Goal: Transaction & Acquisition: Book appointment/travel/reservation

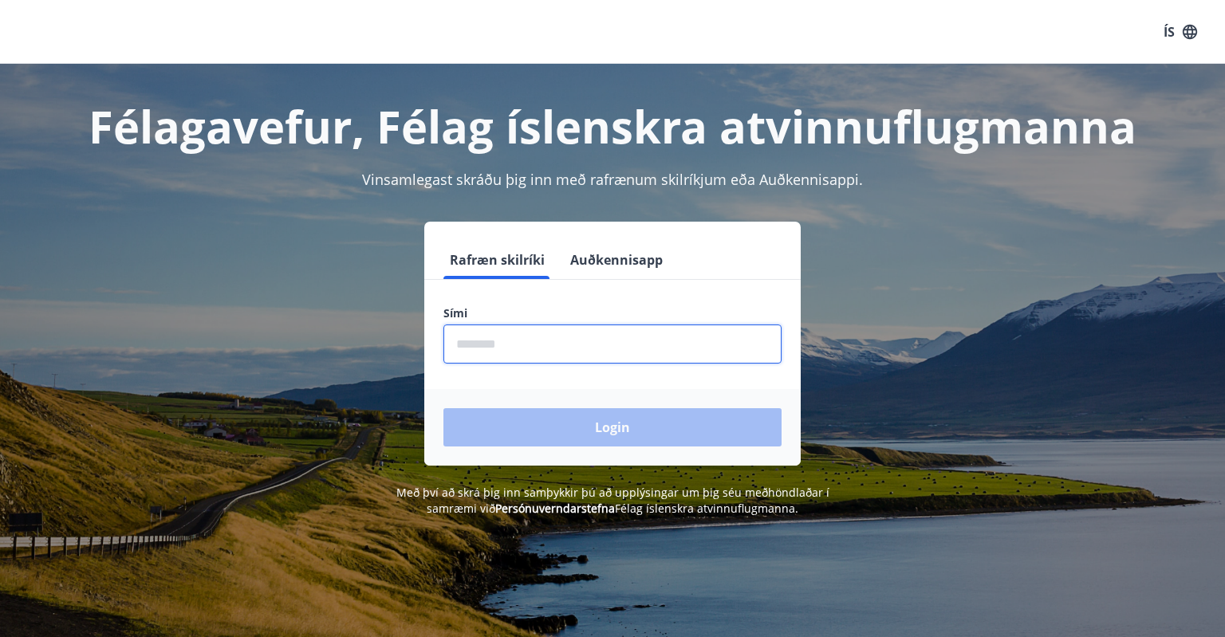
click at [526, 345] on input "phone" at bounding box center [612, 344] width 338 height 39
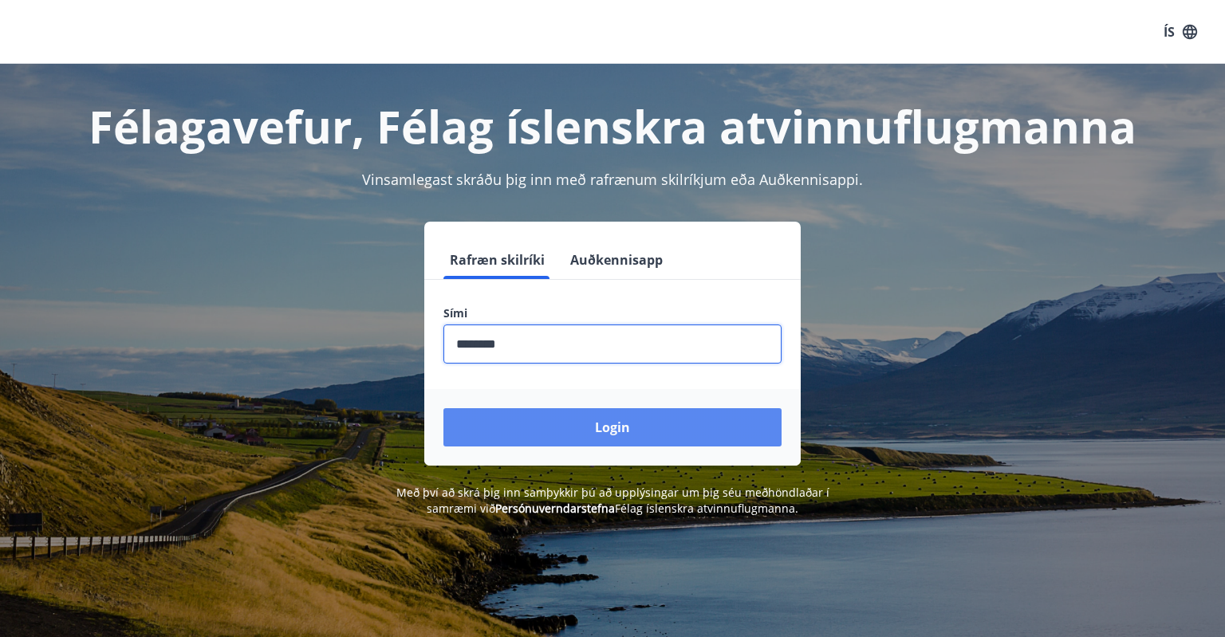
type input "********"
click at [590, 429] on button "Login" at bounding box center [612, 427] width 338 height 38
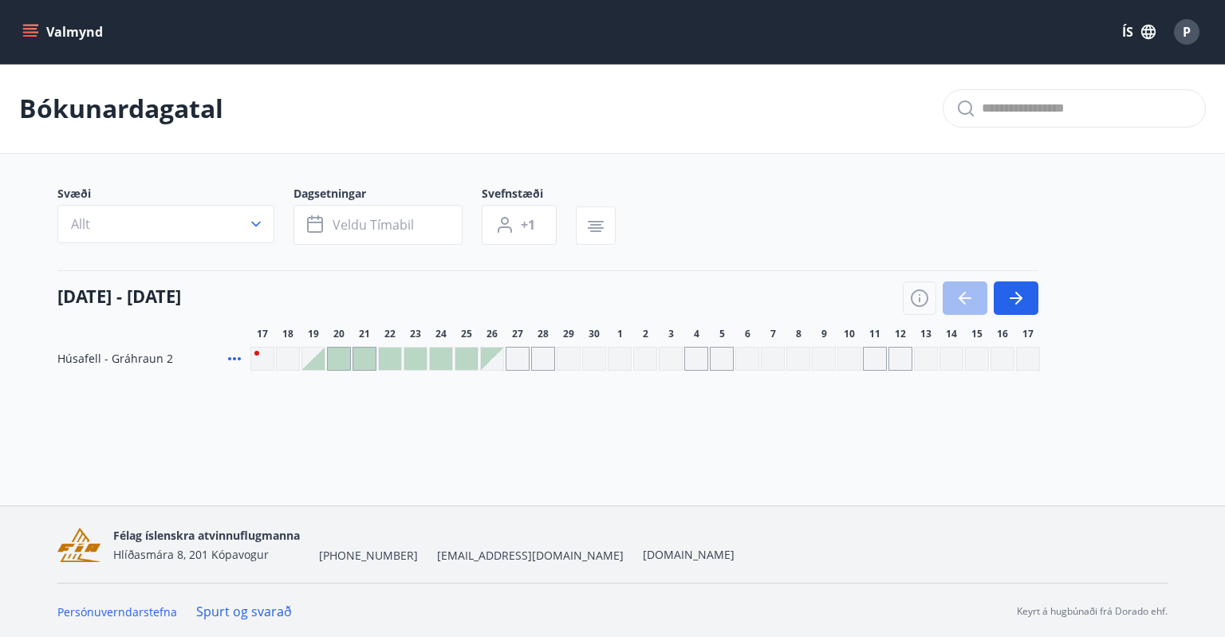
click at [35, 37] on icon "menu" at bounding box center [30, 32] width 16 height 16
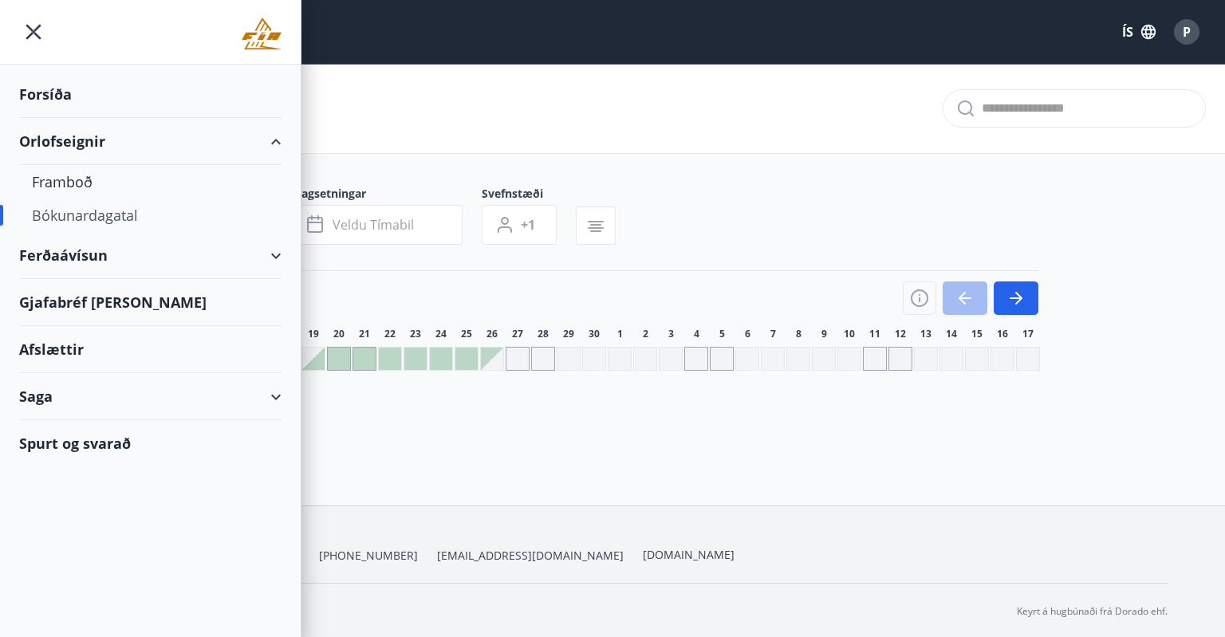
click at [66, 97] on div "Forsíða" at bounding box center [150, 94] width 262 height 47
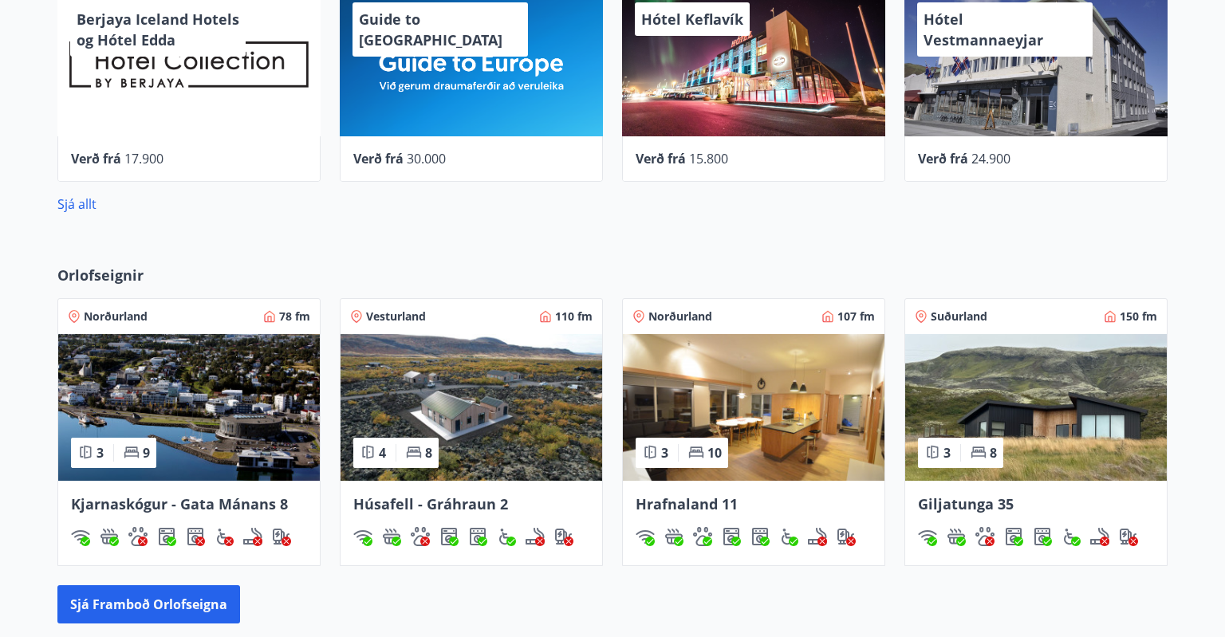
scroll to position [777, 0]
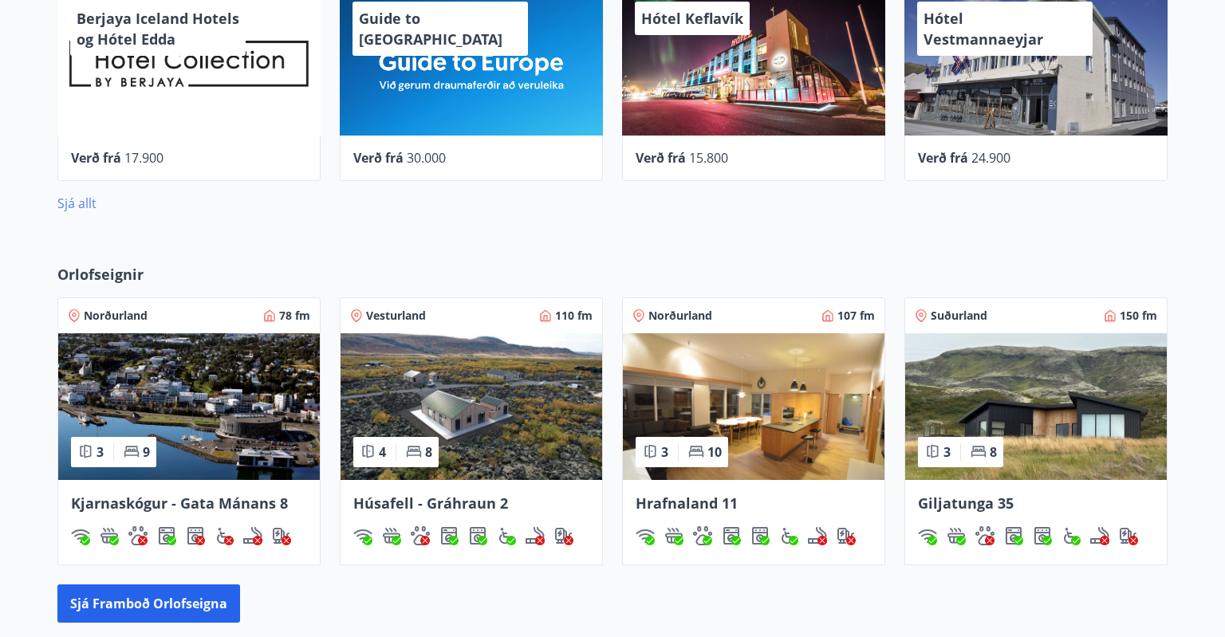
click at [86, 202] on link "Sjá allt" at bounding box center [76, 204] width 39 height 18
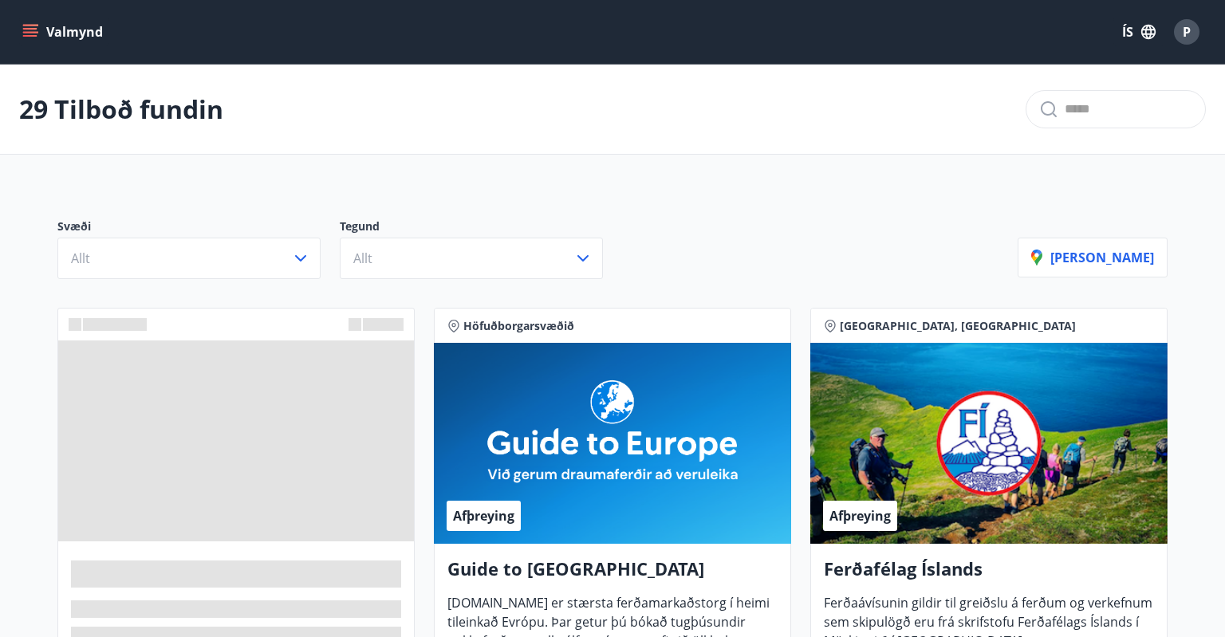
scroll to position [55, 0]
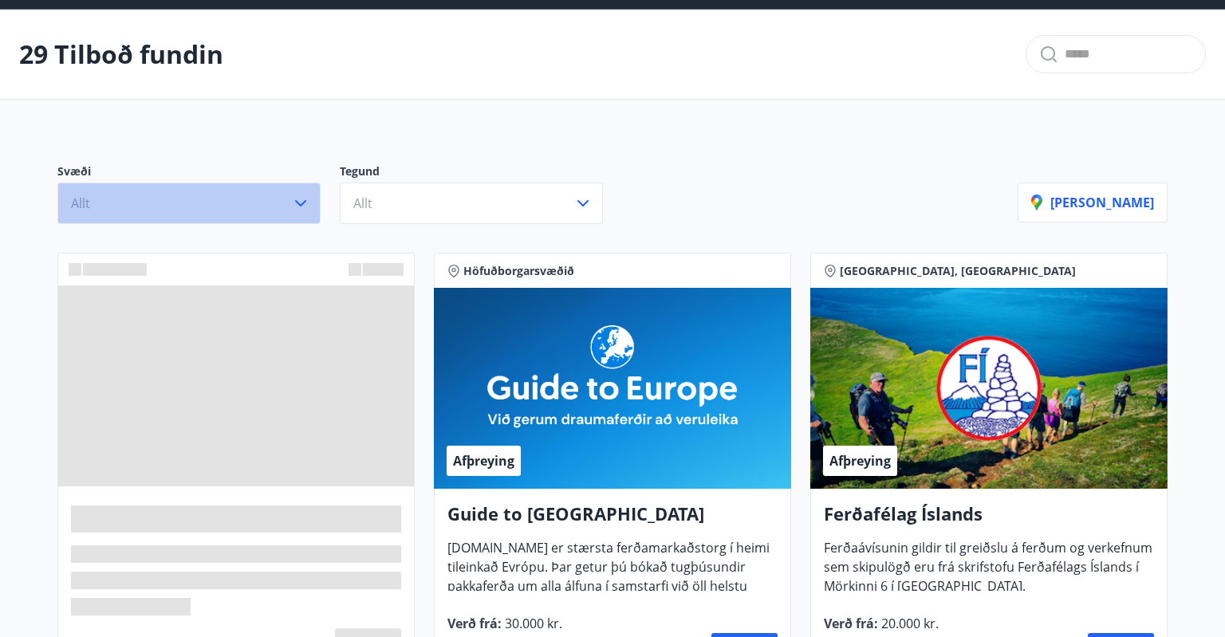
click at [169, 203] on button "Allt" at bounding box center [188, 203] width 263 height 41
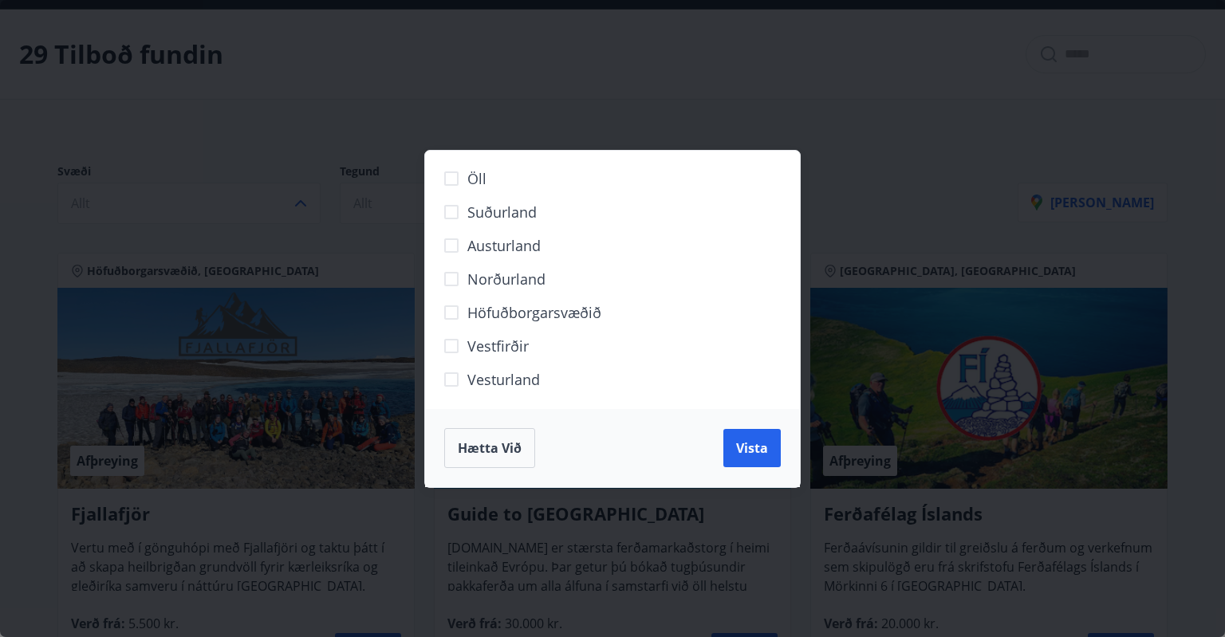
click at [518, 258] on label "Austurland" at bounding box center [602, 251] width 334 height 33
click at [483, 281] on span "Norðurland" at bounding box center [506, 279] width 78 height 21
click at [509, 243] on span "Austurland" at bounding box center [503, 245] width 73 height 21
click at [751, 450] on span "Vista" at bounding box center [752, 448] width 32 height 18
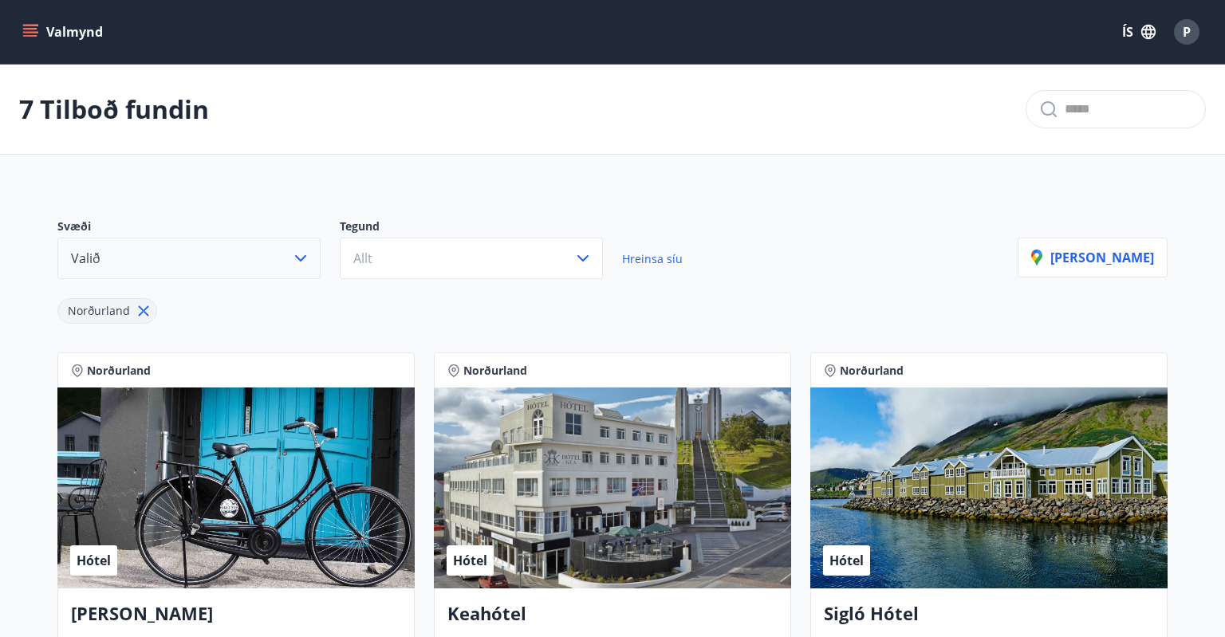
click at [157, 275] on button "Valið" at bounding box center [188, 258] width 263 height 41
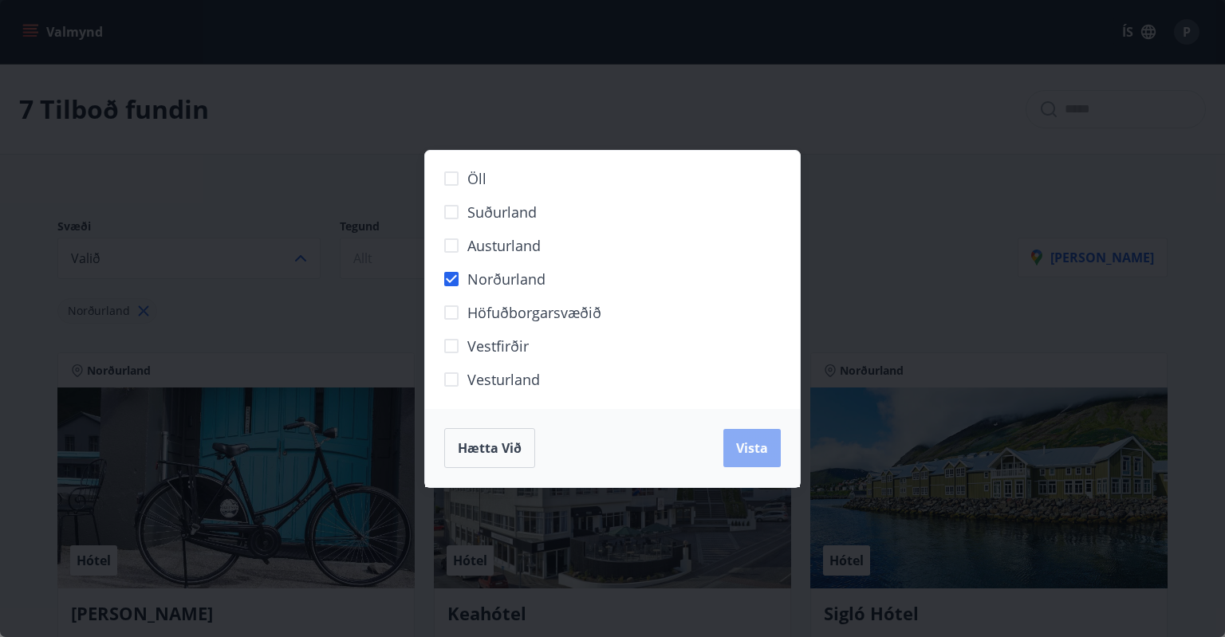
click at [748, 449] on span "Vista" at bounding box center [752, 448] width 32 height 18
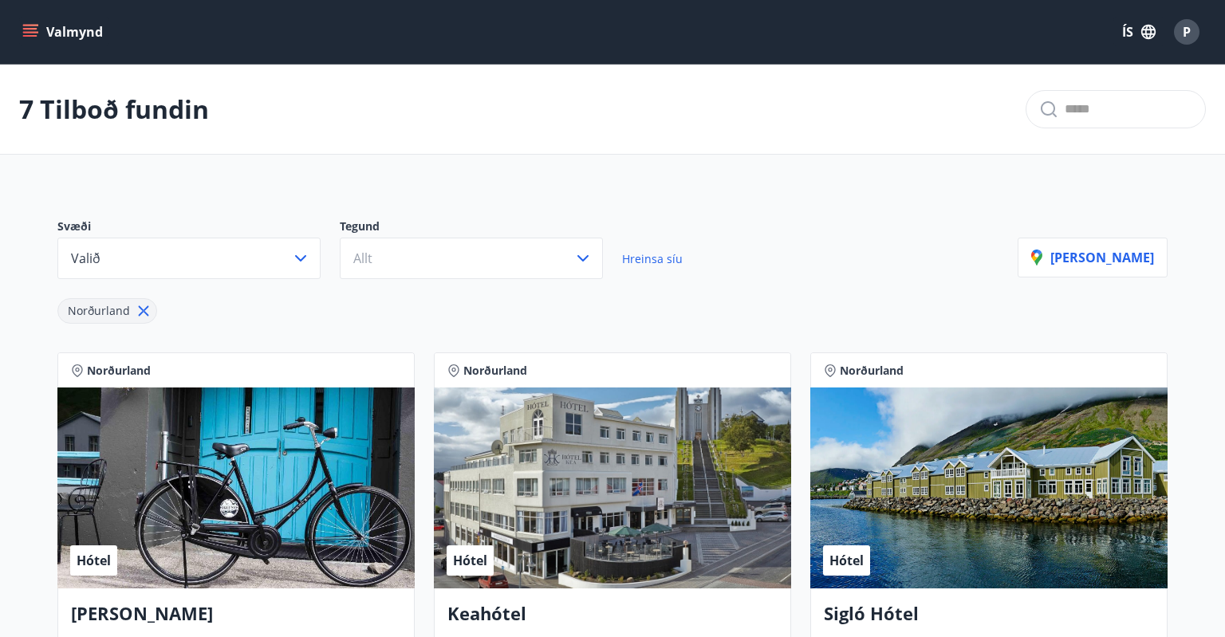
click at [20, 18] on div "Valmynd ÍS P" at bounding box center [612, 32] width 1187 height 38
click at [22, 23] on button "Valmynd" at bounding box center [64, 32] width 90 height 29
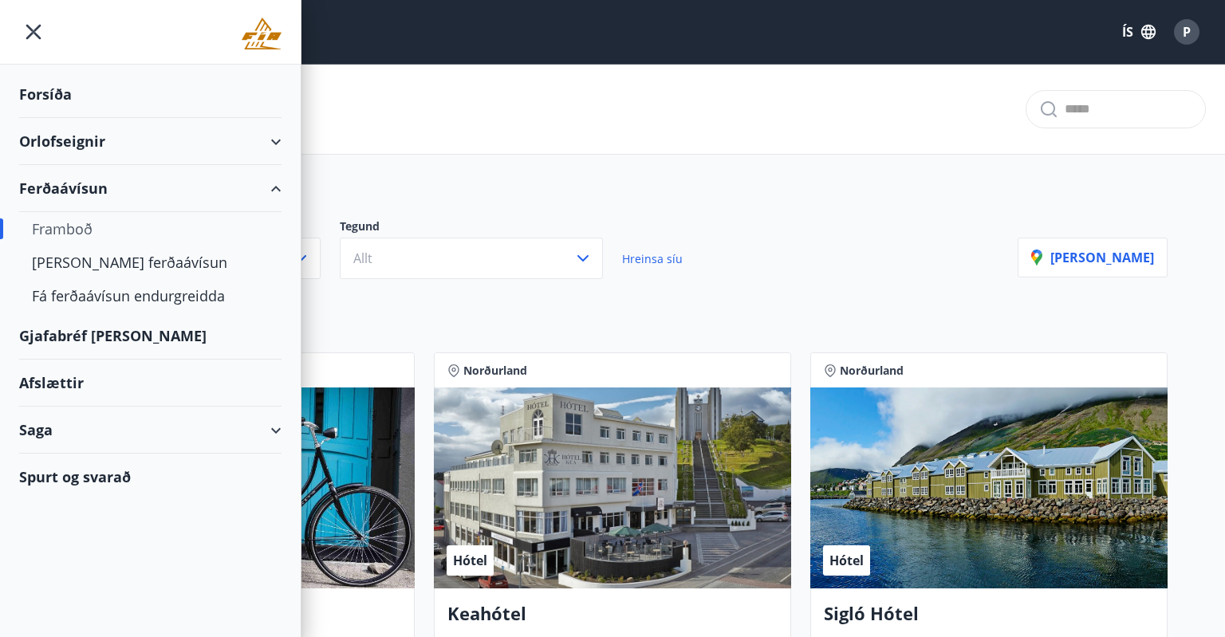
click at [267, 183] on div "Ferðaávísun" at bounding box center [150, 188] width 262 height 47
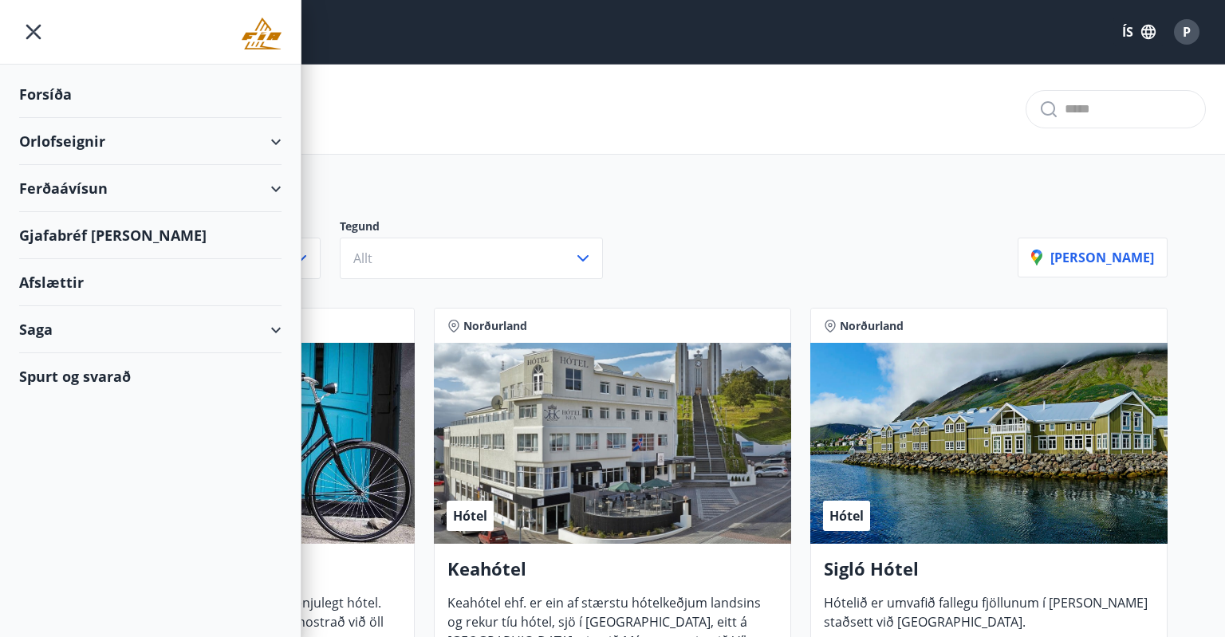
click at [288, 132] on div "Orlofseignir" at bounding box center [150, 141] width 301 height 47
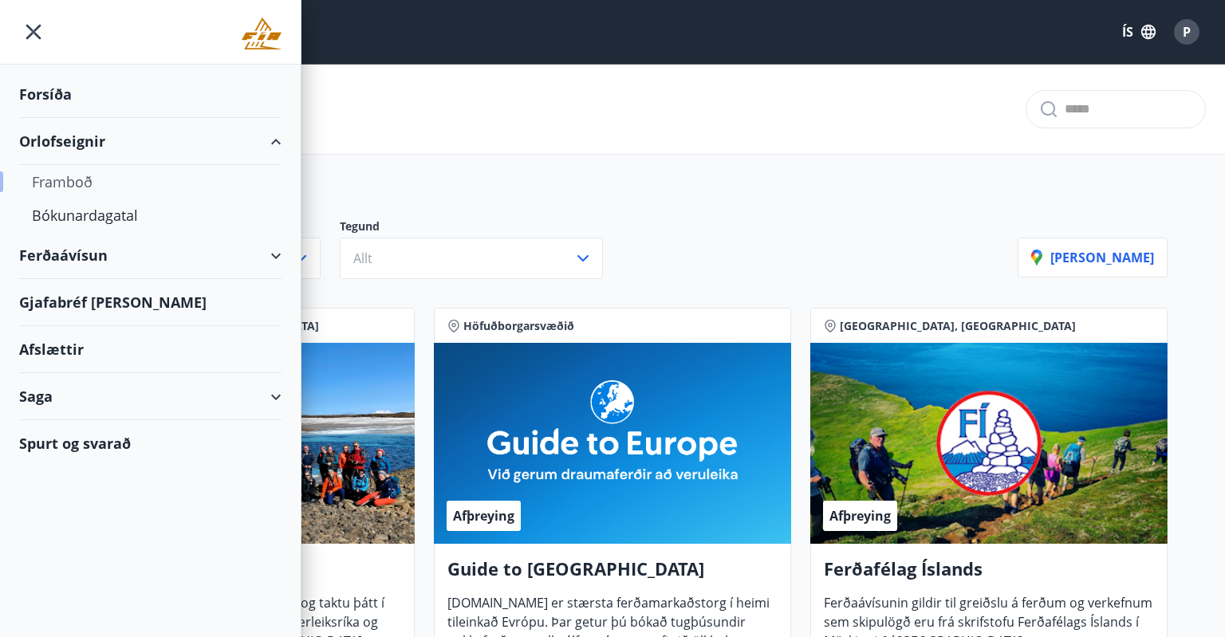
click at [74, 179] on div "Framboð" at bounding box center [150, 181] width 237 height 33
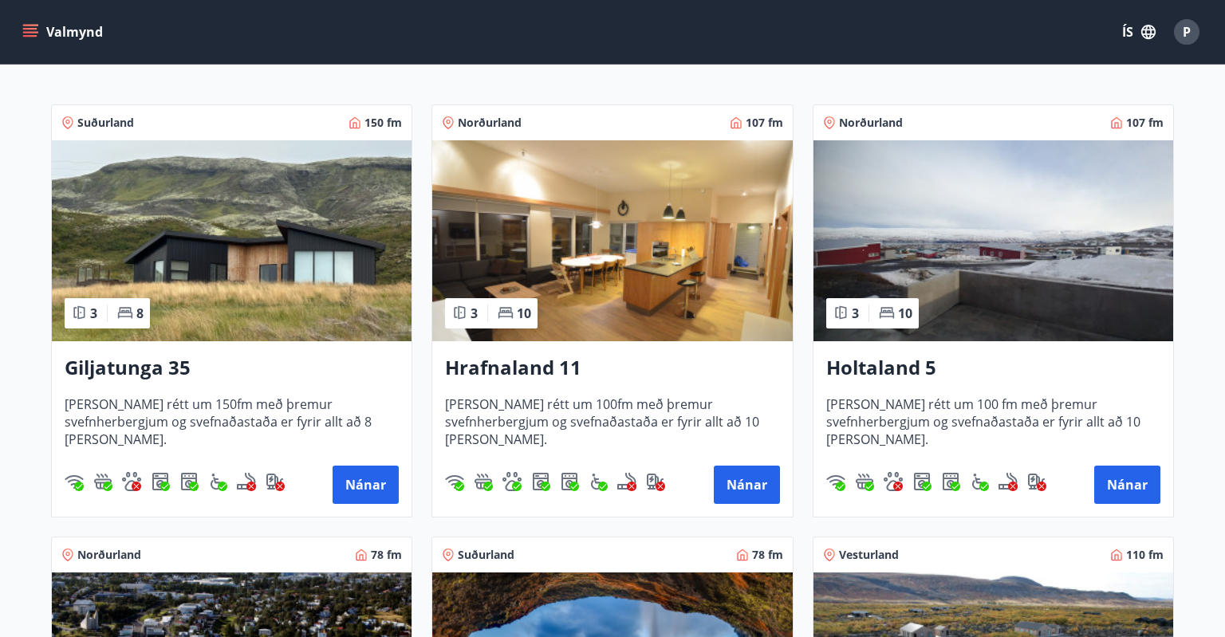
scroll to position [262, 0]
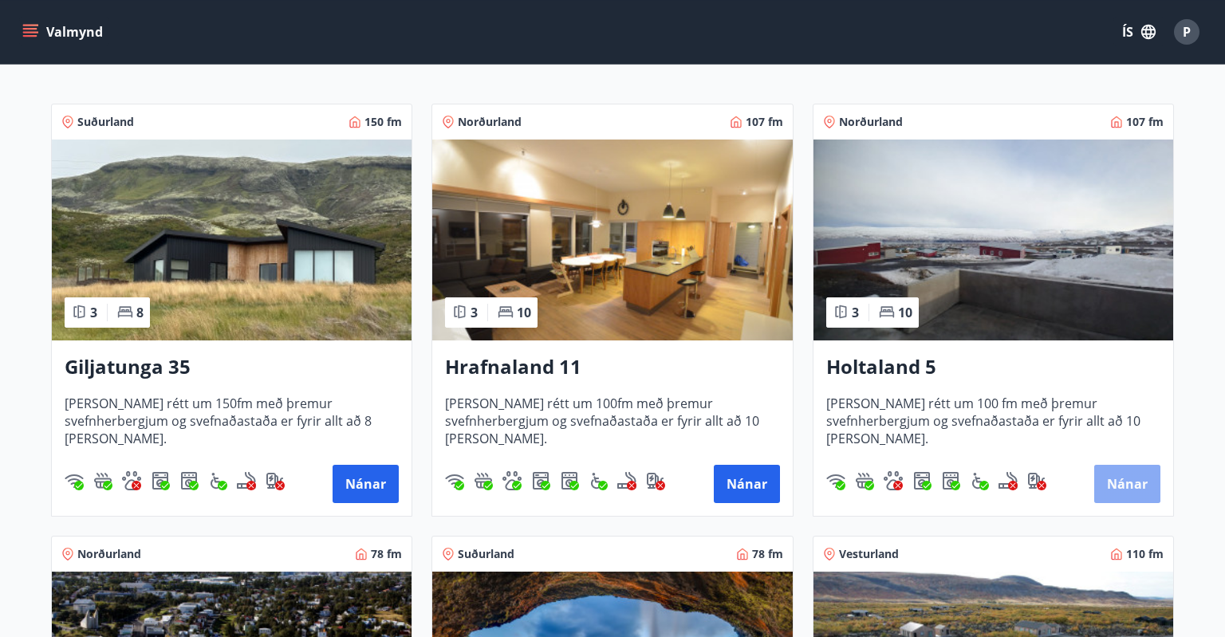
click at [1140, 490] on button "Nánar" at bounding box center [1127, 484] width 66 height 38
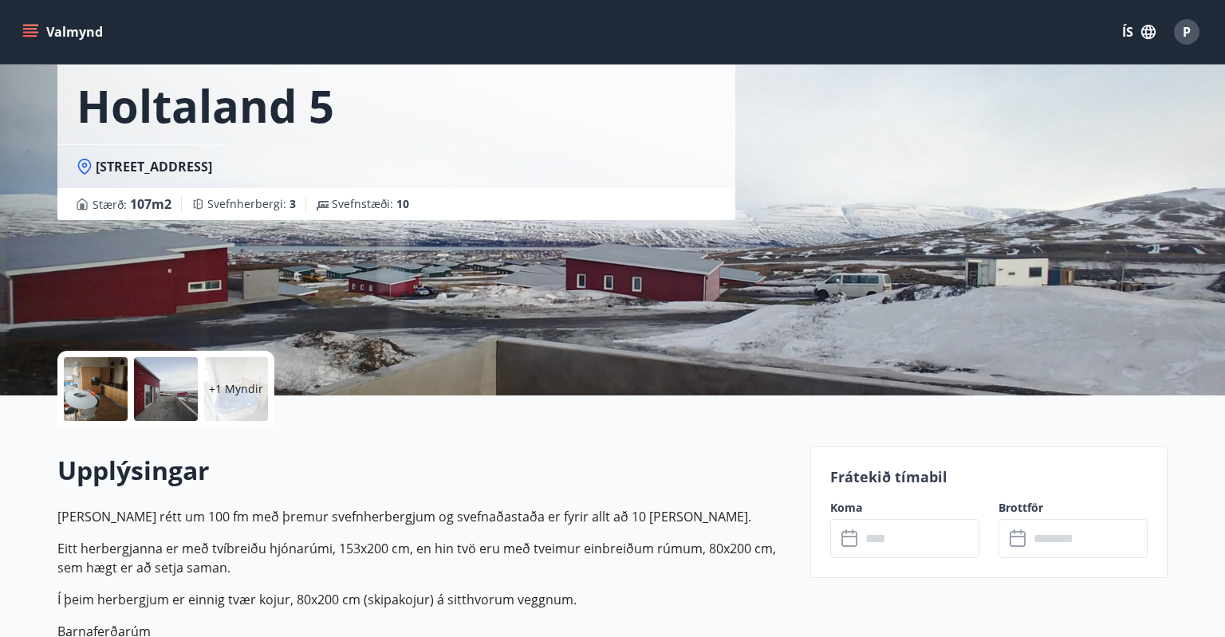
scroll to position [92, 0]
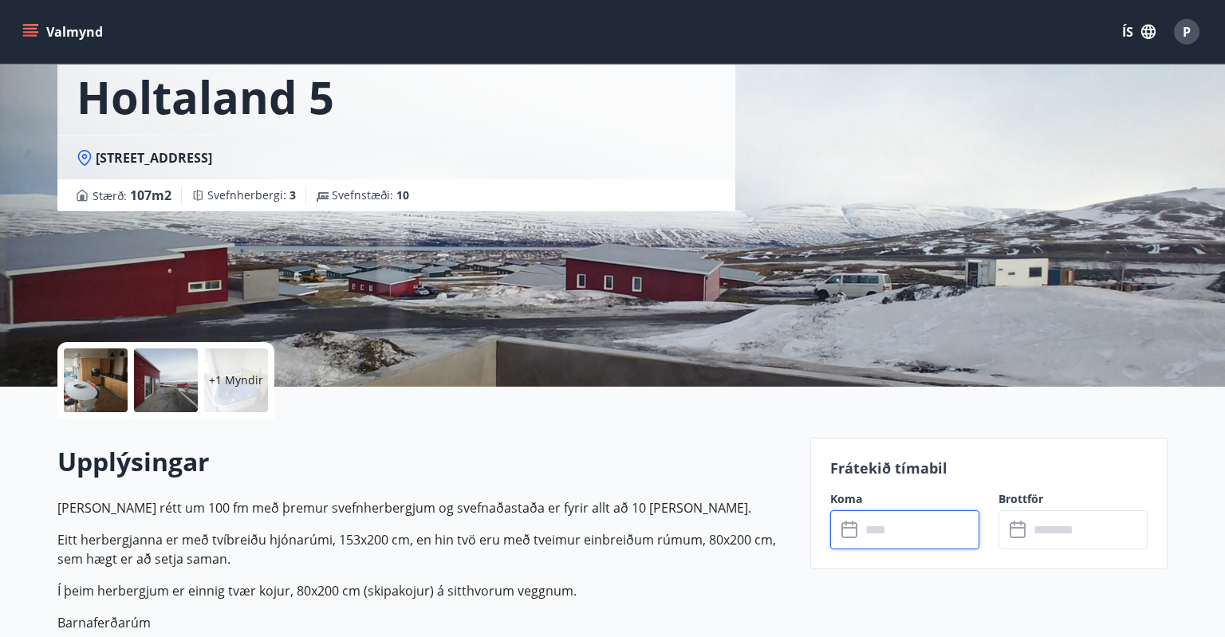
click at [907, 532] on input "text" at bounding box center [919, 529] width 119 height 39
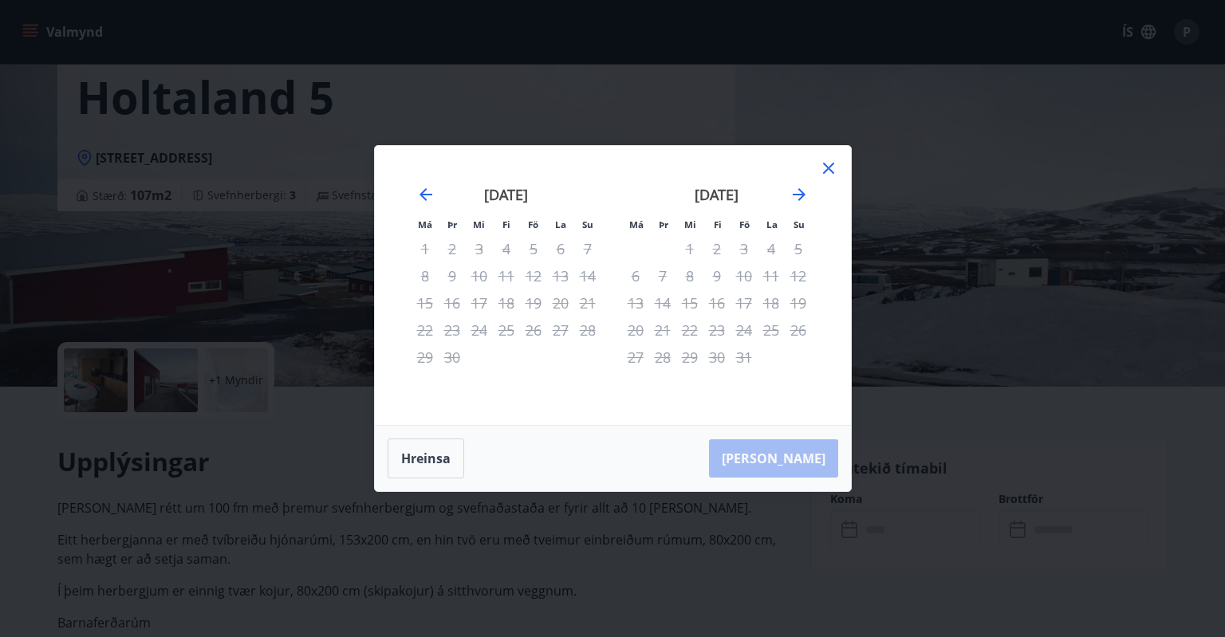
click at [829, 173] on icon at bounding box center [828, 168] width 19 height 19
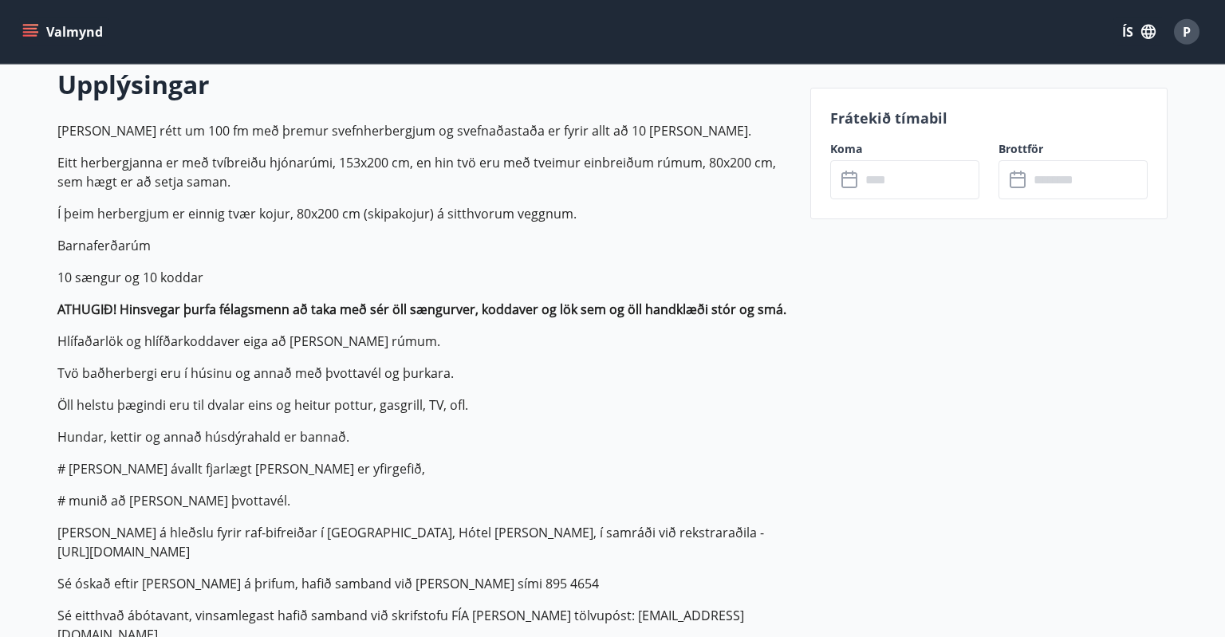
scroll to position [477, 0]
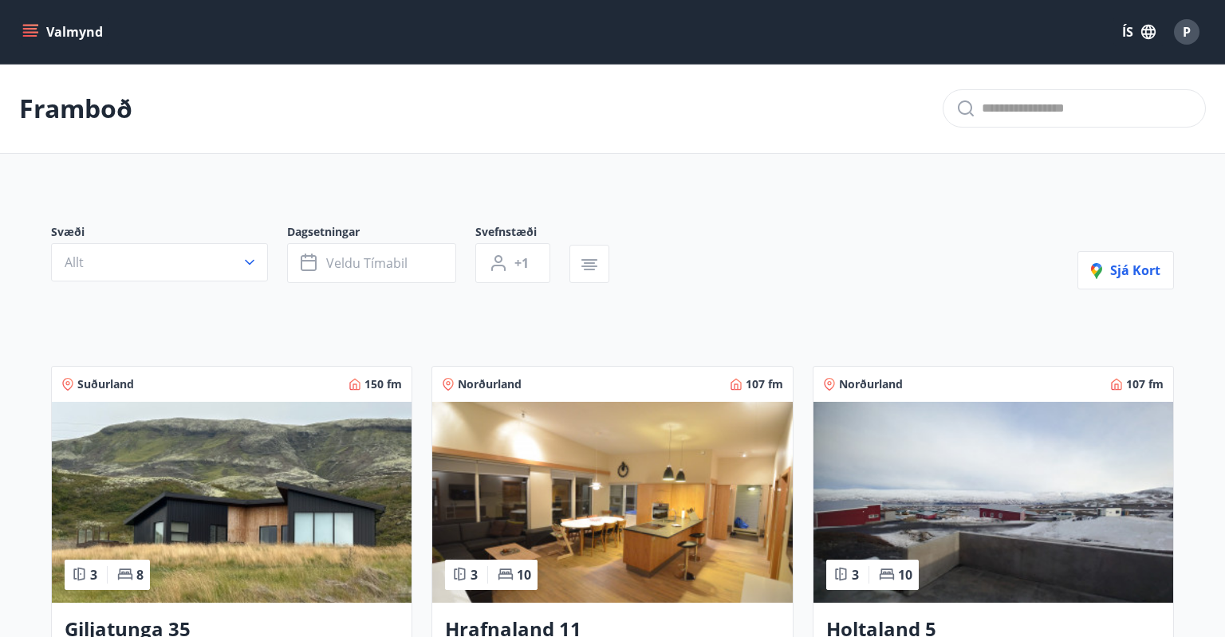
scroll to position [179, 0]
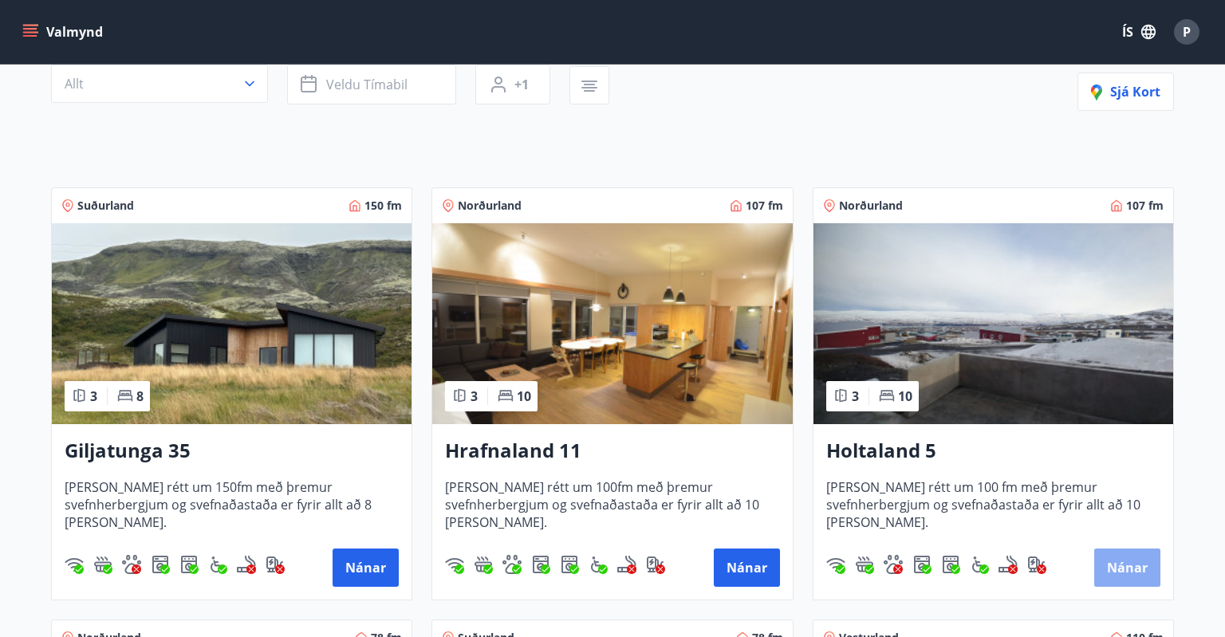
click at [1128, 558] on button "Nánar" at bounding box center [1127, 568] width 66 height 38
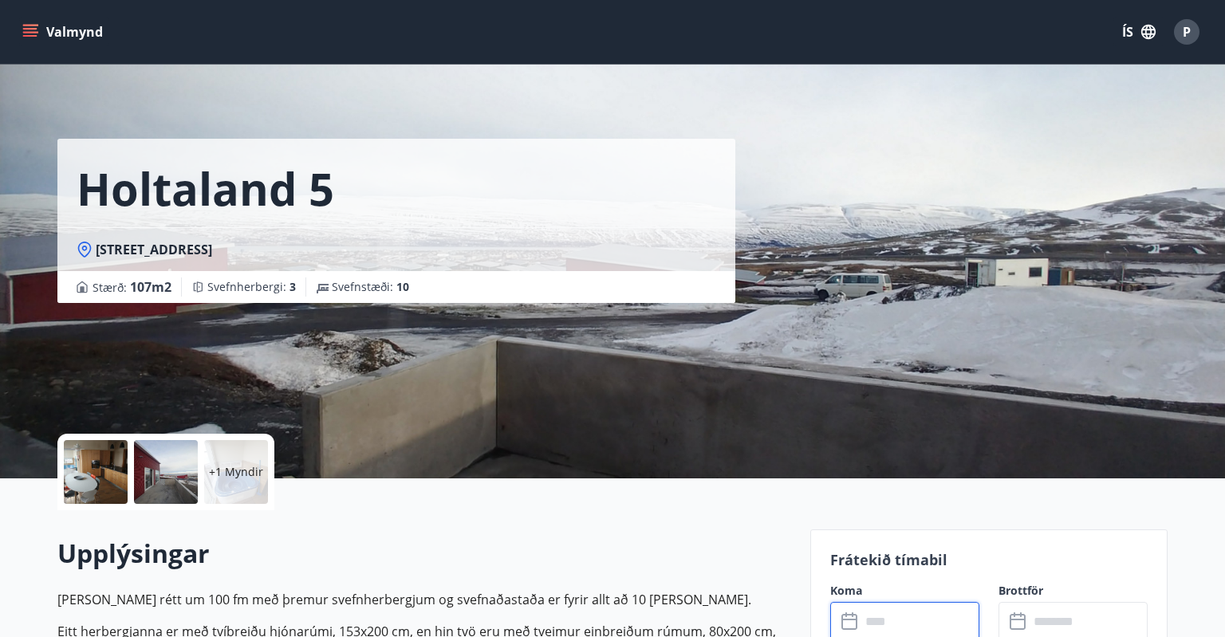
click at [911, 611] on input "text" at bounding box center [919, 621] width 119 height 39
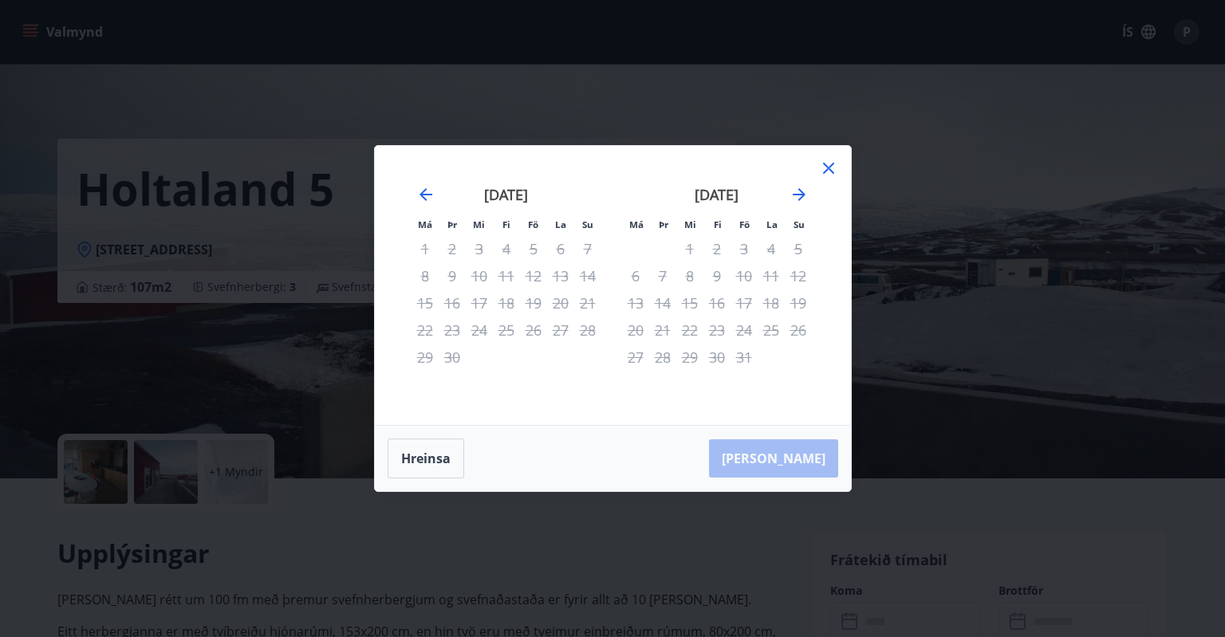
click at [831, 171] on icon at bounding box center [828, 168] width 19 height 19
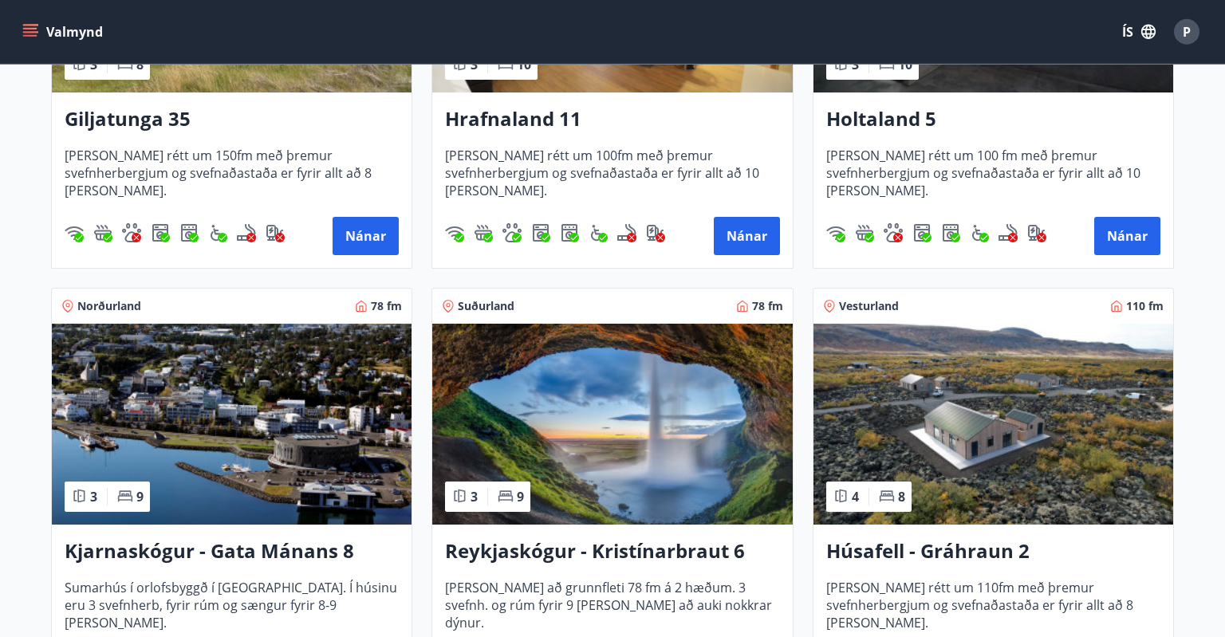
scroll to position [510, 0]
click at [899, 116] on h3 "Holtaland 5" at bounding box center [993, 119] width 334 height 29
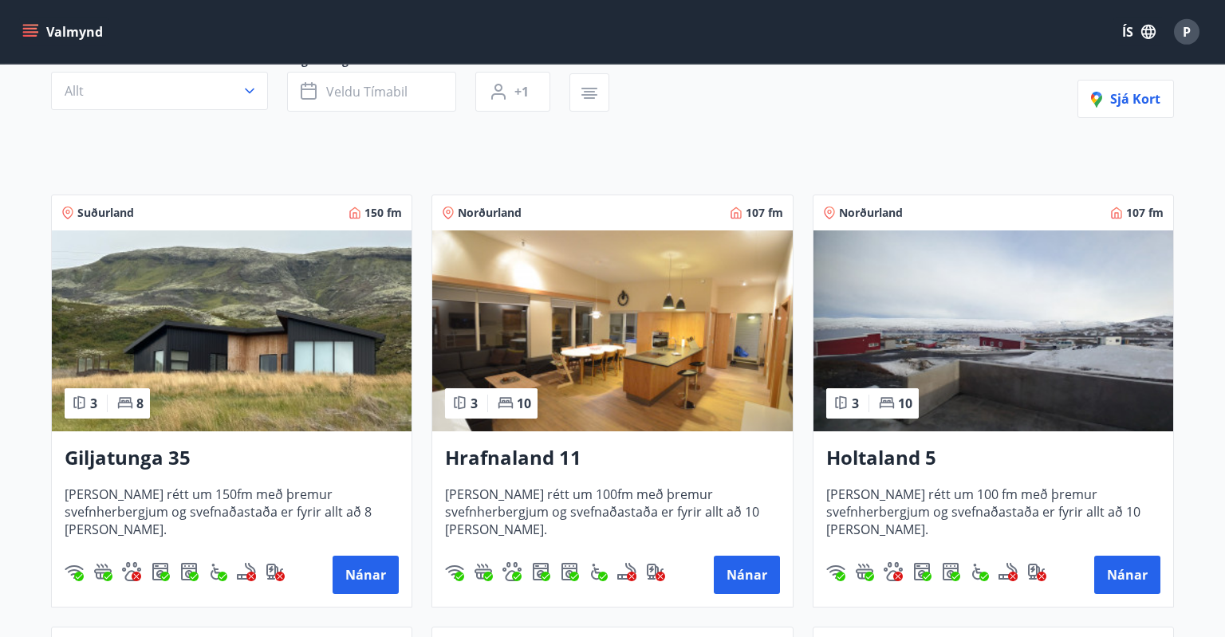
scroll to position [198, 0]
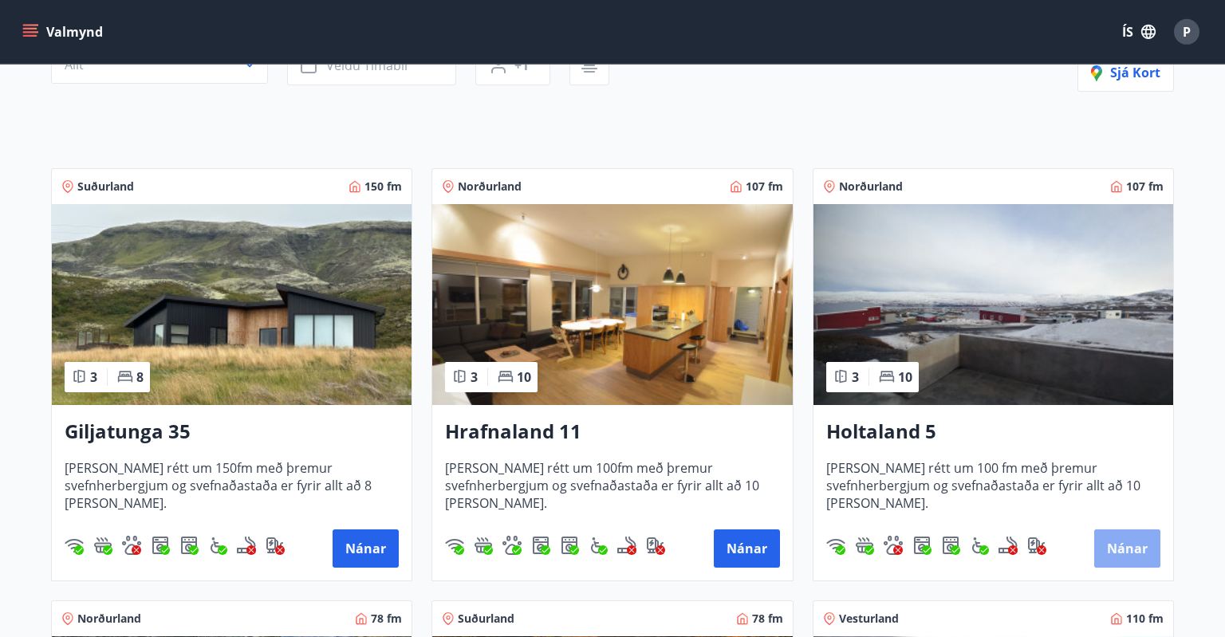
click at [1136, 533] on button "Nánar" at bounding box center [1127, 548] width 66 height 38
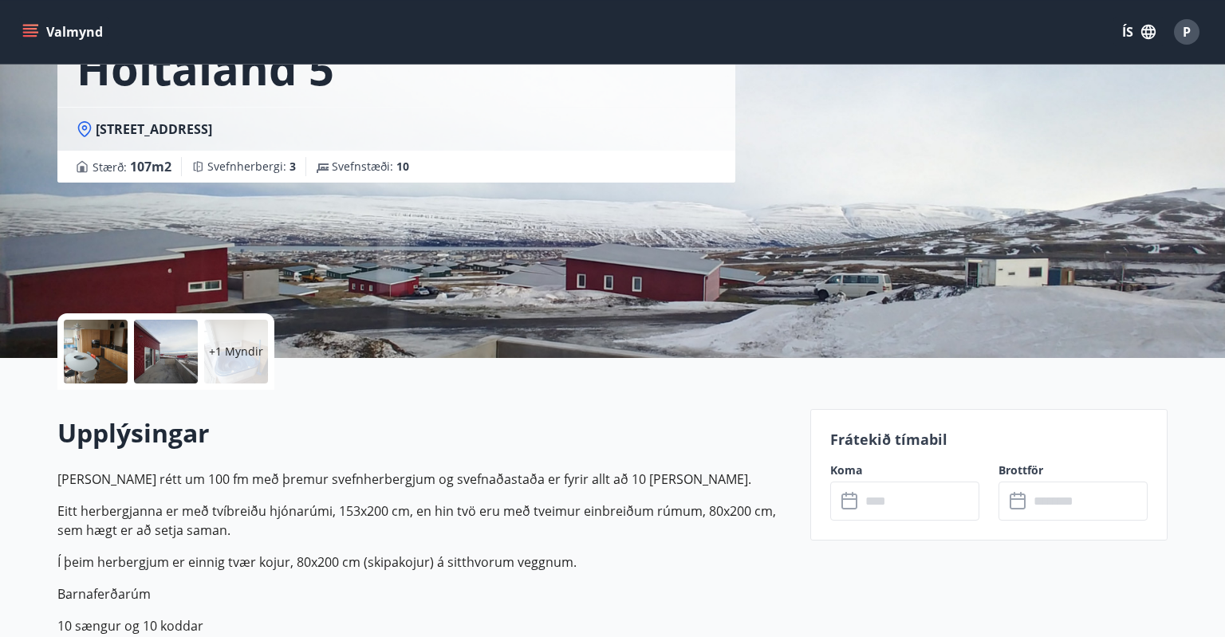
scroll to position [121, 0]
click at [910, 510] on input "text" at bounding box center [919, 500] width 119 height 39
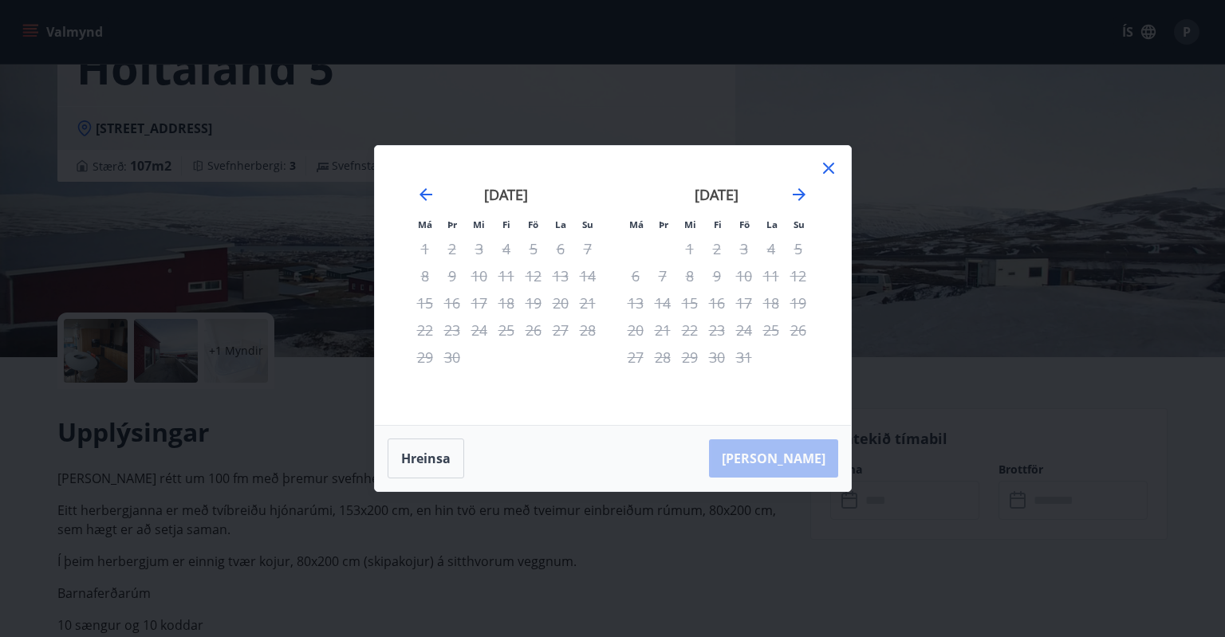
click at [747, 254] on div "3" at bounding box center [743, 248] width 27 height 27
click at [830, 166] on icon at bounding box center [828, 168] width 19 height 19
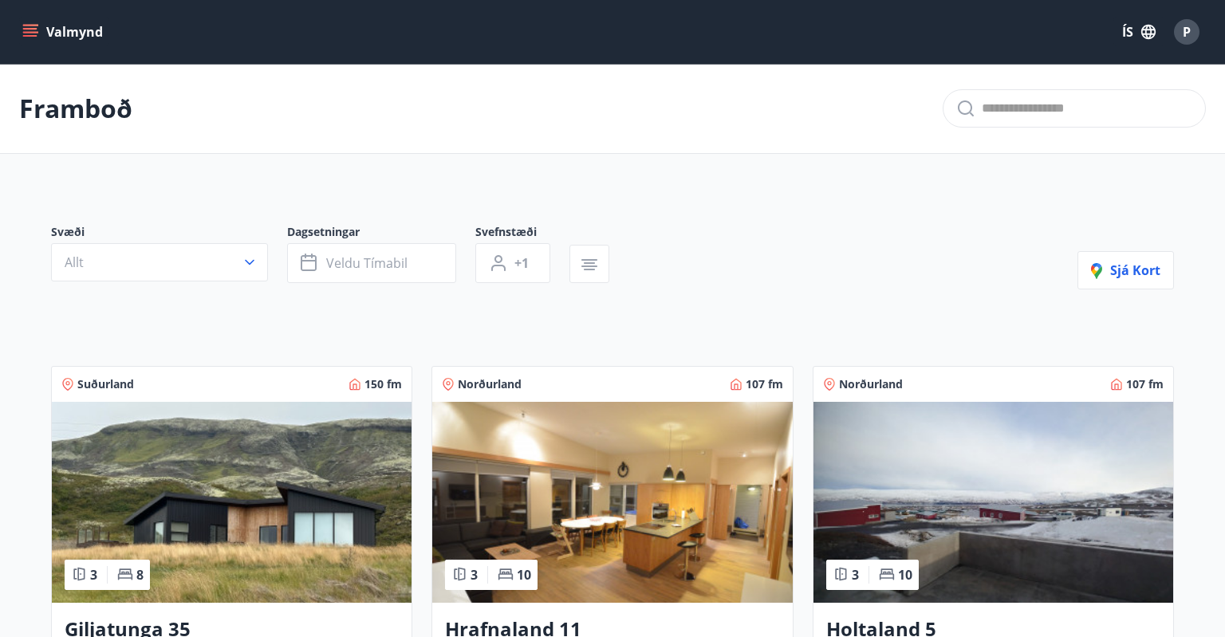
click at [974, 507] on img at bounding box center [993, 502] width 360 height 201
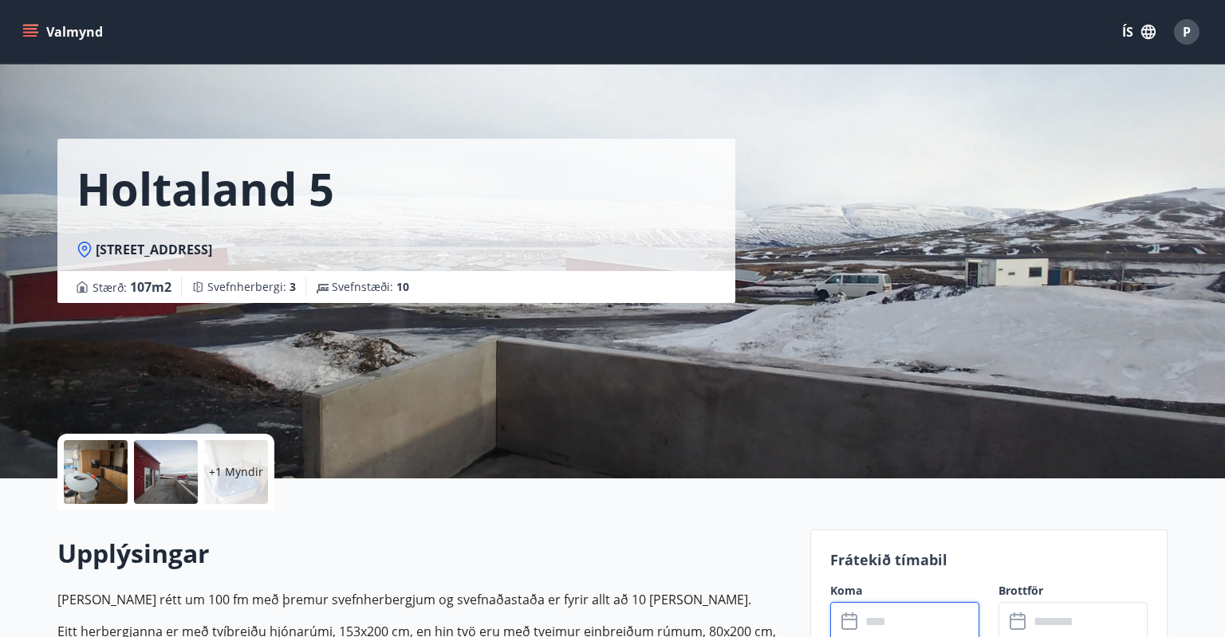
click at [877, 627] on input "text" at bounding box center [919, 621] width 119 height 39
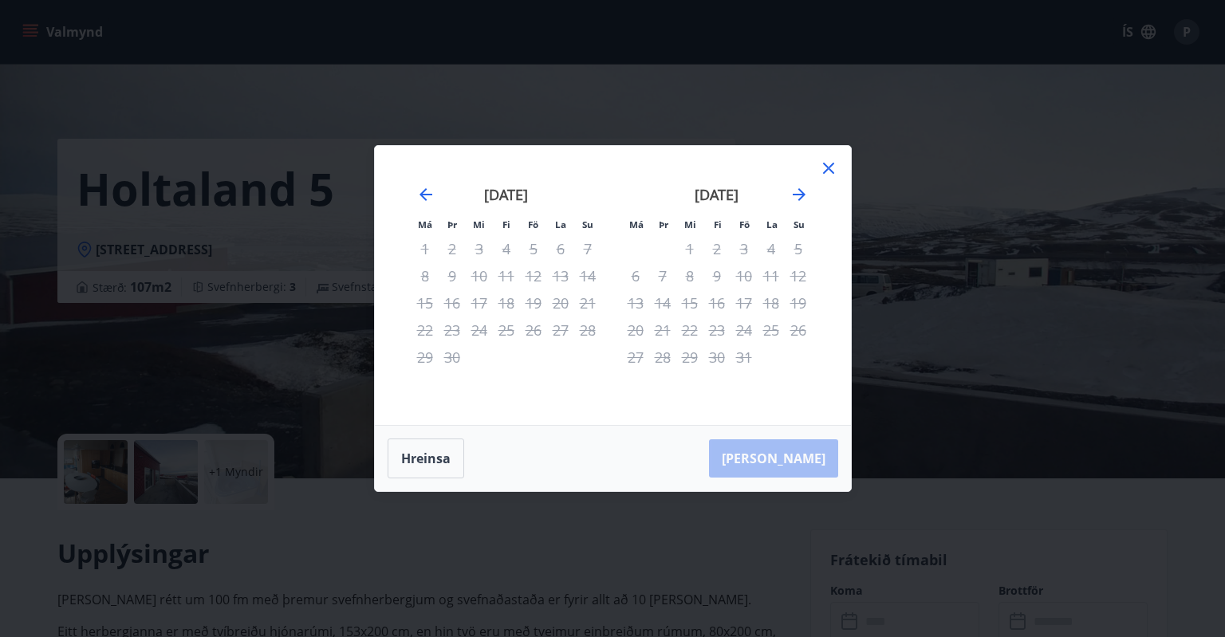
click at [831, 168] on icon at bounding box center [828, 168] width 19 height 19
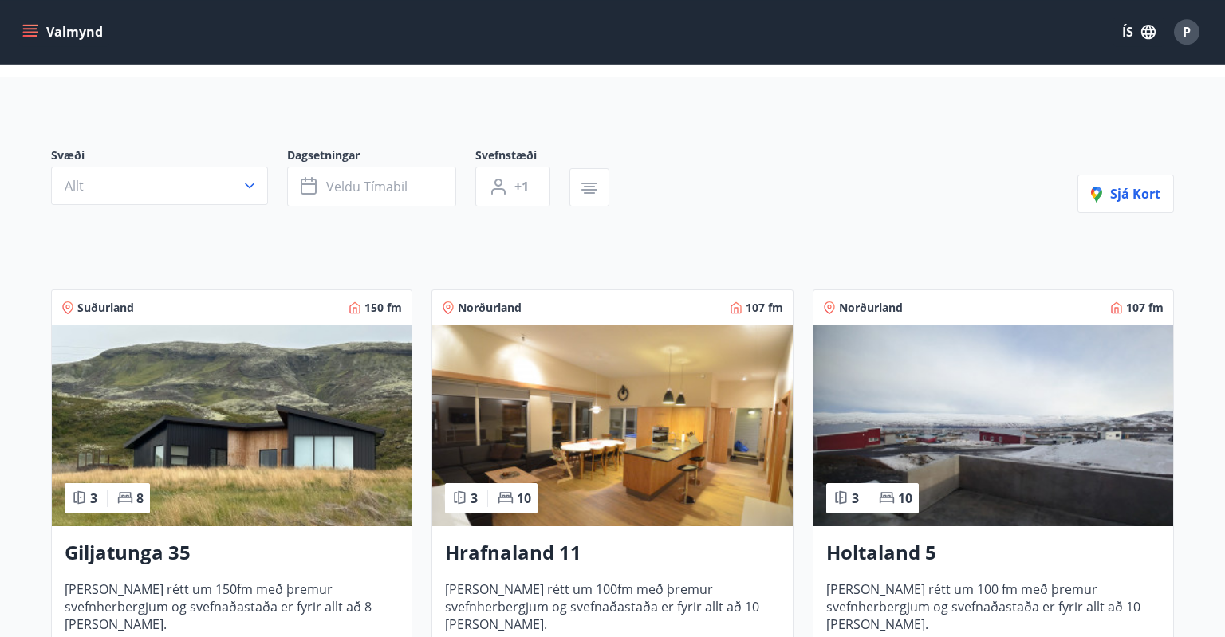
scroll to position [116, 0]
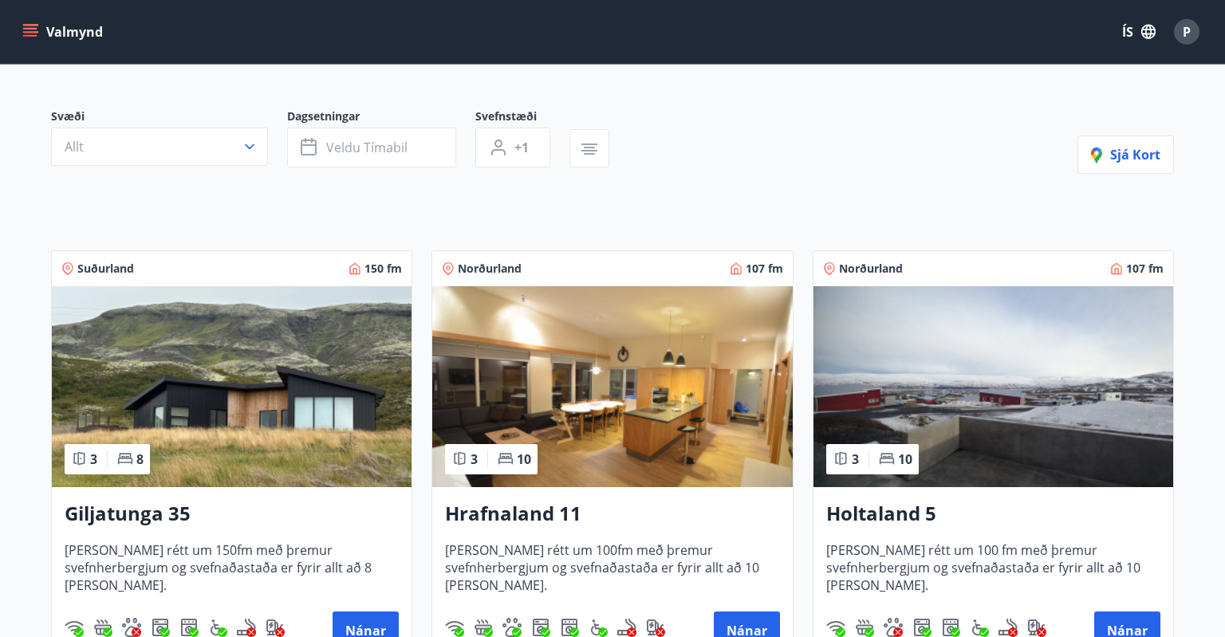
click at [994, 374] on img at bounding box center [993, 386] width 360 height 201
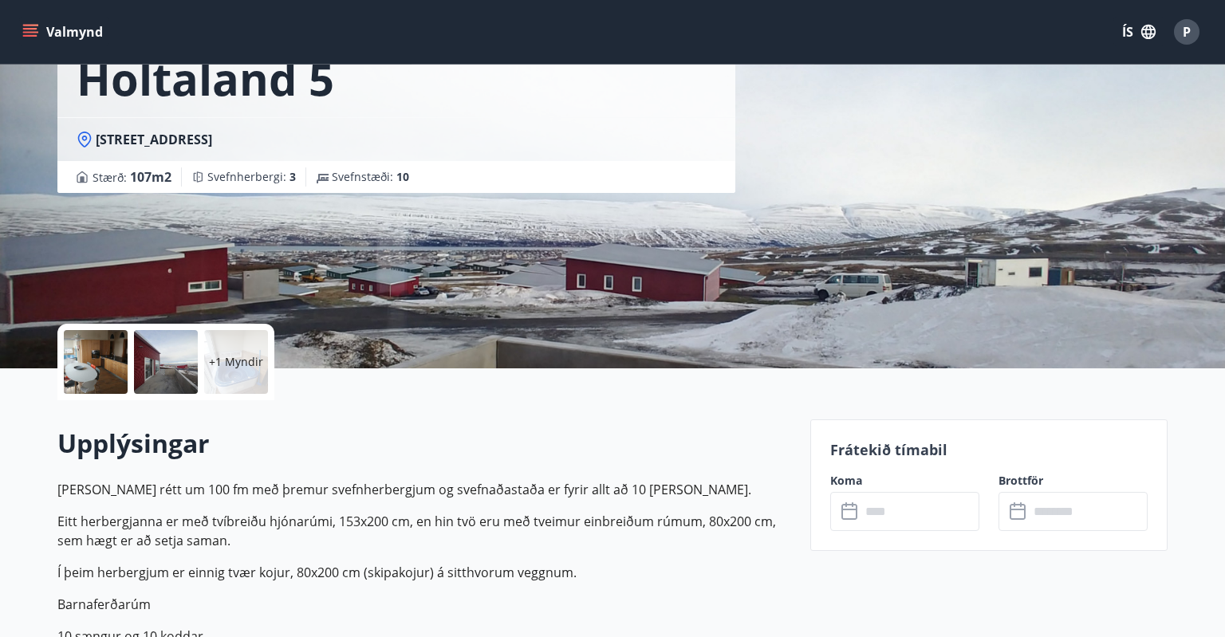
scroll to position [124, 0]
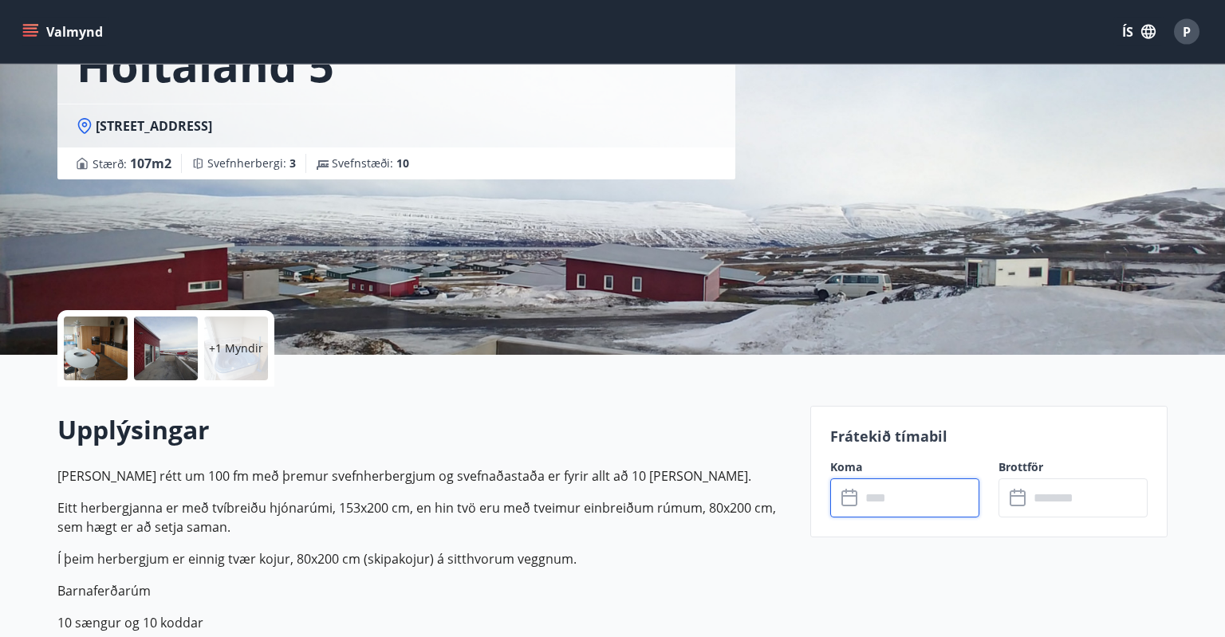
click at [917, 504] on input "text" at bounding box center [919, 497] width 119 height 39
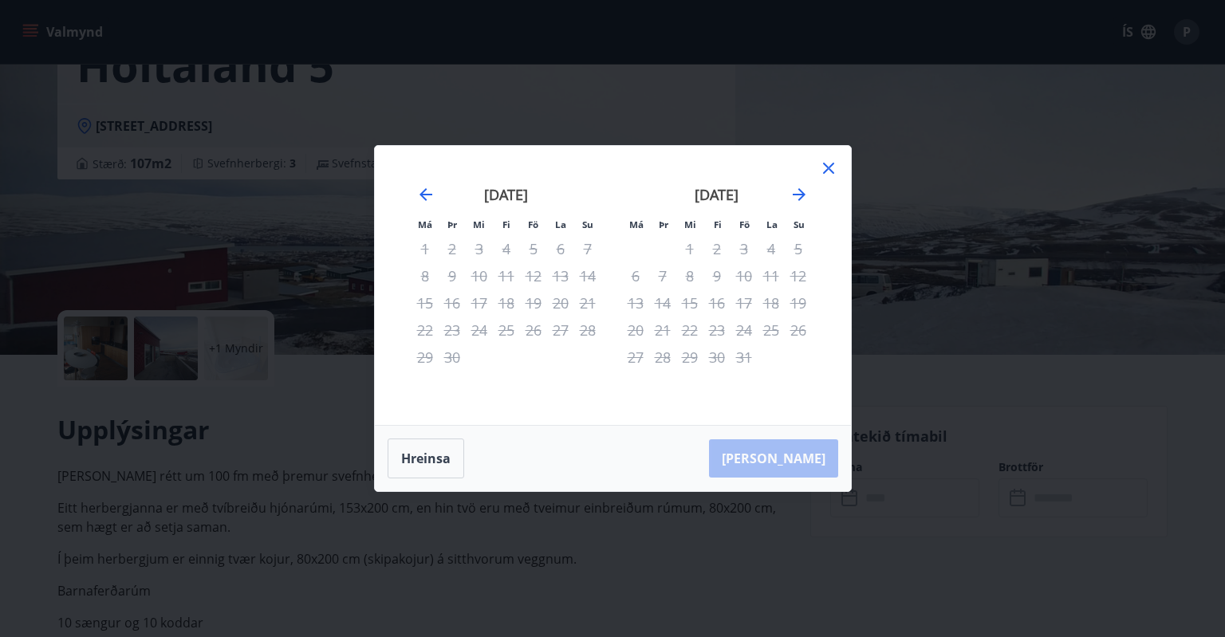
click at [748, 248] on div "3" at bounding box center [743, 248] width 27 height 27
click at [834, 155] on div "Má Þr Mi Fi Fö La Su Má Þr Mi Fi Fö La Su ágúst 2025 1 2 3 4 5 6 7 8 9 10 11 12…" at bounding box center [613, 285] width 476 height 279
click at [821, 177] on icon at bounding box center [828, 168] width 19 height 19
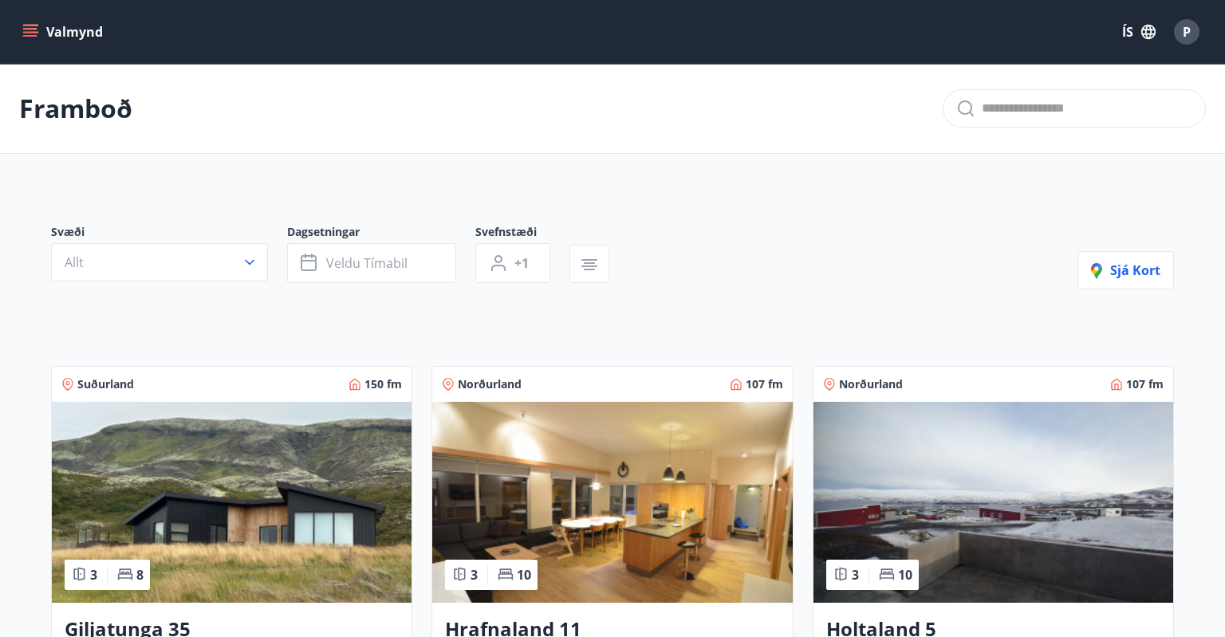
click at [1026, 499] on img at bounding box center [993, 502] width 360 height 201
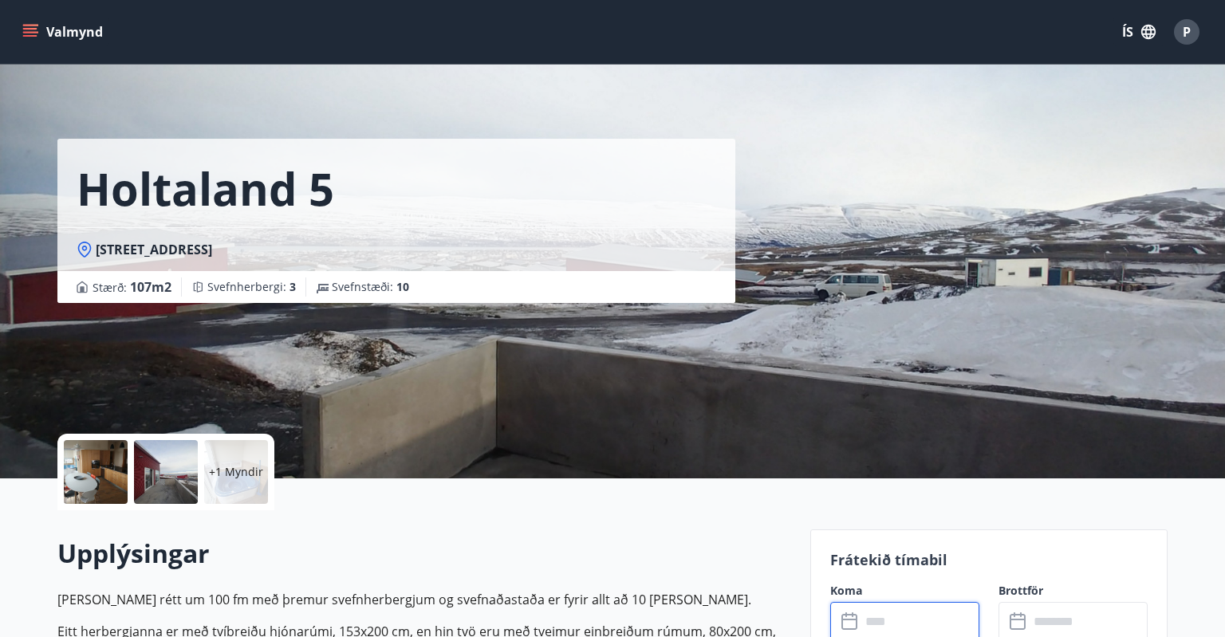
click at [901, 619] on input "text" at bounding box center [919, 621] width 119 height 39
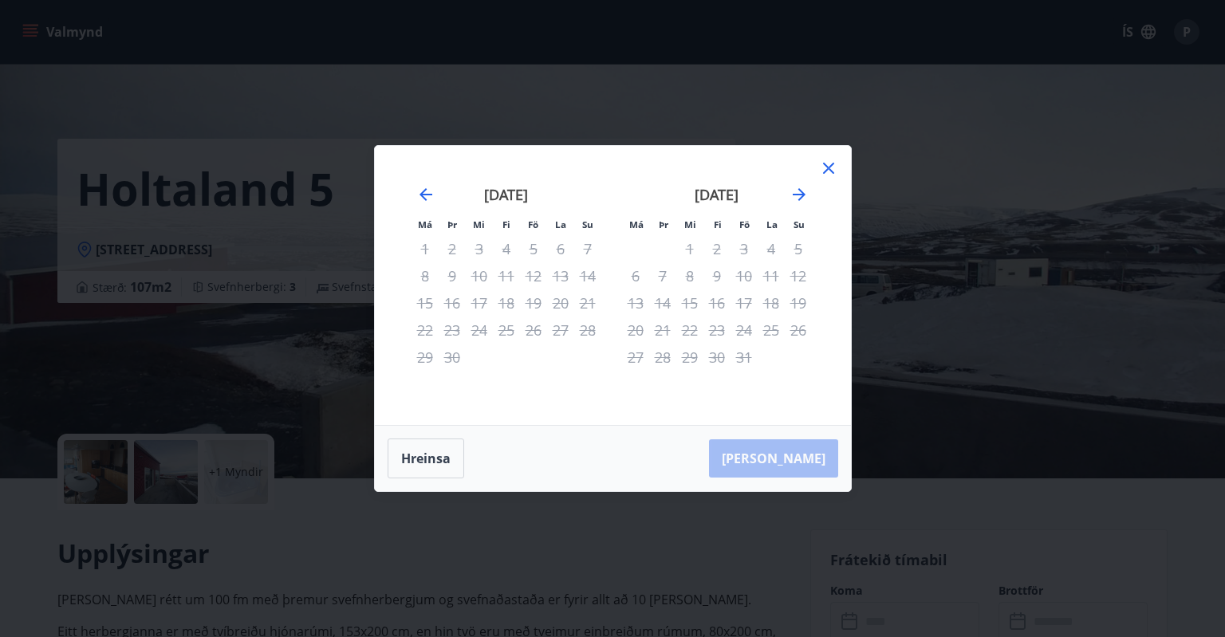
drag, startPoint x: 754, startPoint y: 255, endPoint x: 834, endPoint y: 167, distance: 119.1
click at [834, 167] on div "Má Þr Mi Fi Fö La Su Má Þr Mi Fi Fö La Su ágúst 2025 1 2 3 4 5 6 7 8 9 10 11 12…" at bounding box center [613, 285] width 476 height 279
click at [834, 167] on icon at bounding box center [828, 168] width 19 height 19
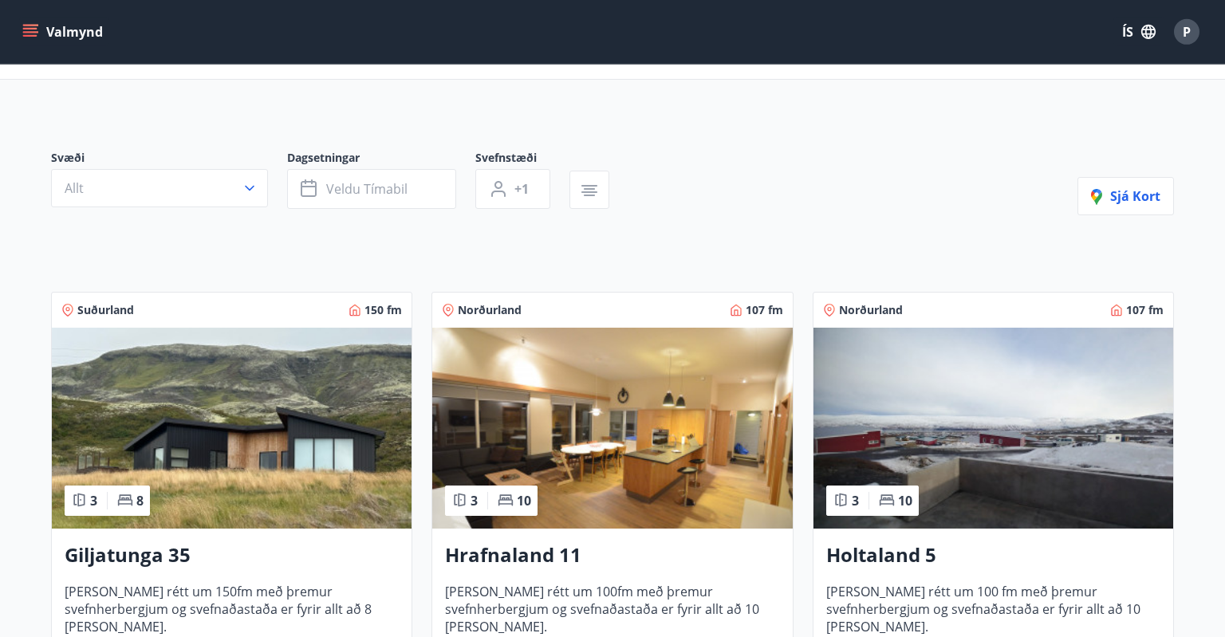
scroll to position [79, 0]
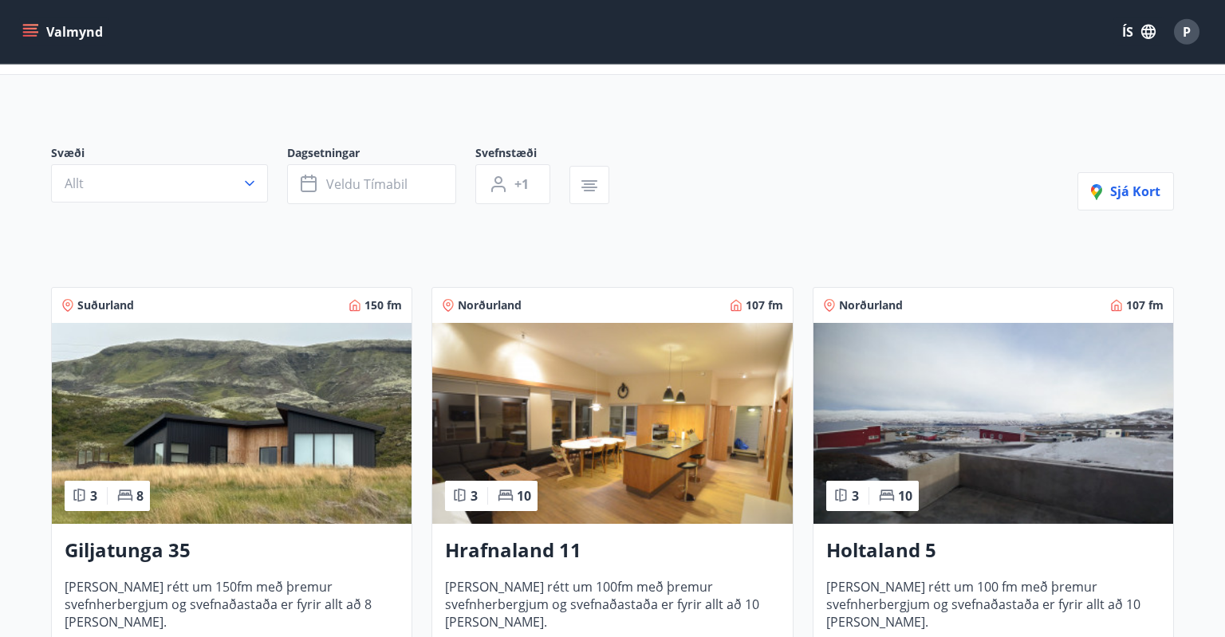
click at [1041, 393] on img at bounding box center [993, 423] width 360 height 201
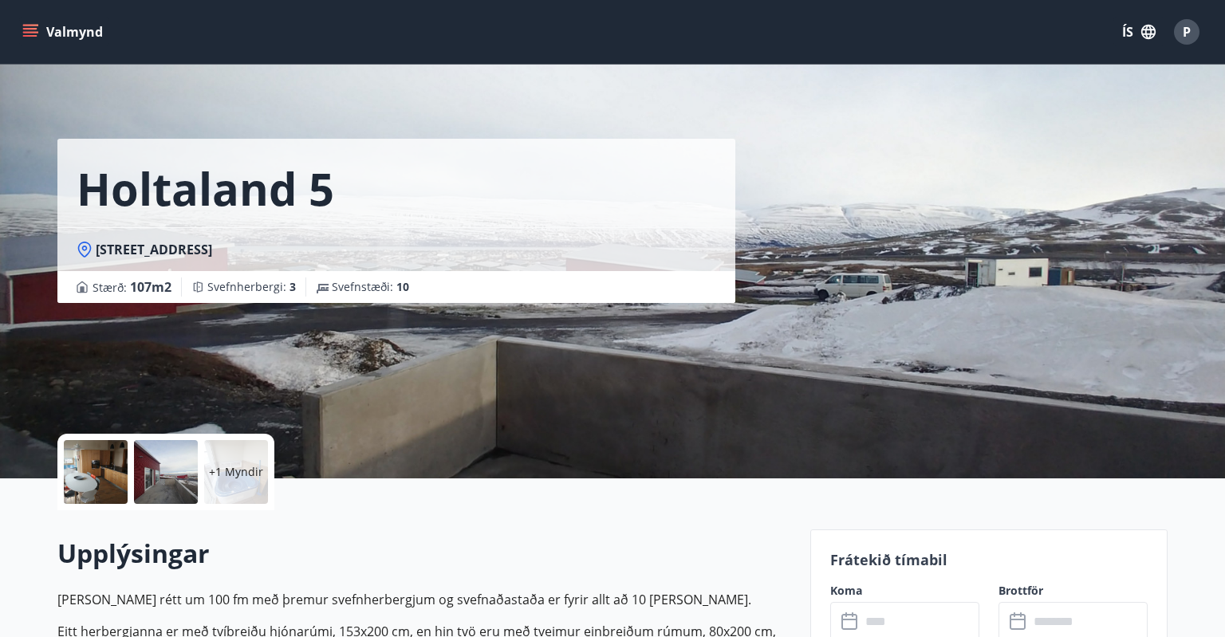
click at [888, 614] on input "text" at bounding box center [919, 621] width 119 height 39
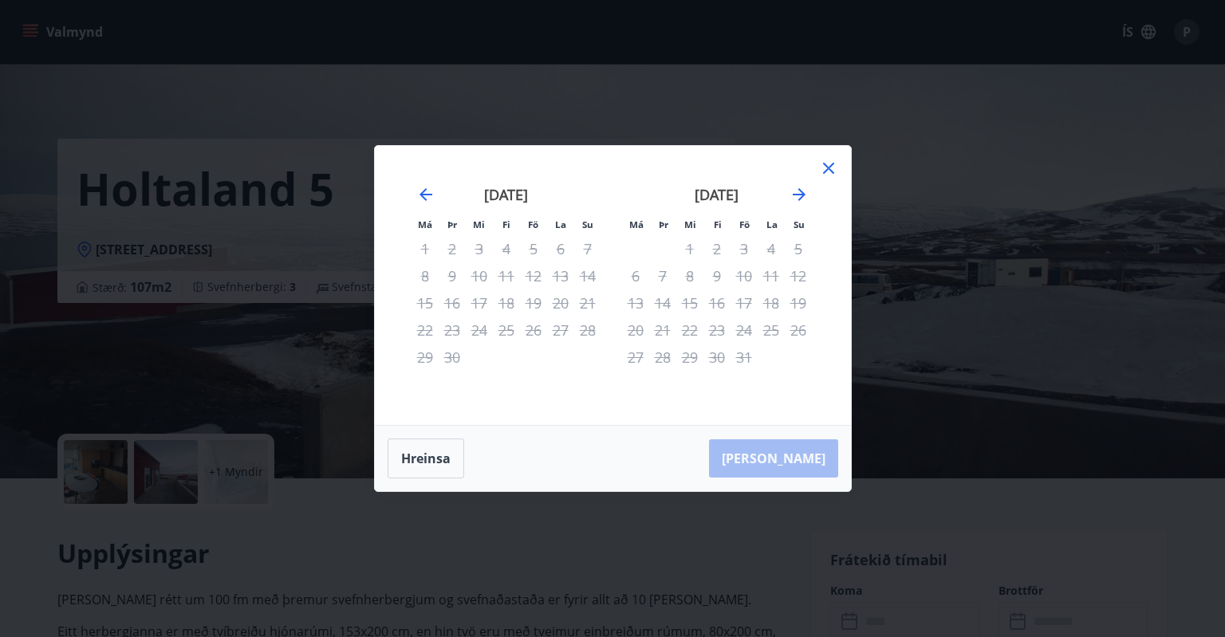
click at [826, 170] on icon at bounding box center [828, 168] width 19 height 19
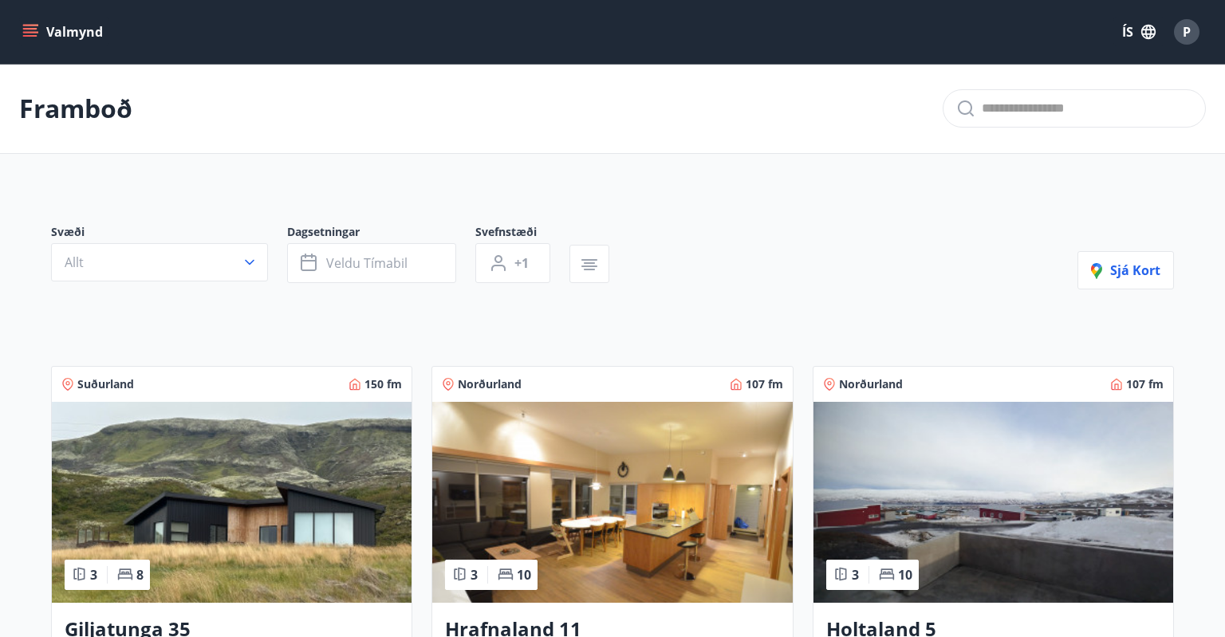
click at [967, 489] on img at bounding box center [993, 502] width 360 height 201
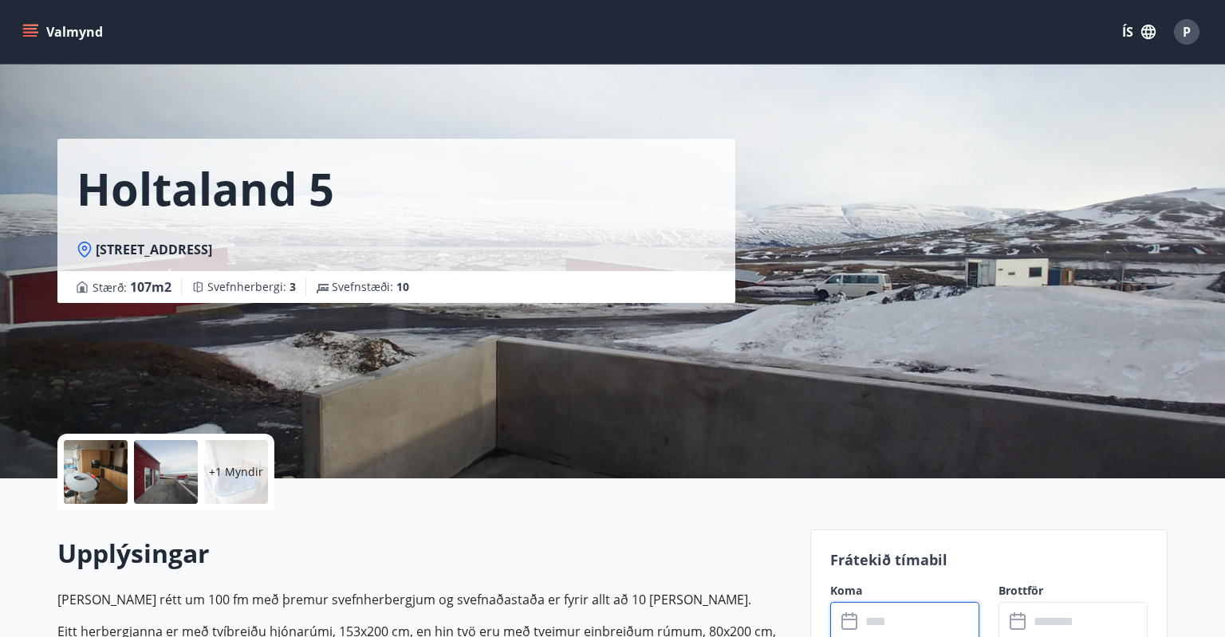
click at [917, 614] on input "text" at bounding box center [919, 621] width 119 height 39
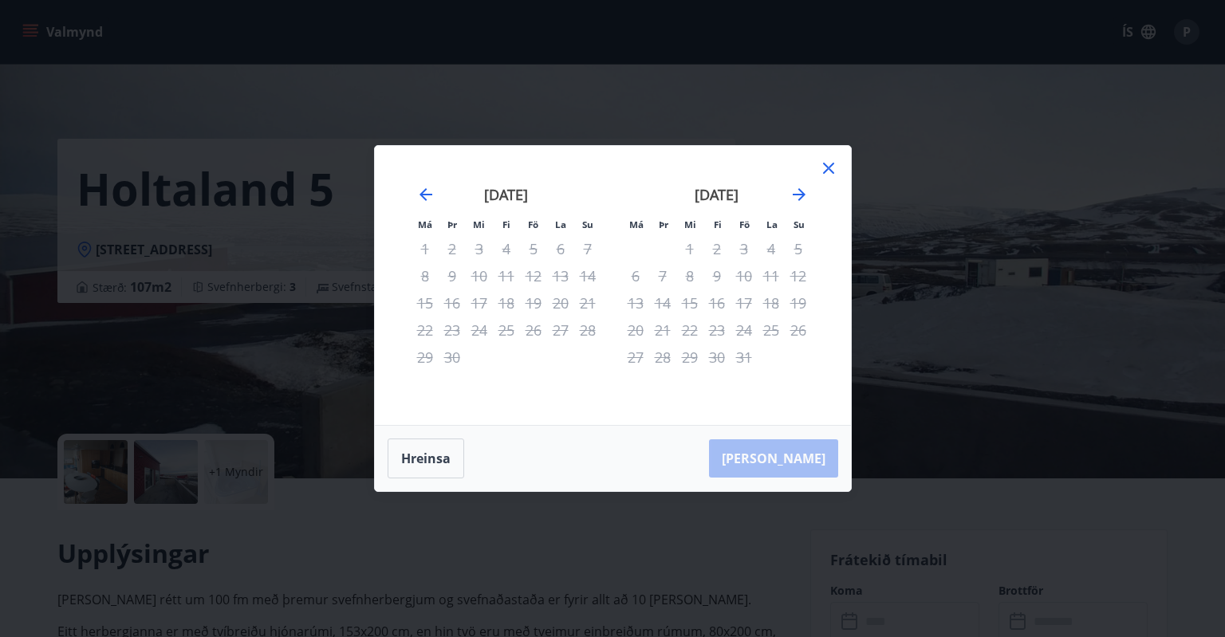
click at [832, 168] on icon at bounding box center [828, 168] width 19 height 19
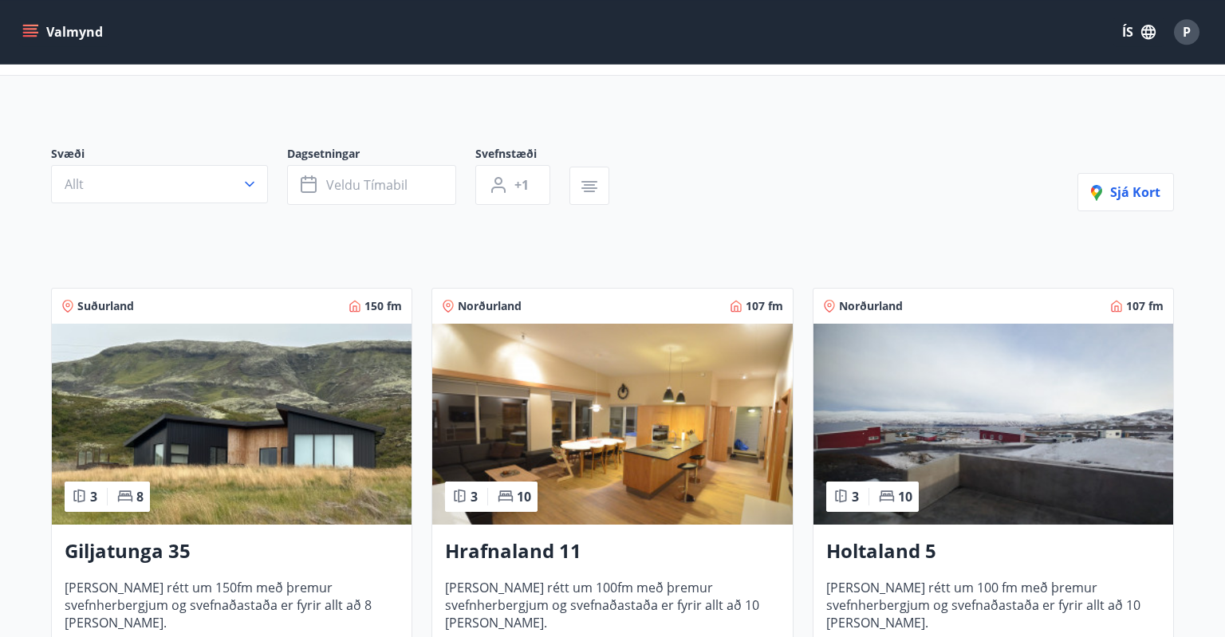
scroll to position [79, 0]
click at [982, 465] on img at bounding box center [993, 423] width 360 height 201
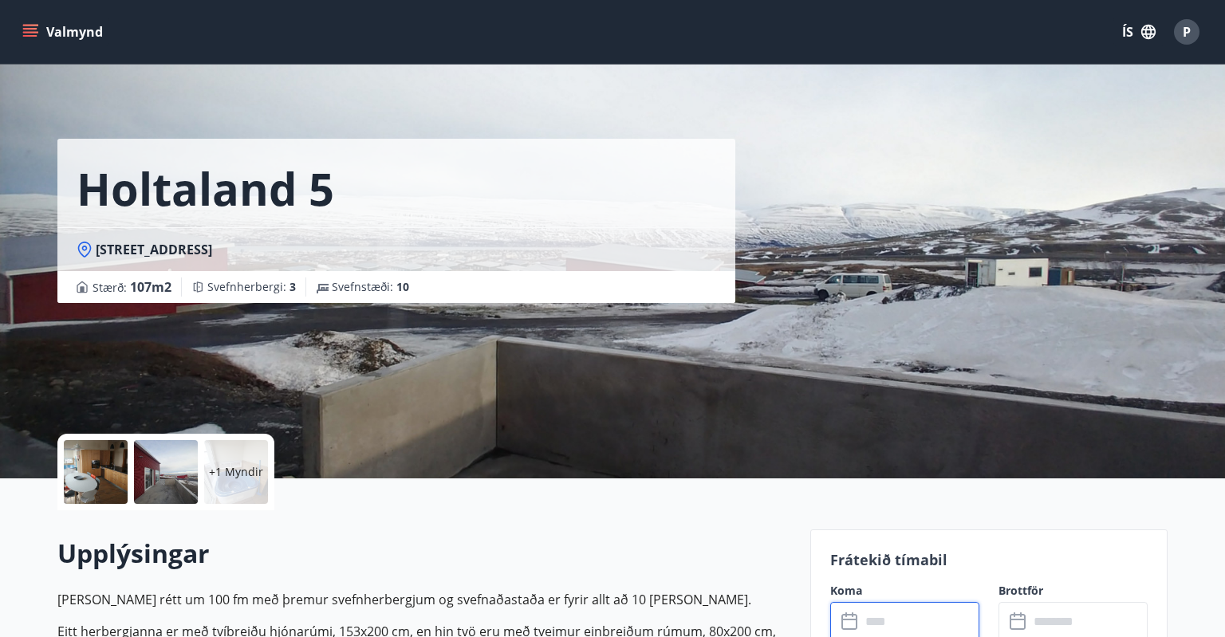
click at [878, 614] on input "text" at bounding box center [919, 621] width 119 height 39
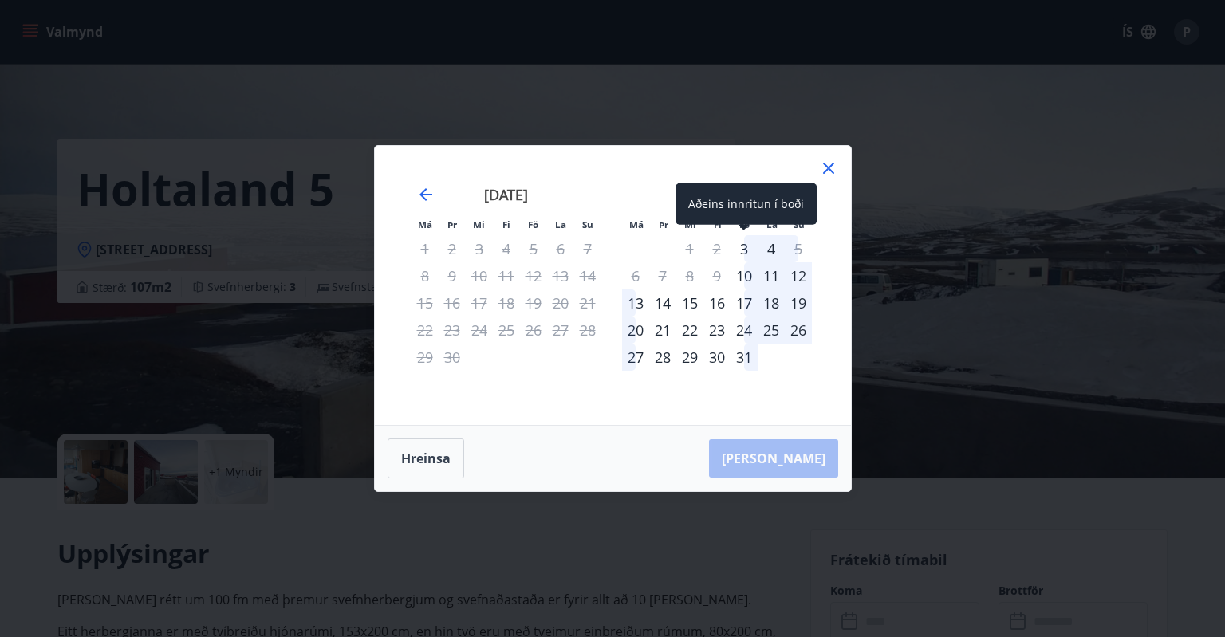
click at [747, 254] on div "3" at bounding box center [743, 248] width 27 height 27
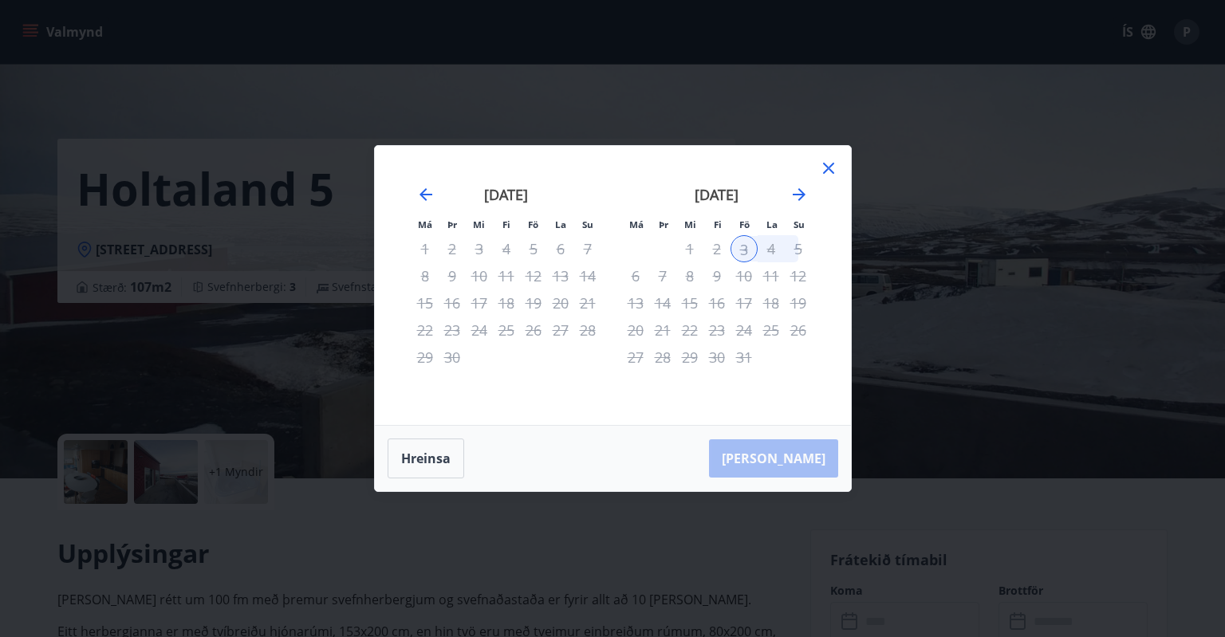
click at [805, 253] on div "5" at bounding box center [798, 248] width 27 height 27
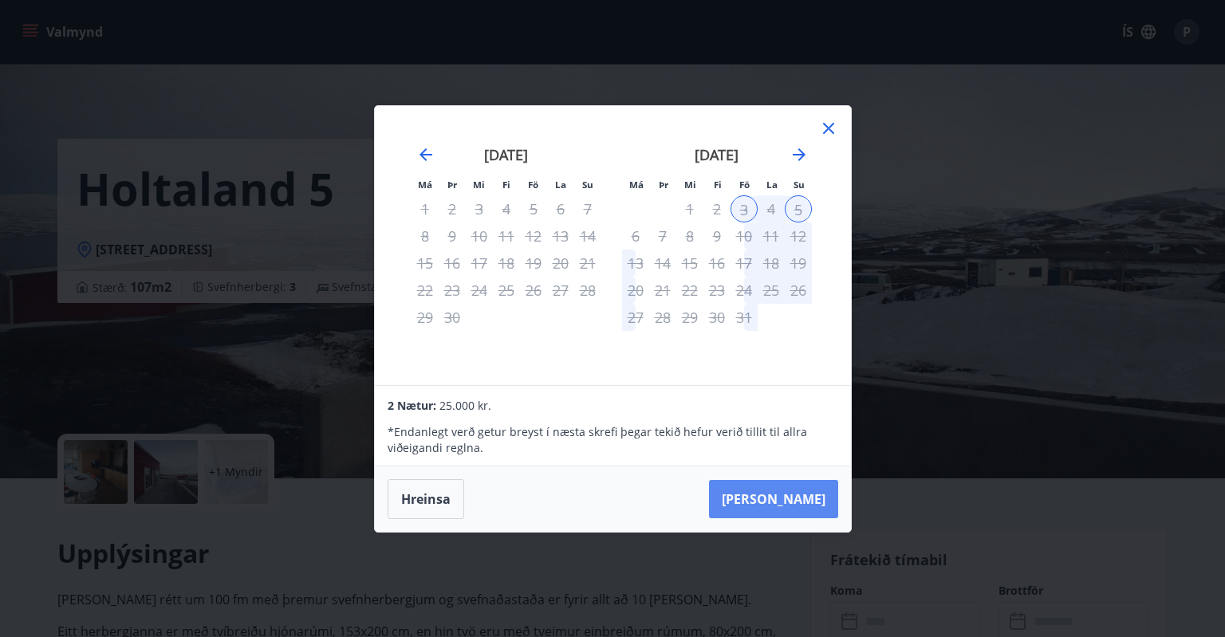
click at [789, 505] on button "[PERSON_NAME]" at bounding box center [773, 499] width 129 height 38
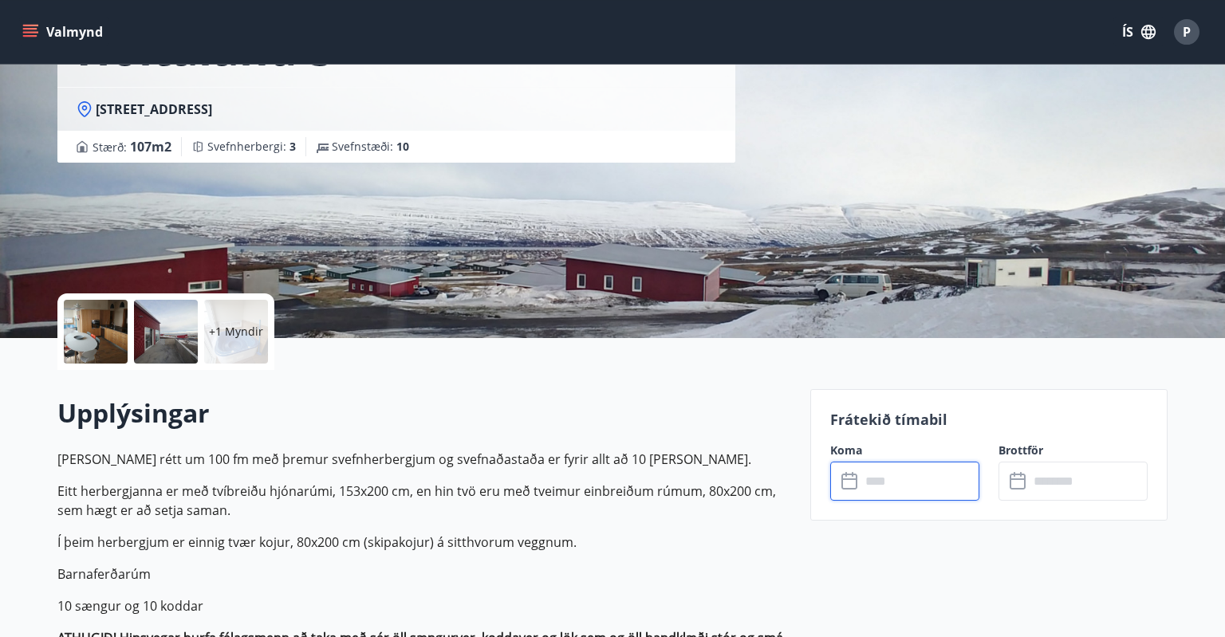
type input "******"
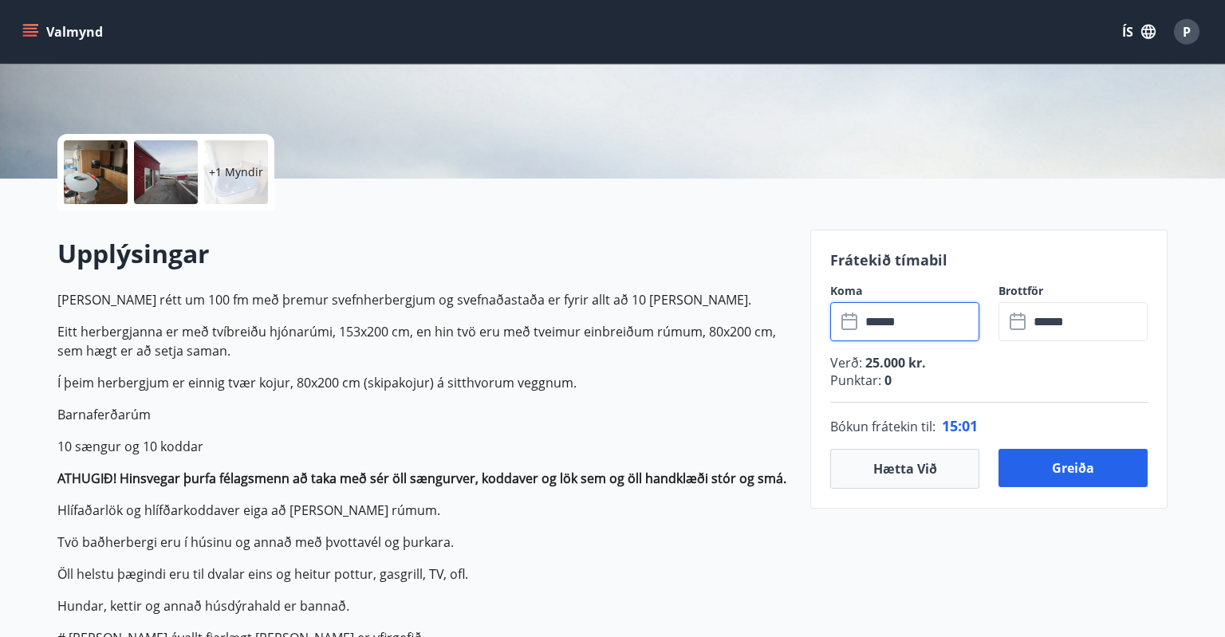
scroll to position [301, 0]
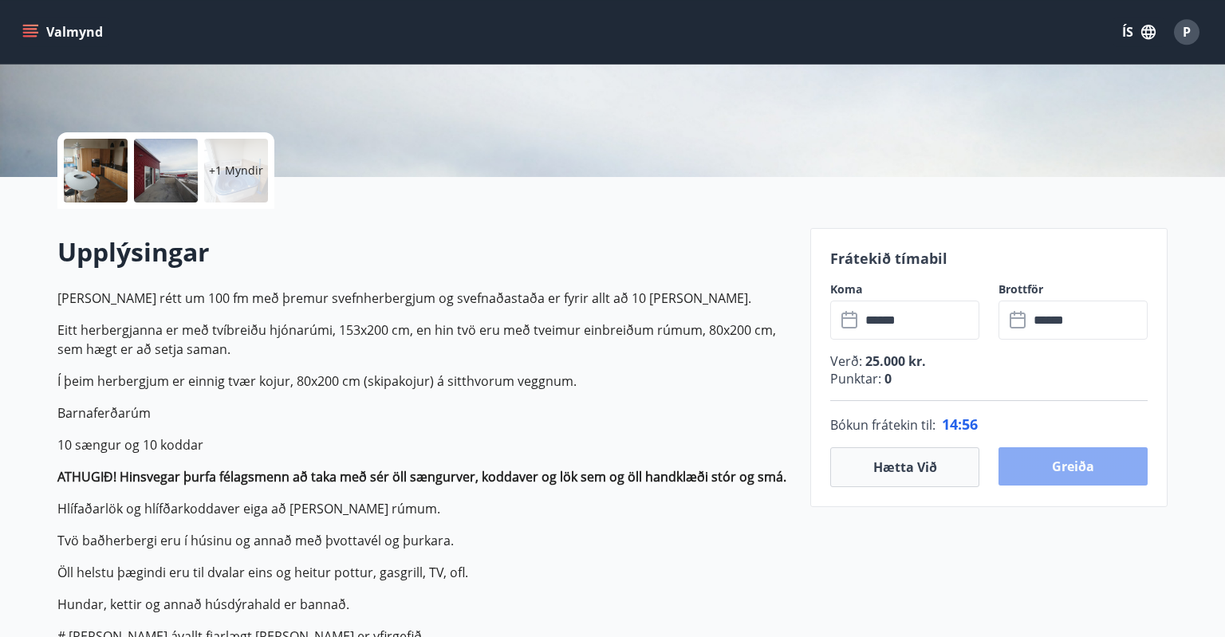
click at [1090, 462] on button "Greiða" at bounding box center [1072, 466] width 149 height 38
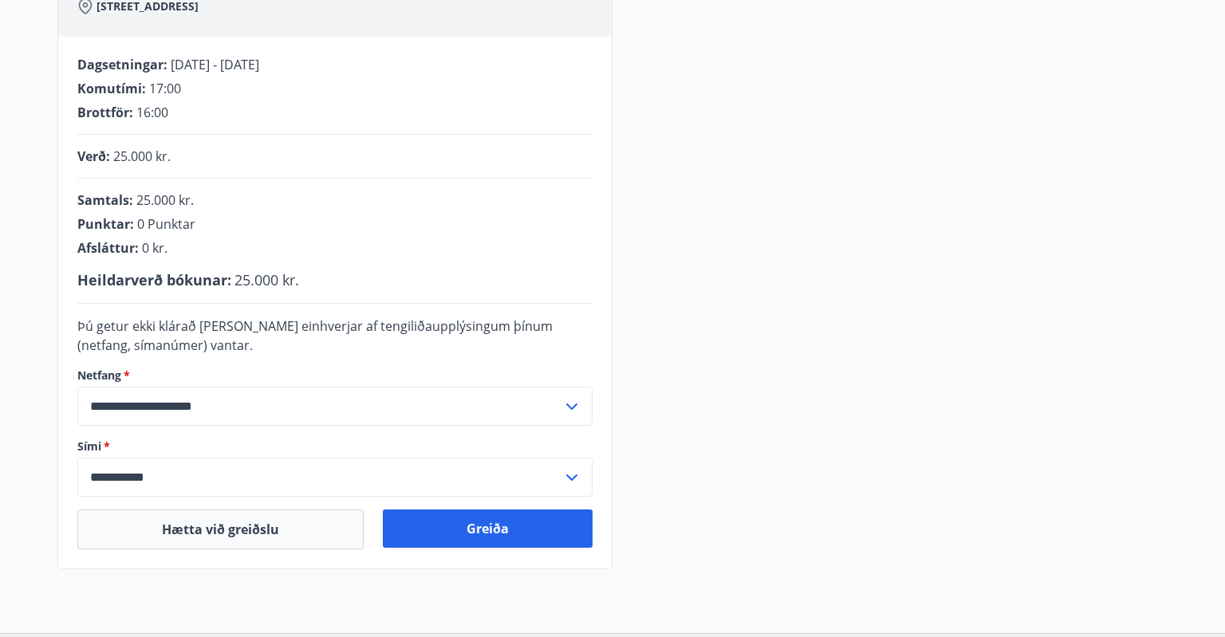
scroll to position [289, 0]
click at [472, 404] on input "**********" at bounding box center [319, 405] width 485 height 39
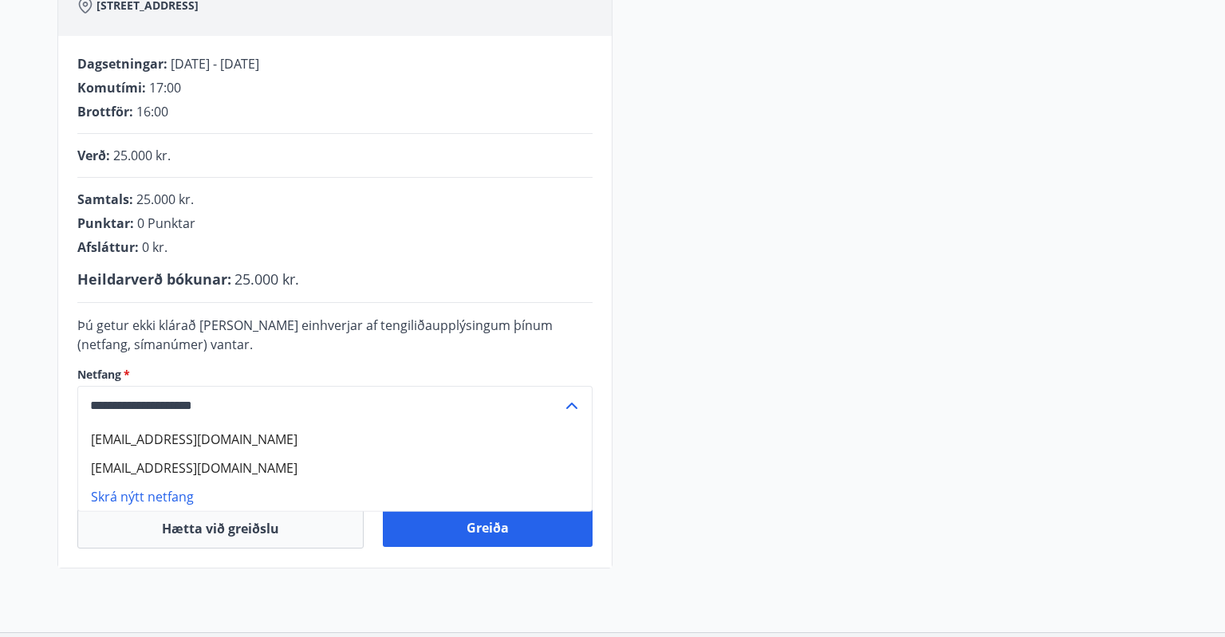
click at [237, 433] on li "peturvalgardsson@gmail.com" at bounding box center [335, 439] width 514 height 29
type input "**********"
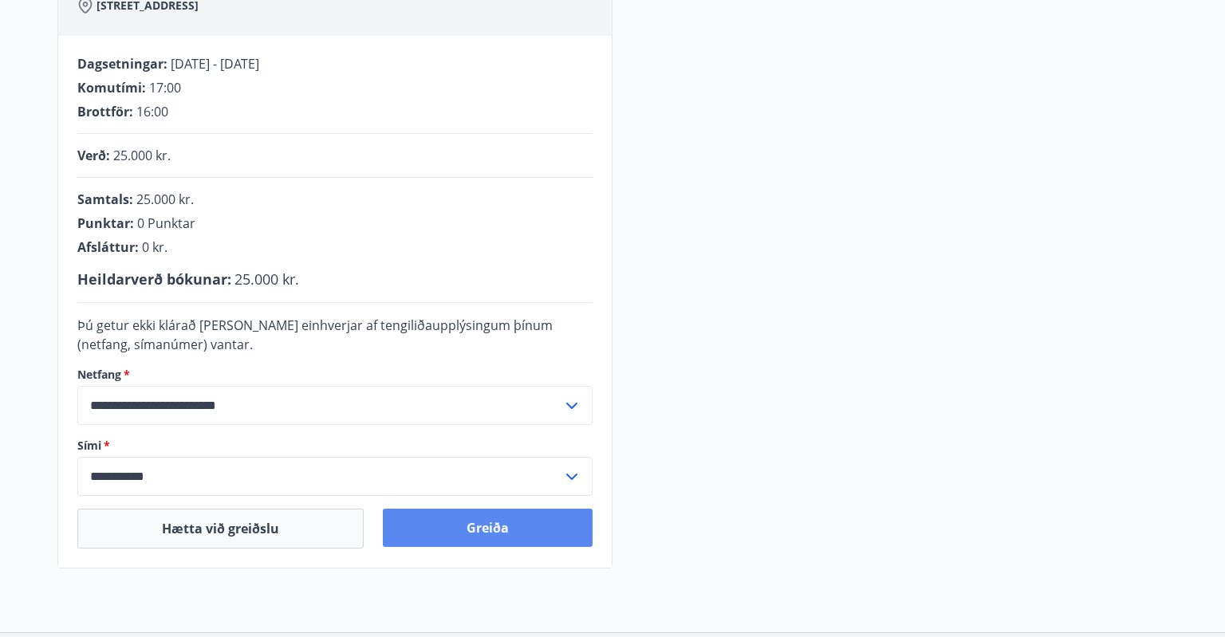
click at [470, 545] on button "Greiða" at bounding box center [488, 528] width 210 height 38
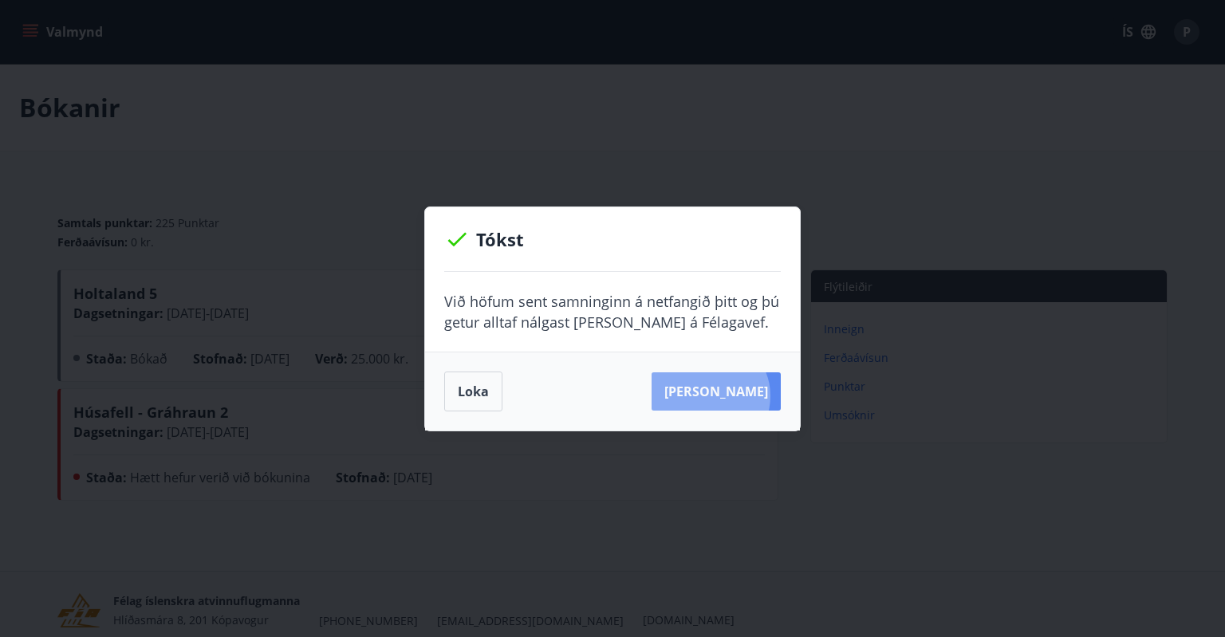
click at [735, 396] on button "[PERSON_NAME]" at bounding box center [715, 391] width 129 height 38
click at [474, 400] on button "Loka" at bounding box center [473, 392] width 58 height 40
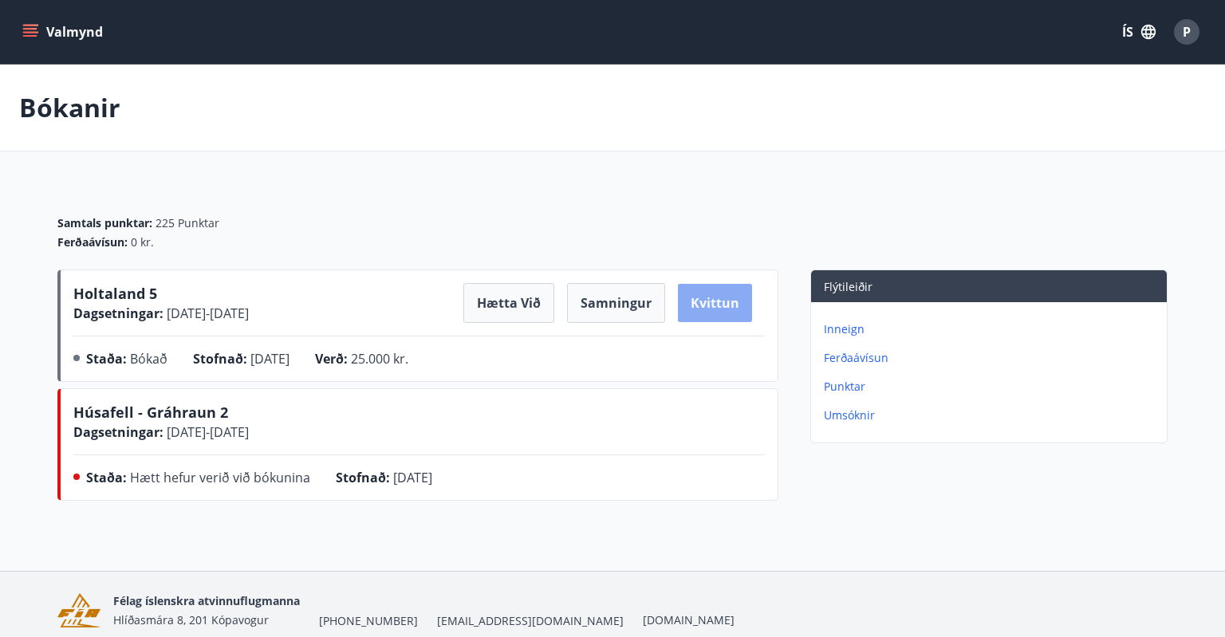
click at [726, 314] on button "Kvittun" at bounding box center [715, 303] width 74 height 38
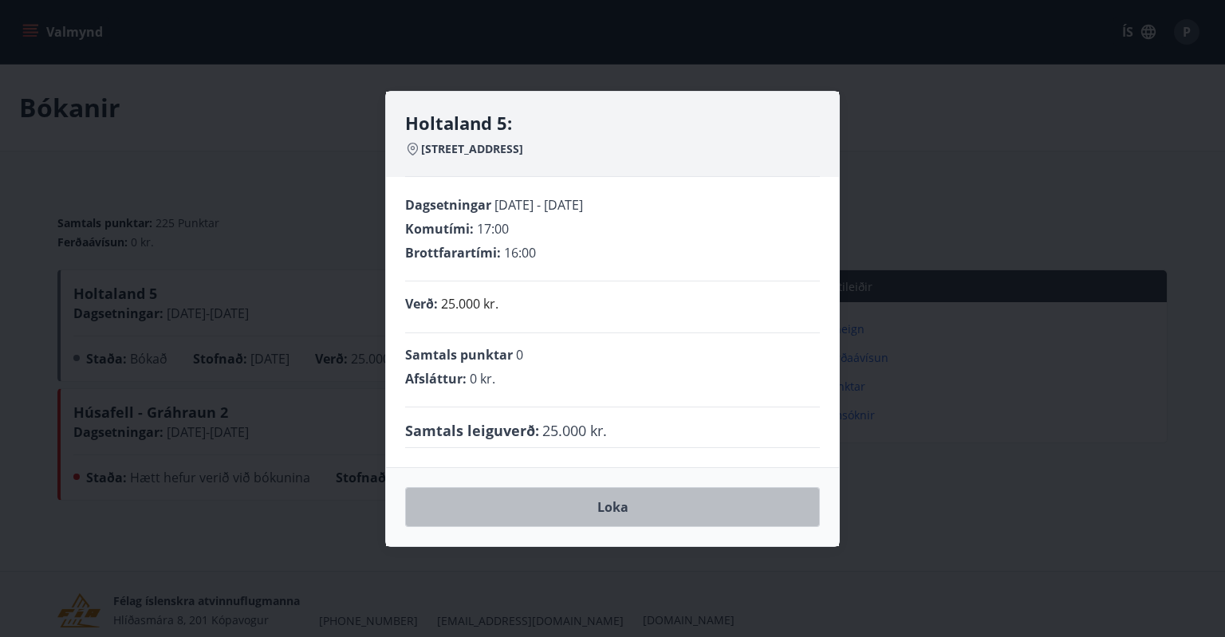
click at [620, 511] on button "Loka" at bounding box center [612, 507] width 415 height 40
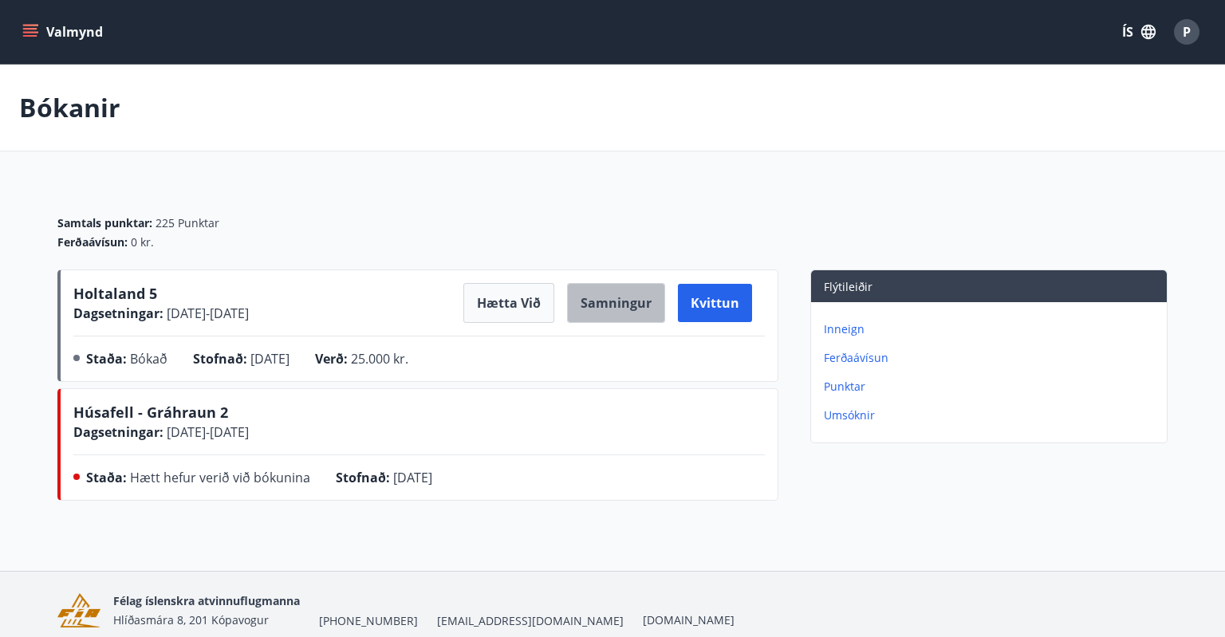
click at [633, 311] on button "Samningur" at bounding box center [616, 303] width 98 height 40
click at [30, 29] on icon "menu" at bounding box center [30, 29] width 14 height 2
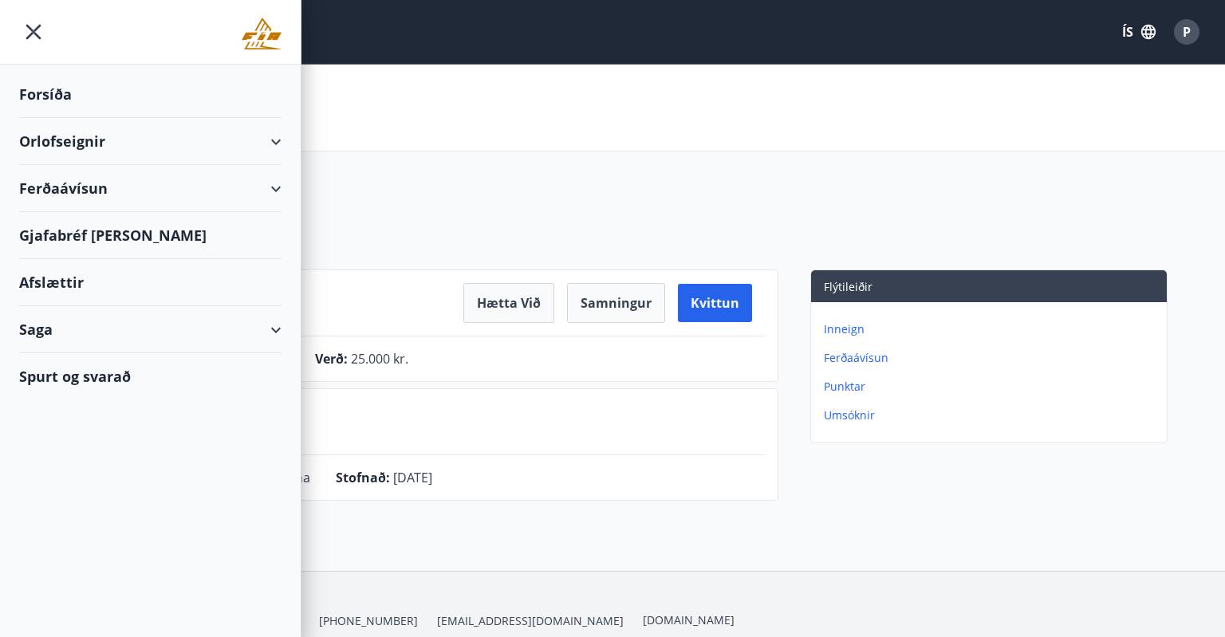
click at [45, 99] on div "Forsíða" at bounding box center [150, 94] width 262 height 47
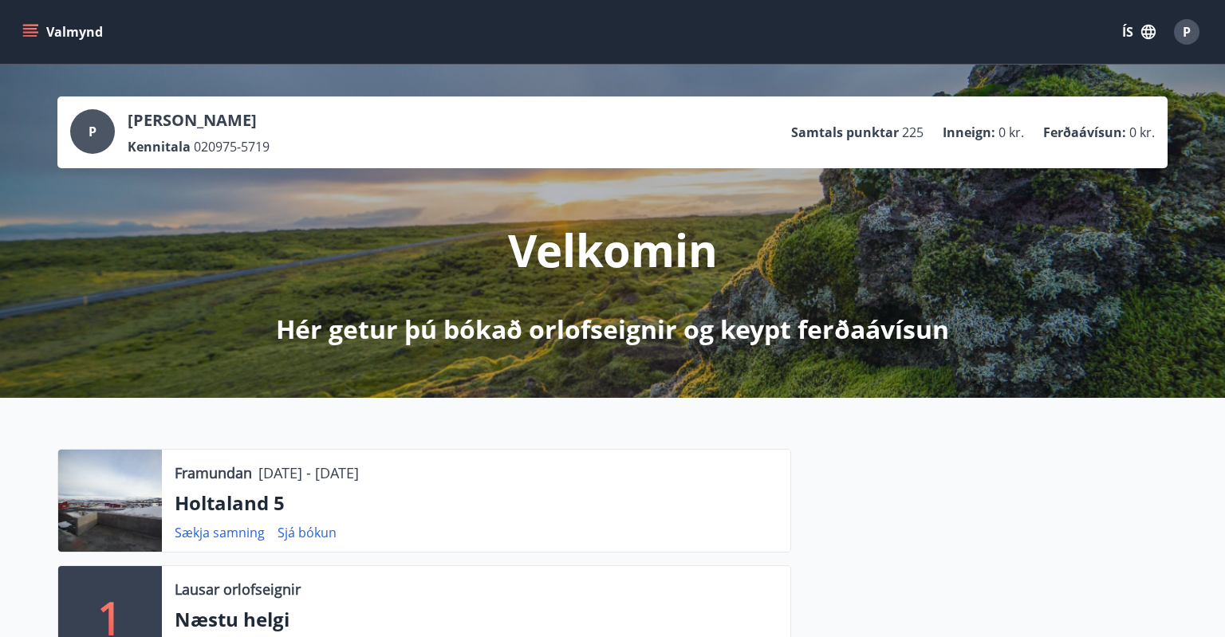
click at [33, 31] on icon "menu" at bounding box center [30, 32] width 16 height 16
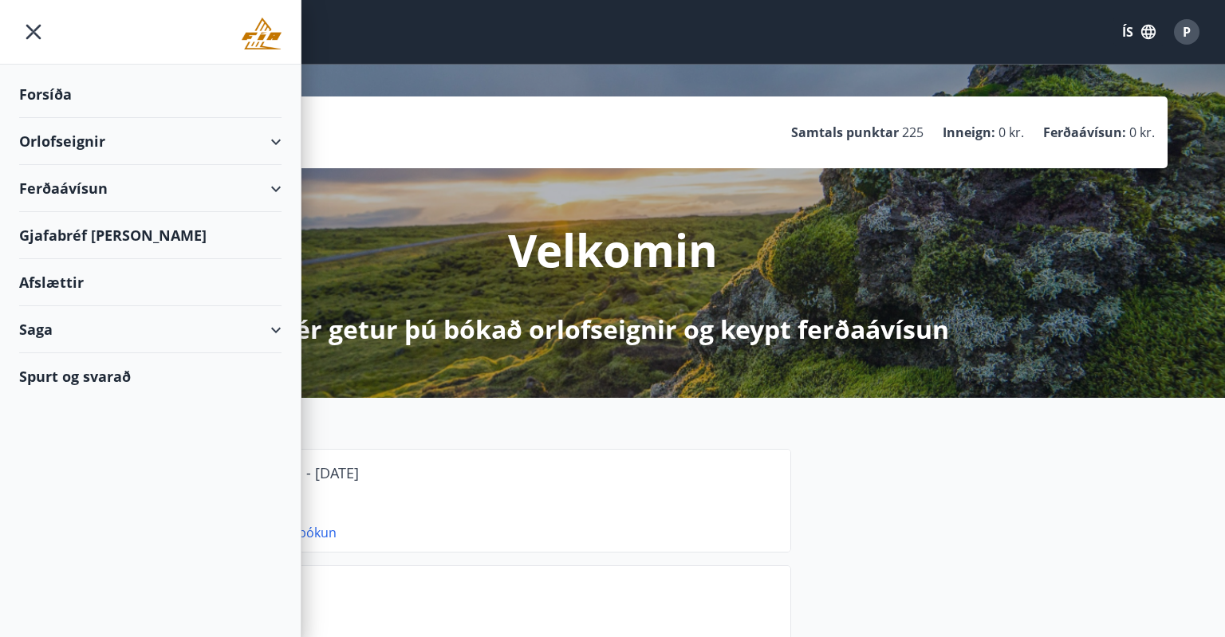
click at [51, 94] on div "Forsíða" at bounding box center [150, 94] width 262 height 47
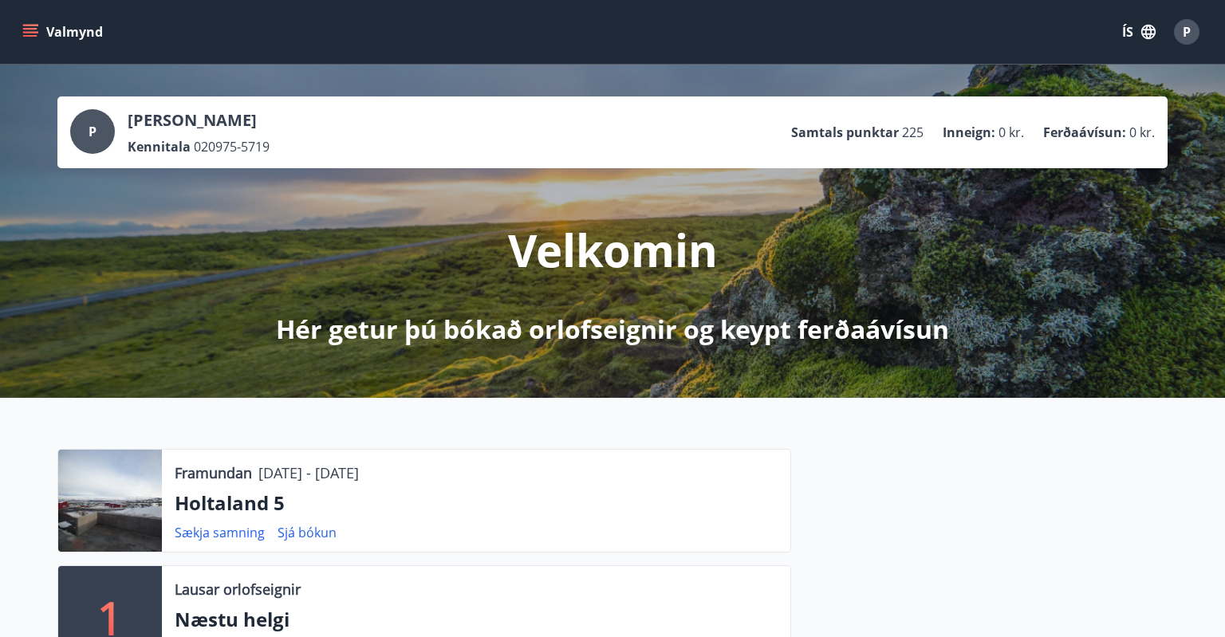
click at [30, 39] on icon "menu" at bounding box center [30, 32] width 16 height 16
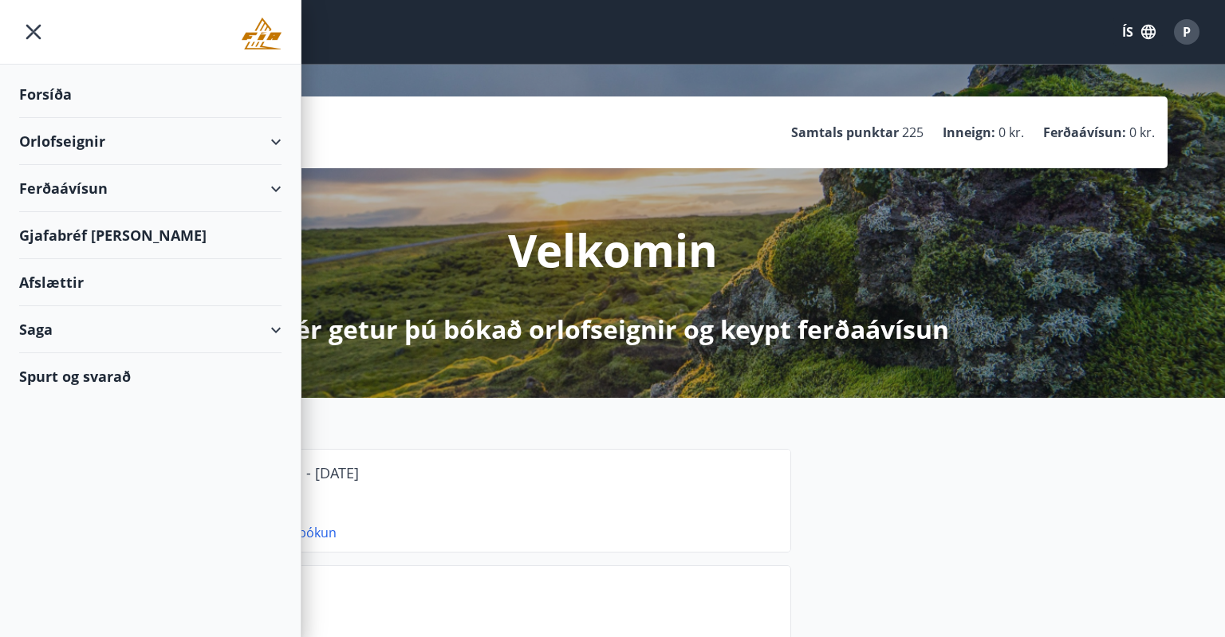
click at [167, 144] on div "Orlofseignir" at bounding box center [150, 141] width 262 height 47
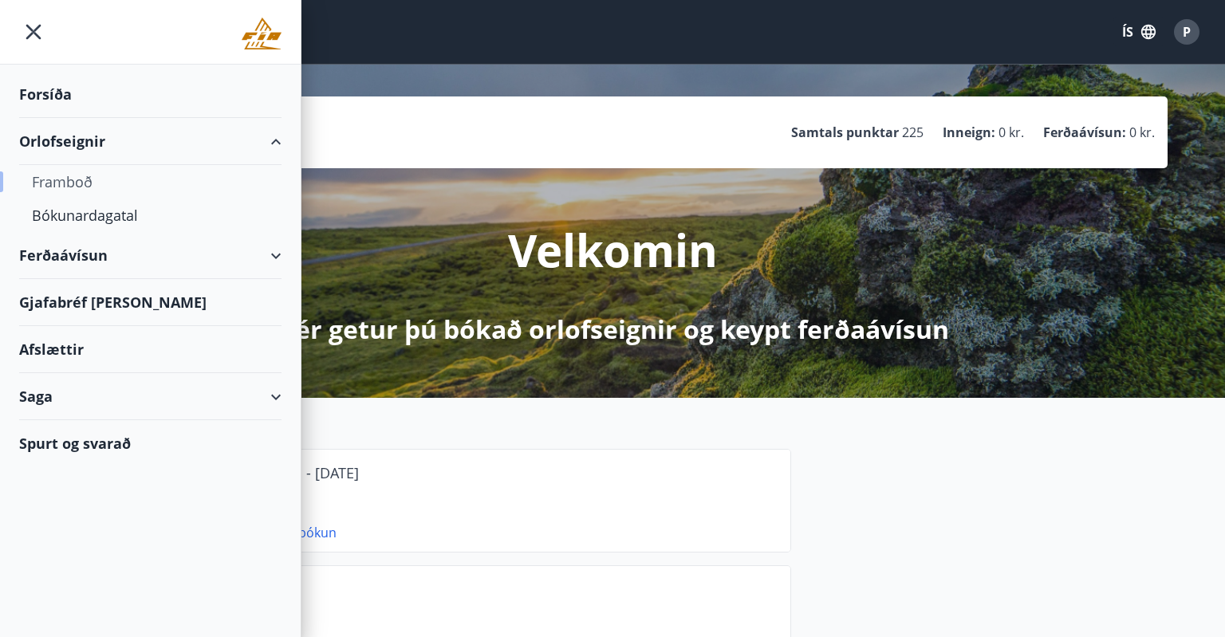
click at [85, 184] on div "Framboð" at bounding box center [150, 181] width 237 height 33
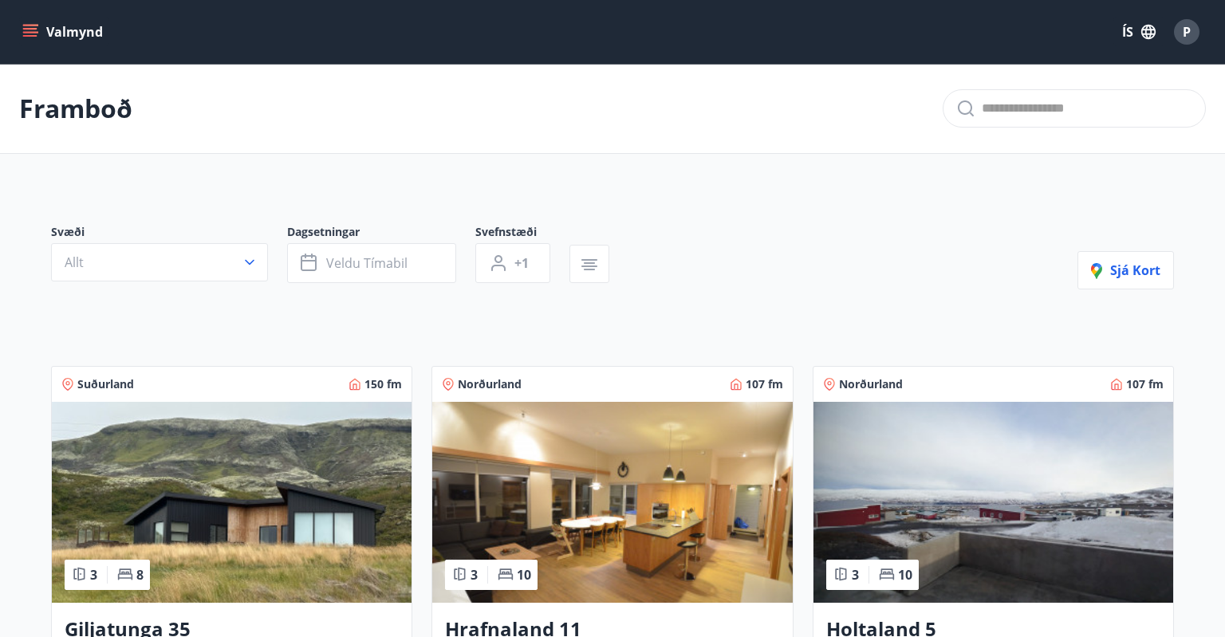
click at [951, 475] on img at bounding box center [993, 502] width 360 height 201
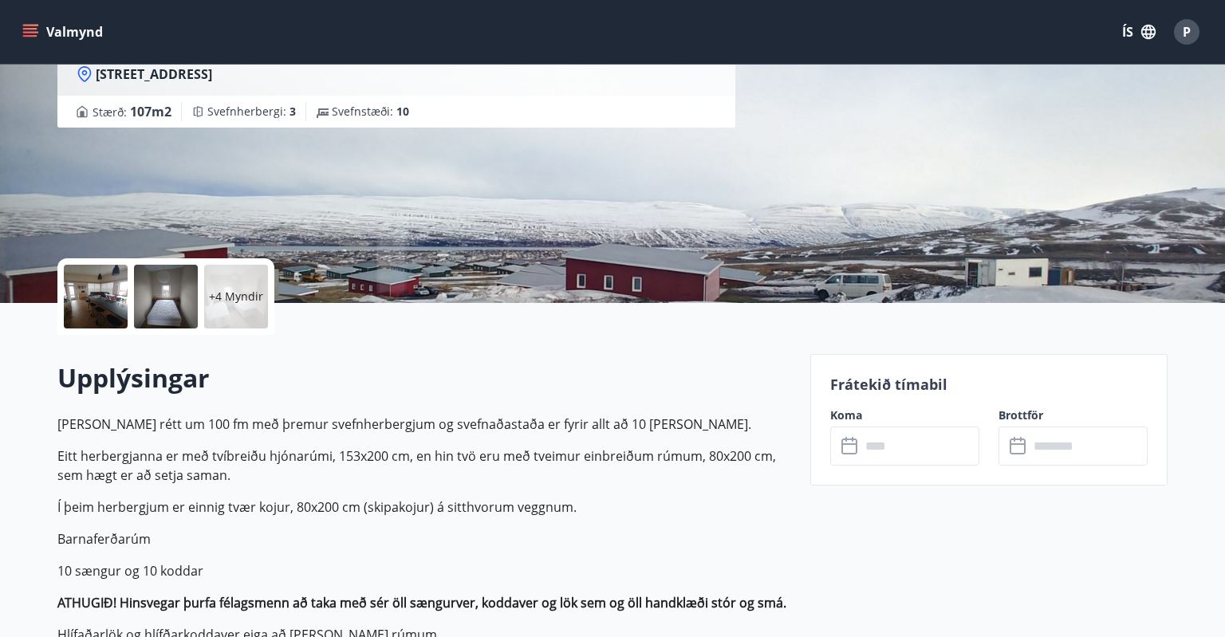
scroll to position [175, 0]
click at [912, 442] on input "text" at bounding box center [919, 446] width 119 height 39
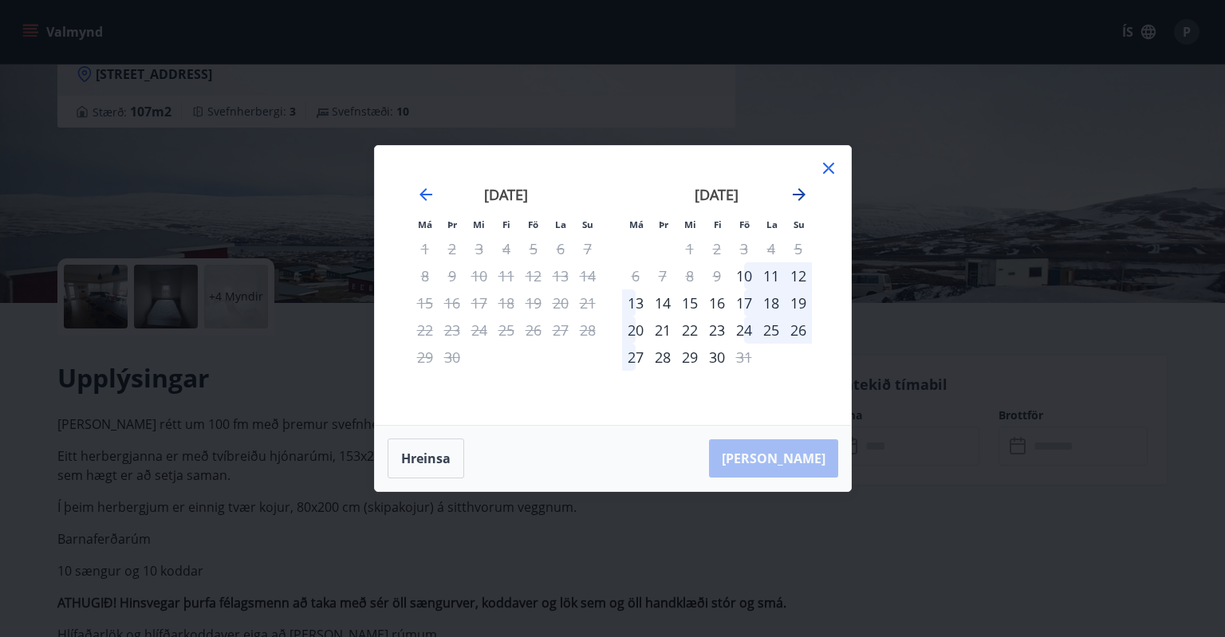
click at [803, 195] on icon "Move forward to switch to the next month." at bounding box center [799, 194] width 13 height 13
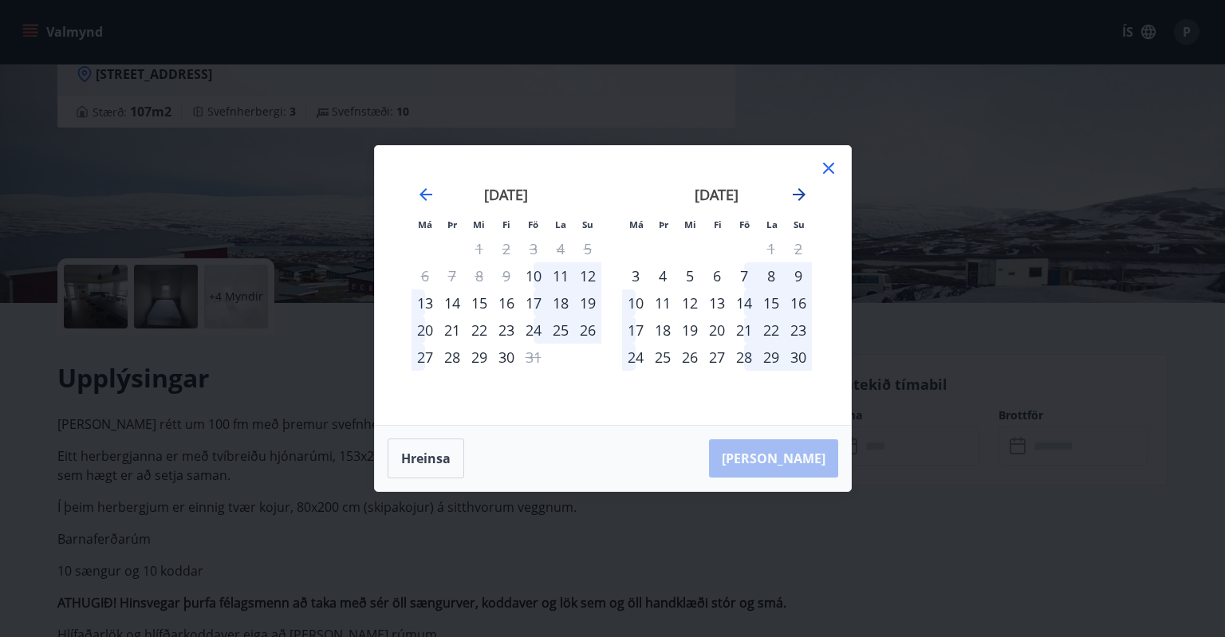
click at [803, 195] on icon "Move forward to switch to the next month." at bounding box center [799, 194] width 13 height 13
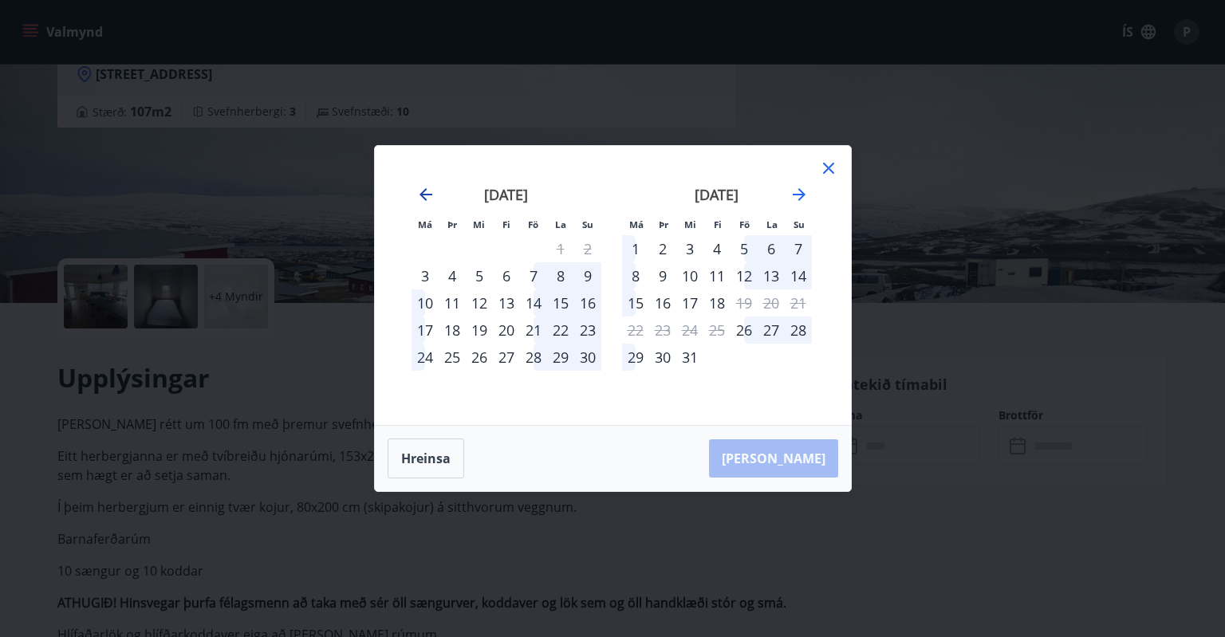
click at [419, 191] on icon "Move backward to switch to the previous month." at bounding box center [425, 194] width 19 height 19
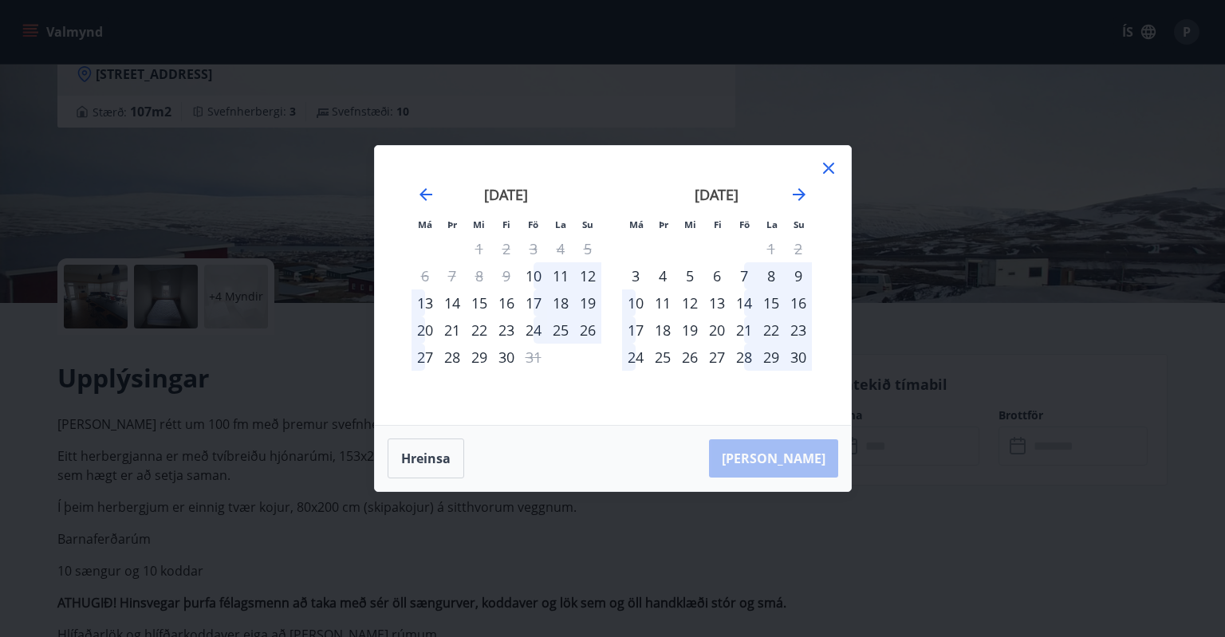
click at [828, 171] on icon at bounding box center [828, 168] width 11 height 11
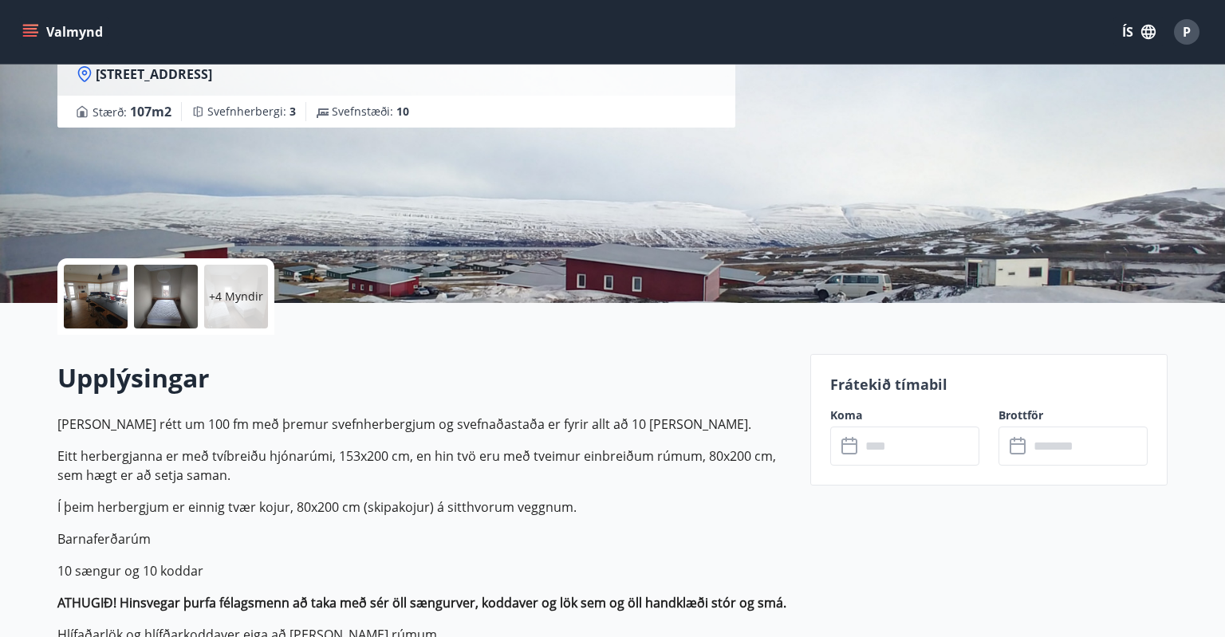
click at [22, 27] on icon "menu" at bounding box center [30, 32] width 16 height 16
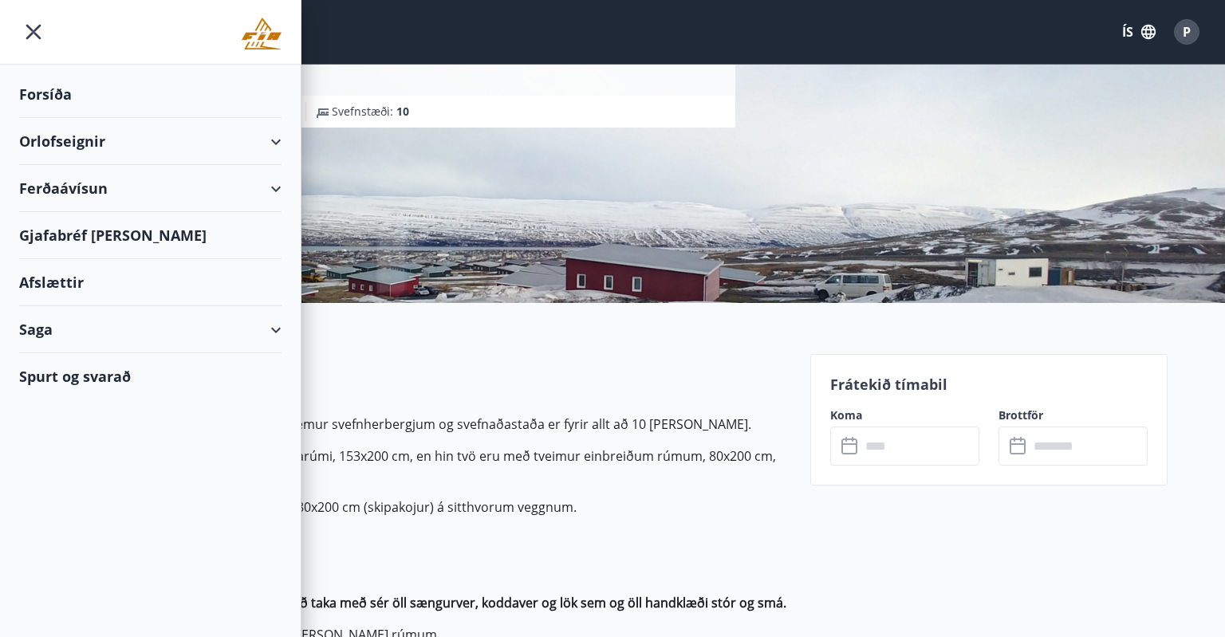
click at [126, 143] on div "Orlofseignir" at bounding box center [150, 141] width 262 height 47
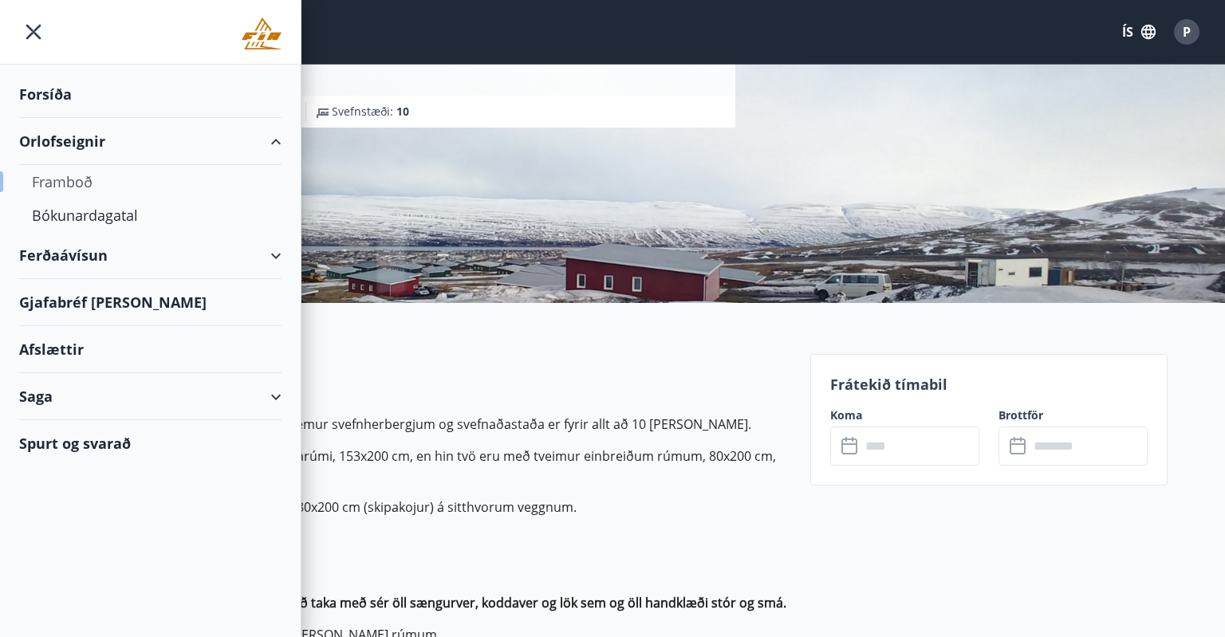
click at [73, 177] on div "Framboð" at bounding box center [150, 181] width 237 height 33
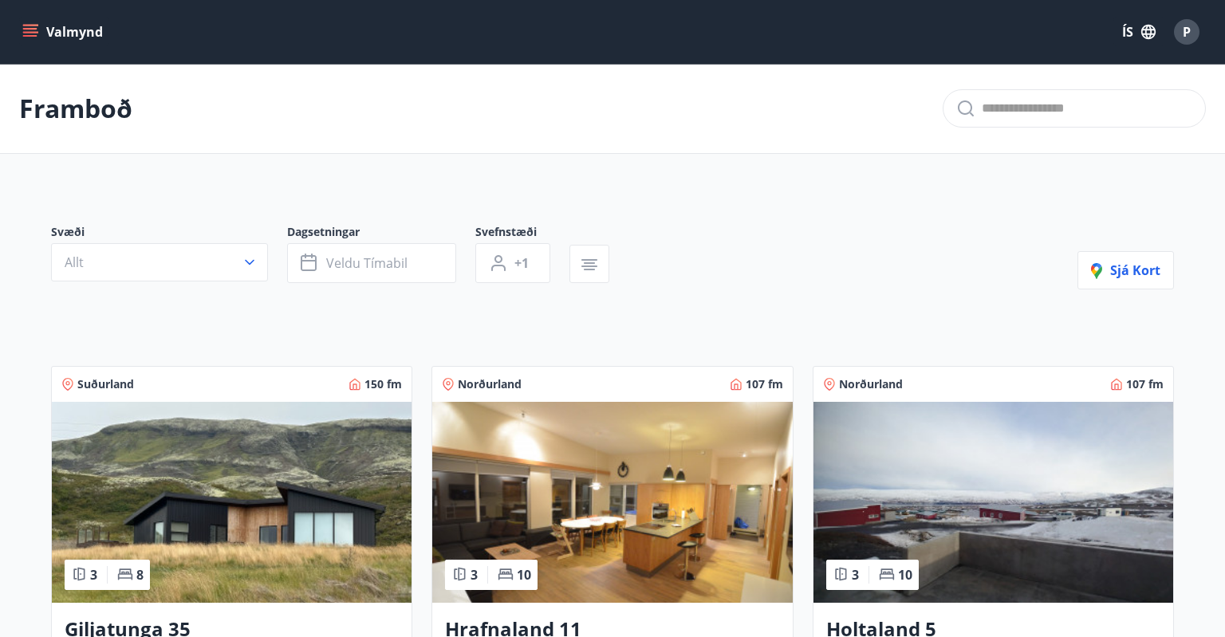
click at [541, 477] on img at bounding box center [612, 502] width 360 height 201
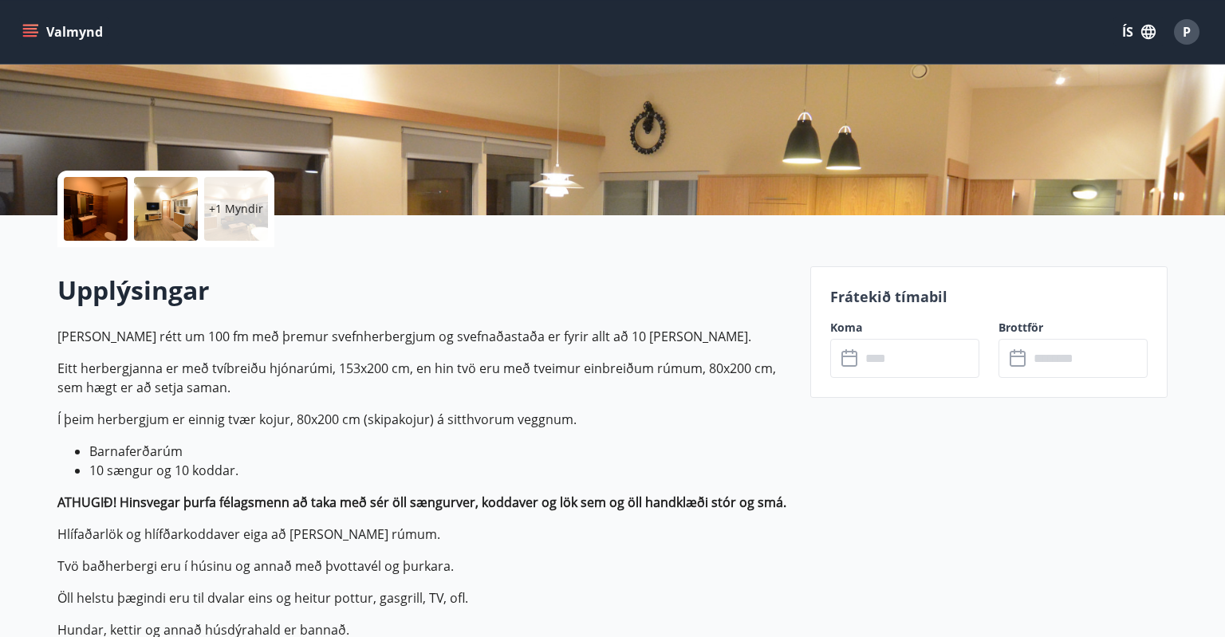
scroll to position [264, 0]
click at [914, 362] on input "text" at bounding box center [919, 357] width 119 height 39
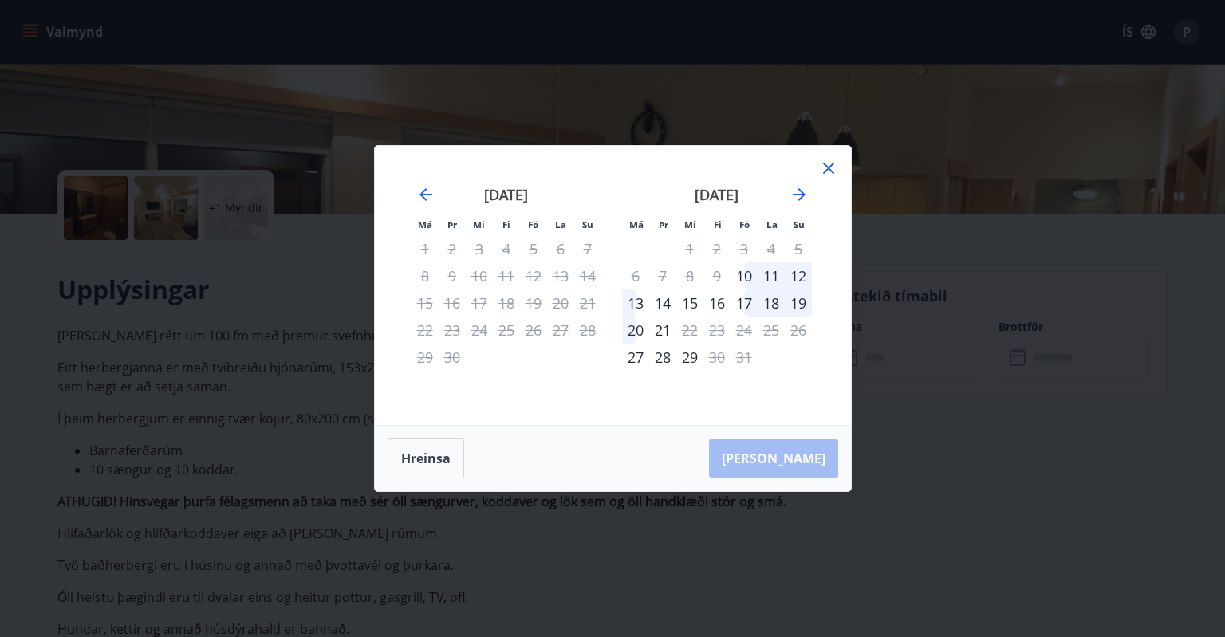
click at [832, 162] on icon at bounding box center [828, 168] width 19 height 19
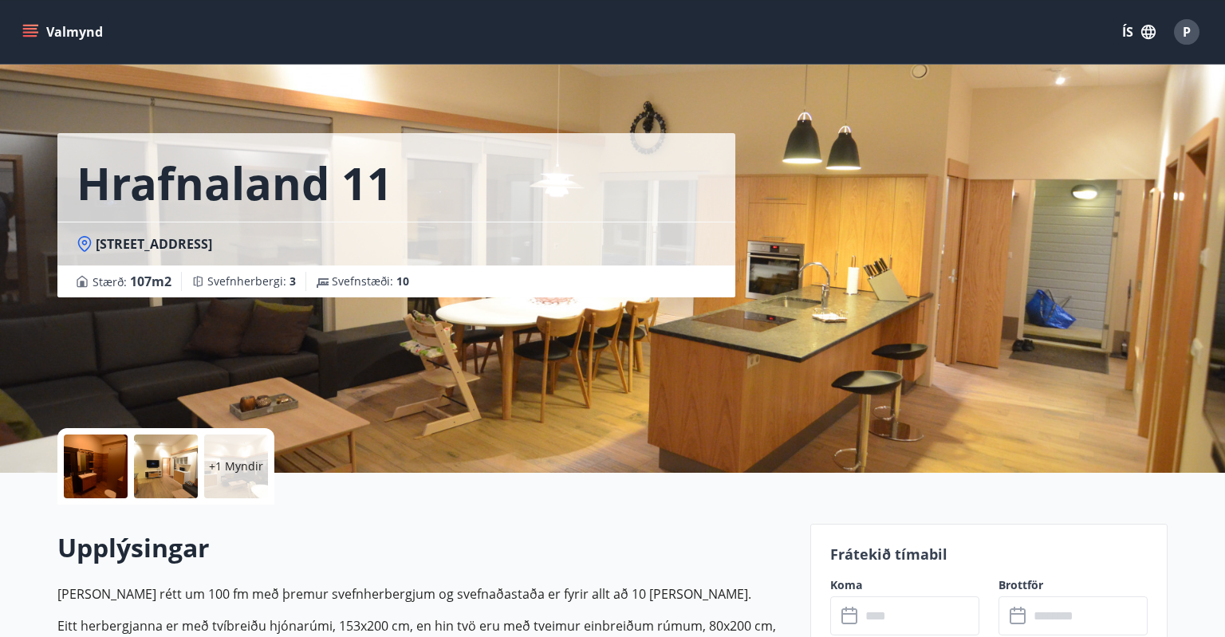
scroll to position [0, 0]
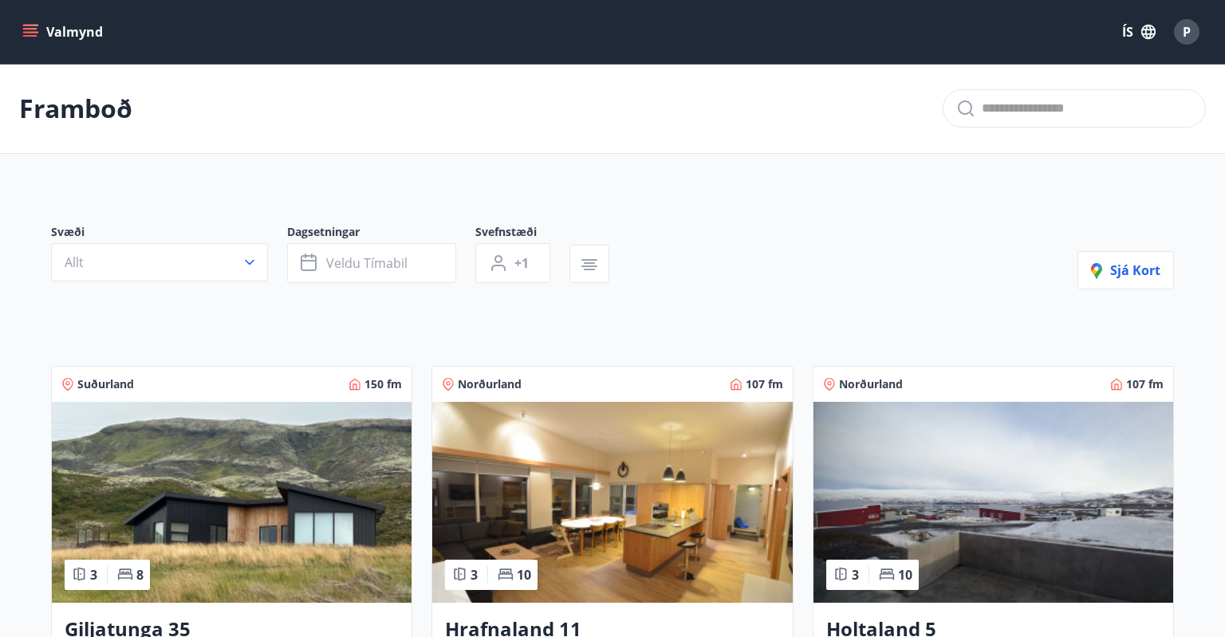
click at [22, 18] on button "Valmynd" at bounding box center [64, 32] width 90 height 29
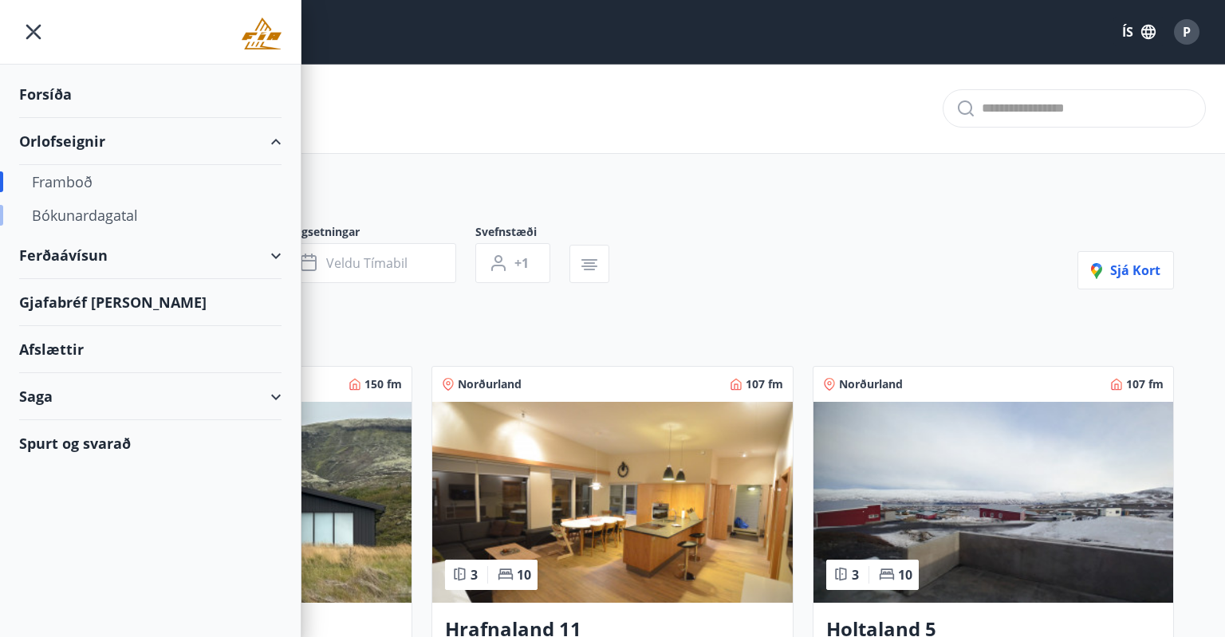
click at [85, 218] on div "Bókunardagatal" at bounding box center [150, 215] width 237 height 33
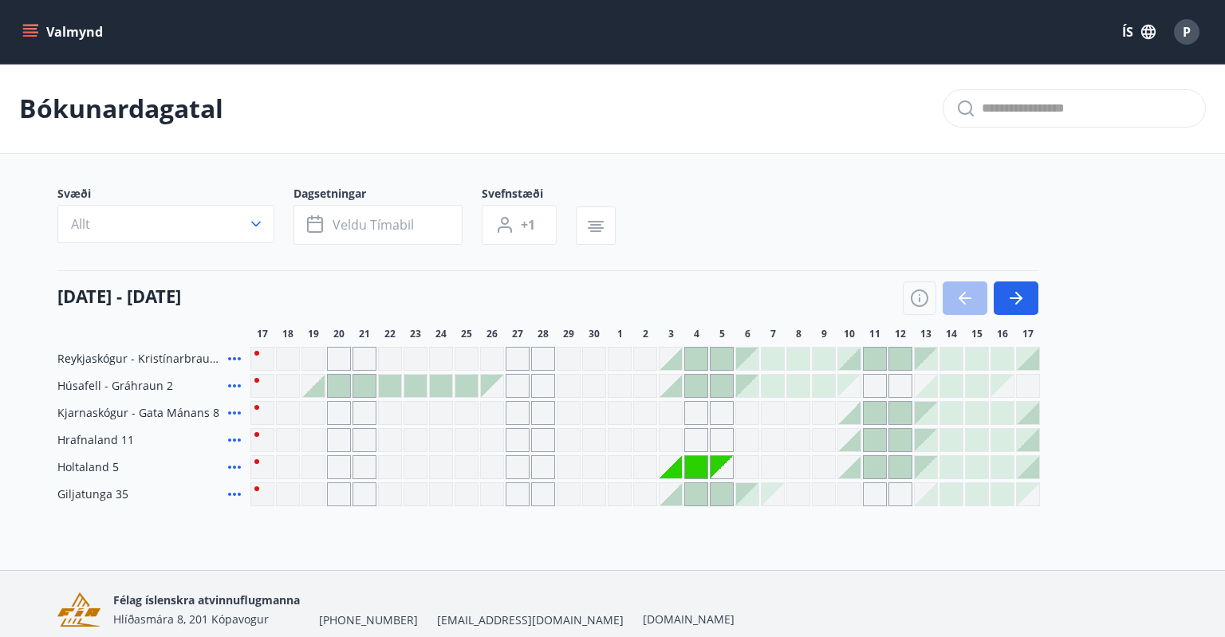
click at [903, 469] on div at bounding box center [900, 467] width 22 height 22
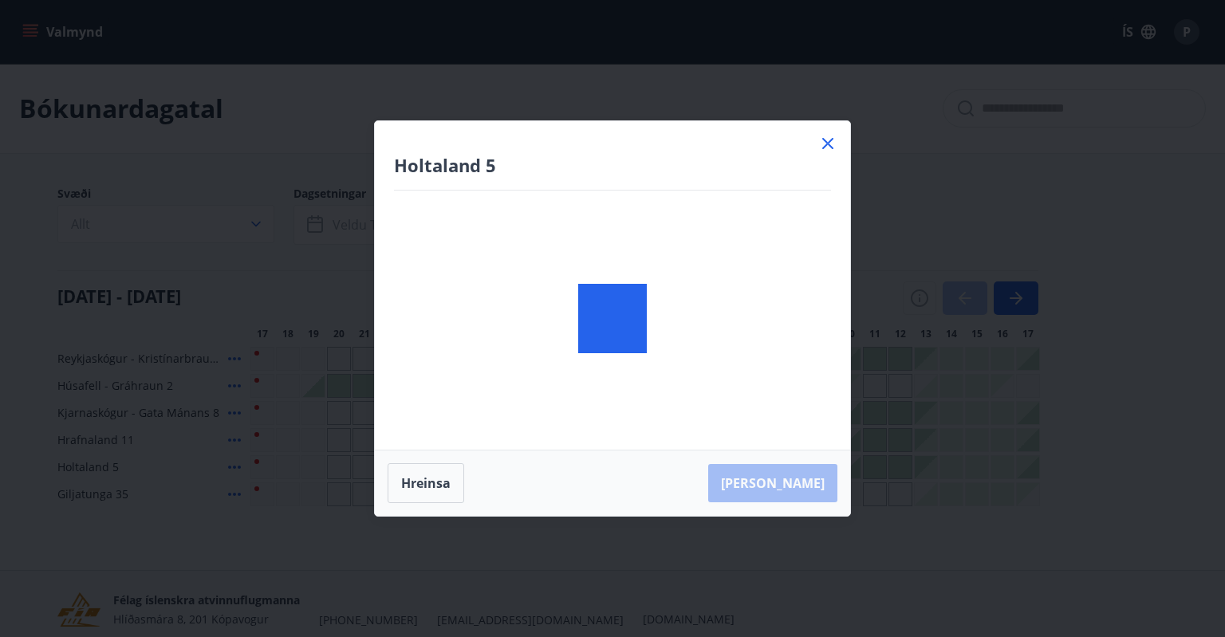
click at [903, 469] on div "Holtaland 5 [PERSON_NAME]" at bounding box center [612, 318] width 1225 height 637
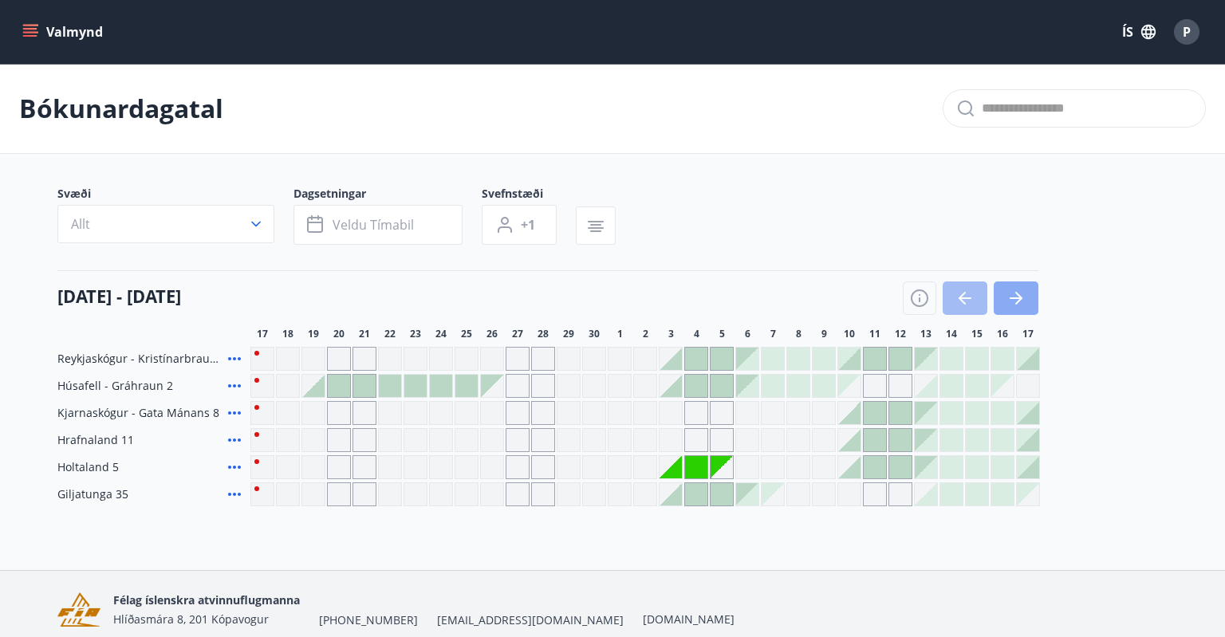
click at [1021, 301] on icon "button" at bounding box center [1015, 298] width 19 height 19
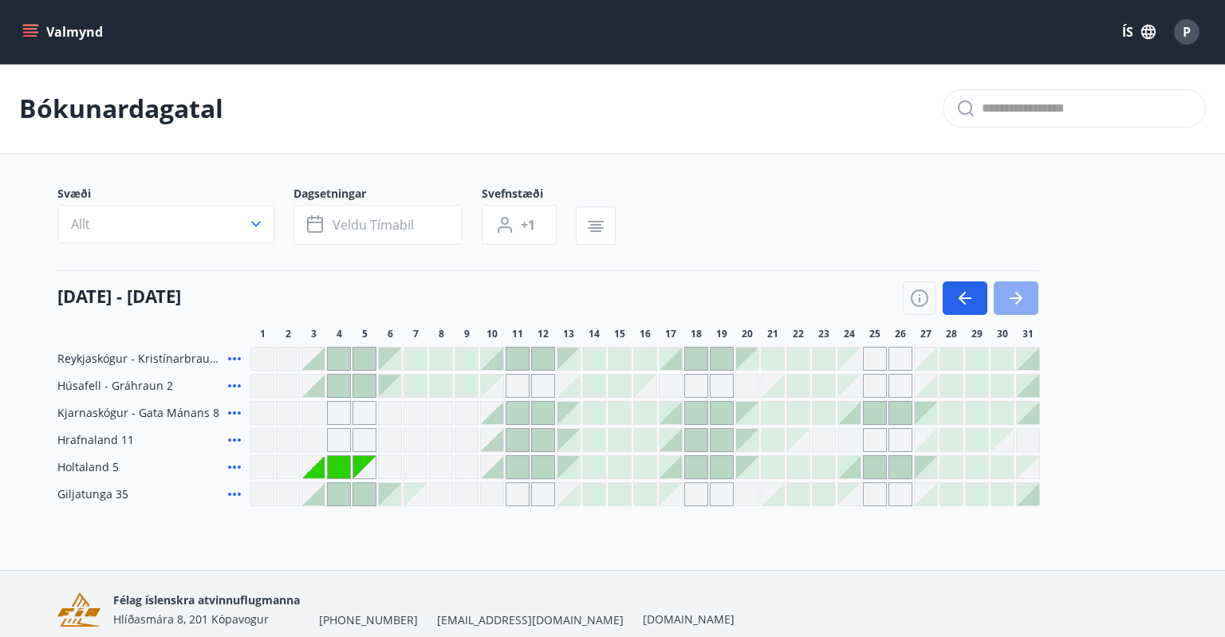
click at [1016, 308] on button "button" at bounding box center [1016, 297] width 45 height 33
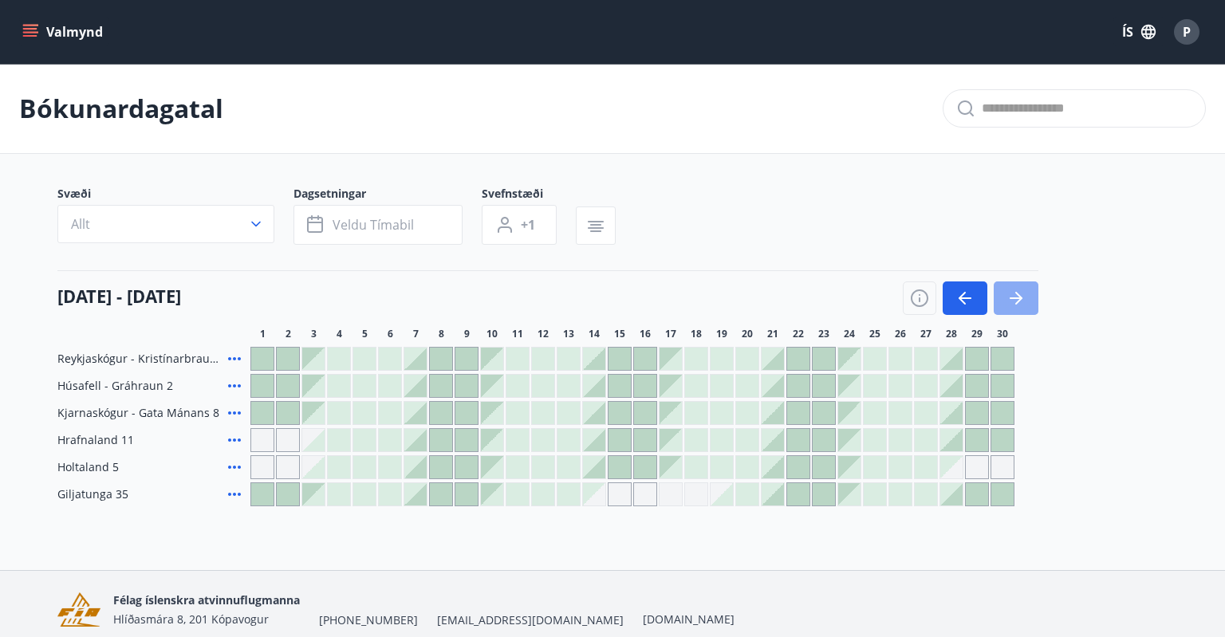
click at [1016, 308] on button "button" at bounding box center [1016, 297] width 45 height 33
